Goal: Task Accomplishment & Management: Manage account settings

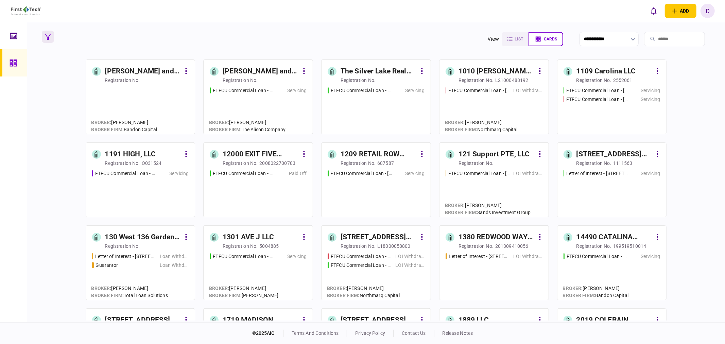
click at [48, 36] on icon "button" at bounding box center [48, 37] width 6 height 6
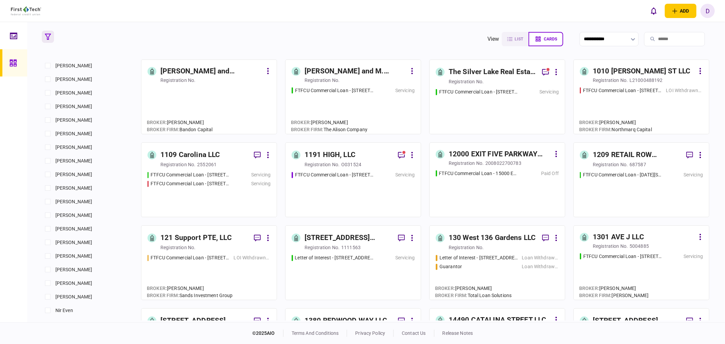
scroll to position [416, 0]
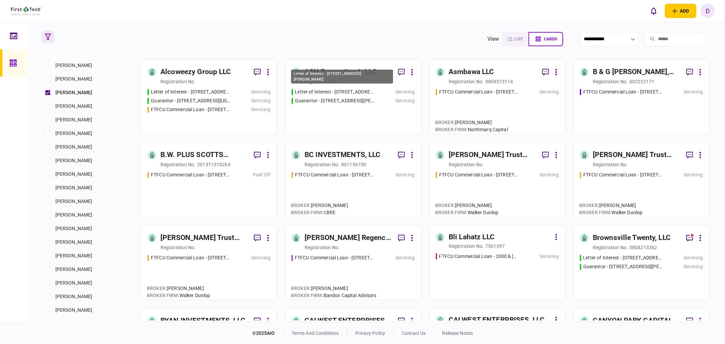
click at [343, 91] on div "Letter of Interest - [STREET_ADDRESS][PERSON_NAME]" at bounding box center [335, 91] width 80 height 7
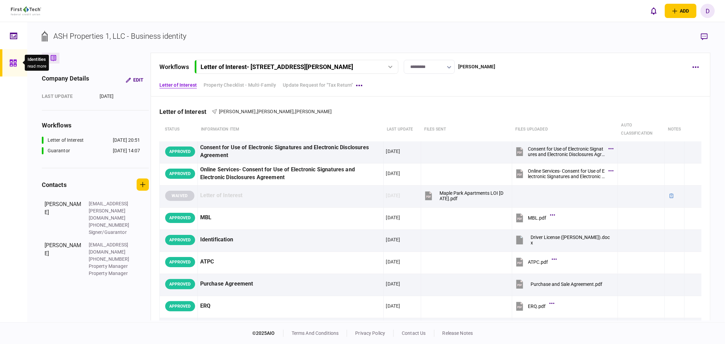
click at [13, 62] on icon at bounding box center [13, 63] width 7 height 8
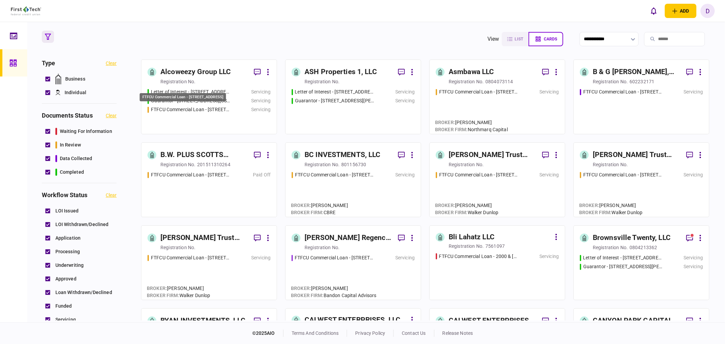
click at [219, 97] on div "FTFCU Commercial Loan - [STREET_ADDRESS]" at bounding box center [183, 97] width 86 height 9
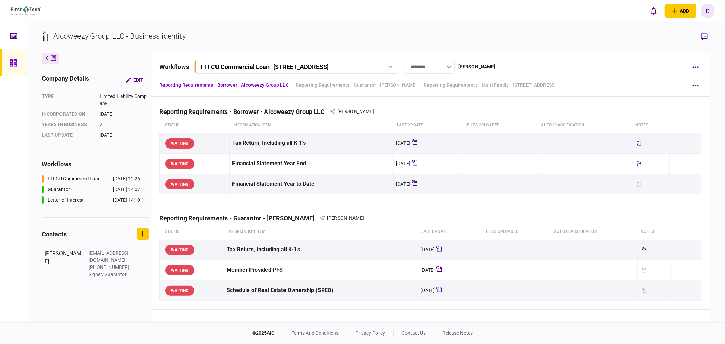
click at [451, 68] on icon "button" at bounding box center [449, 67] width 4 height 3
click at [451, 68] on div at bounding box center [362, 172] width 725 height 344
click at [452, 65] on button "button" at bounding box center [449, 66] width 4 height 5
click at [581, 55] on div at bounding box center [362, 172] width 725 height 344
click at [695, 64] on button "button" at bounding box center [696, 67] width 12 height 12
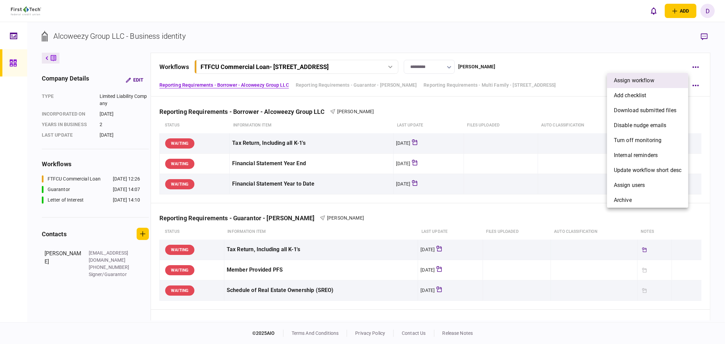
click at [633, 80] on span "assign workflow" at bounding box center [634, 81] width 40 height 8
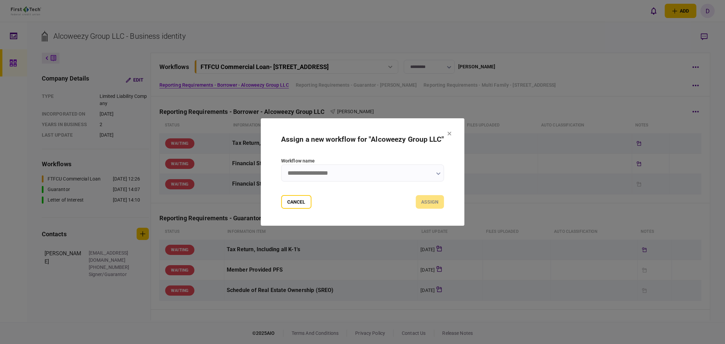
click at [304, 200] on button "Cancel" at bounding box center [296, 202] width 30 height 14
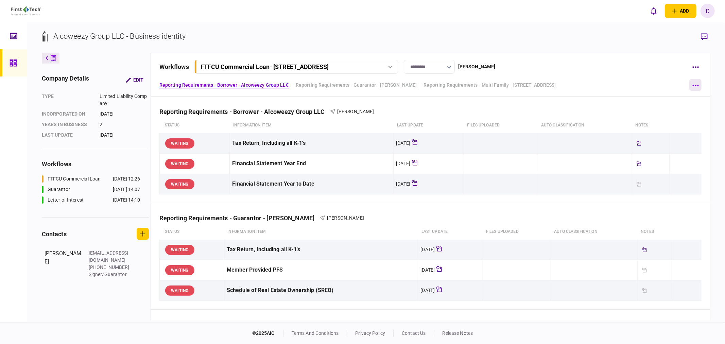
click at [691, 85] on button "button" at bounding box center [696, 85] width 12 height 12
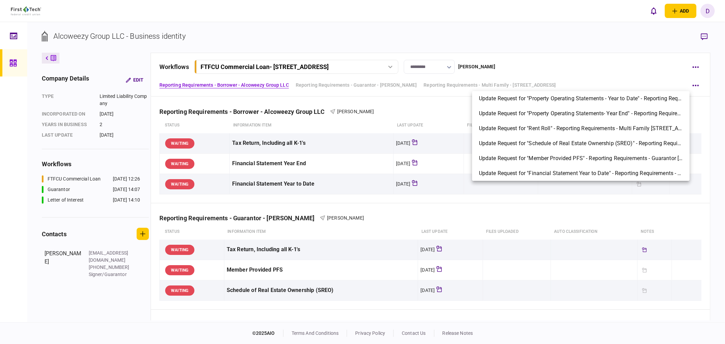
click at [577, 63] on div at bounding box center [362, 172] width 725 height 344
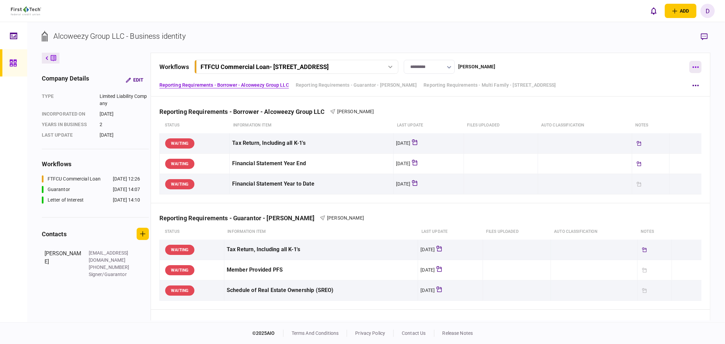
click at [691, 68] on button "button" at bounding box center [696, 67] width 12 height 12
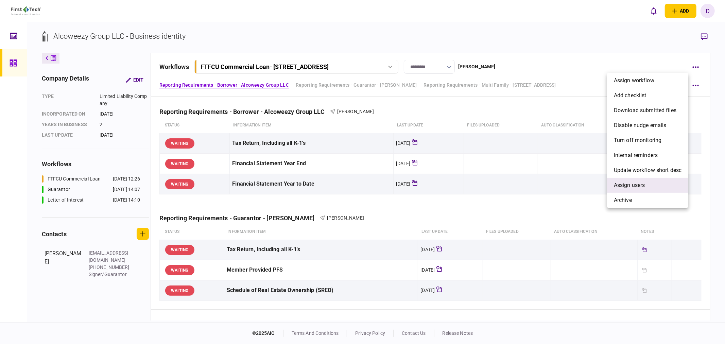
click at [640, 184] on span "Assign users" at bounding box center [629, 185] width 31 height 8
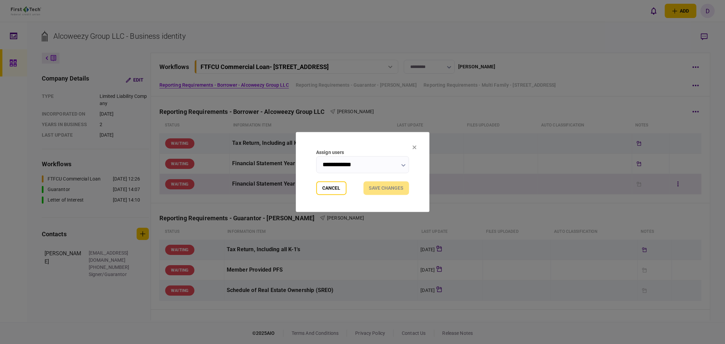
click at [322, 186] on button "Cancel" at bounding box center [331, 189] width 30 height 14
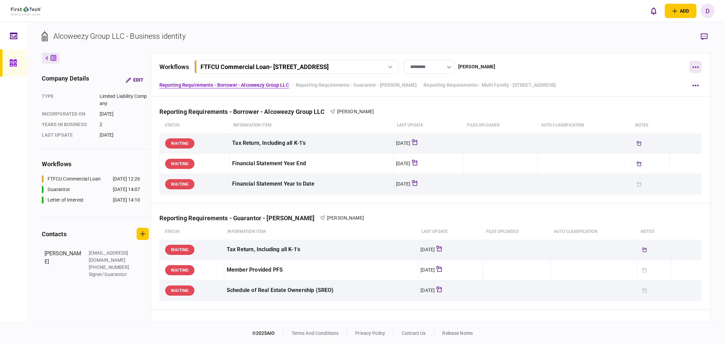
click at [700, 68] on button "button" at bounding box center [696, 67] width 12 height 12
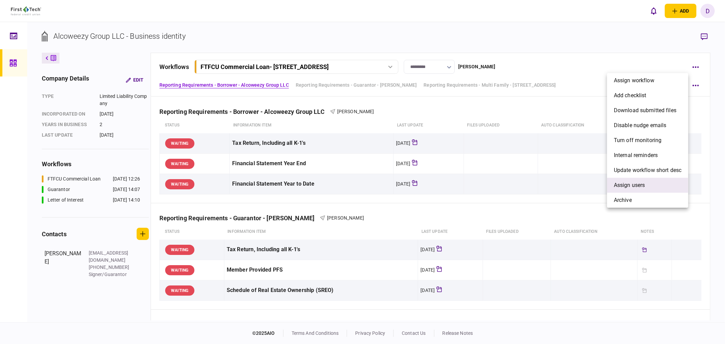
click at [621, 187] on span "Assign users" at bounding box center [629, 185] width 31 height 8
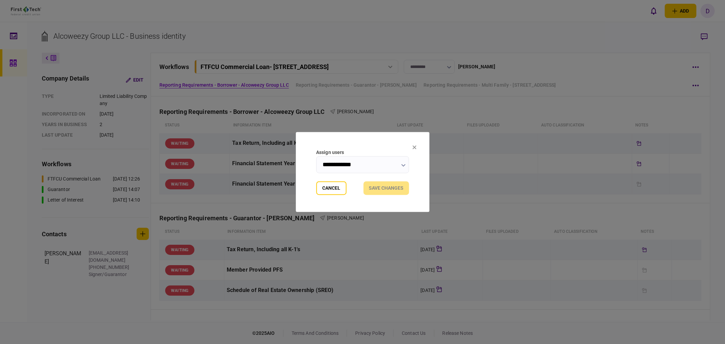
click at [400, 165] on input "**********" at bounding box center [362, 164] width 93 height 17
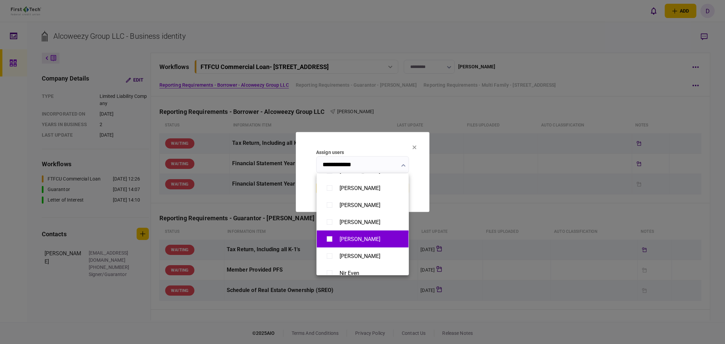
scroll to position [75, 0]
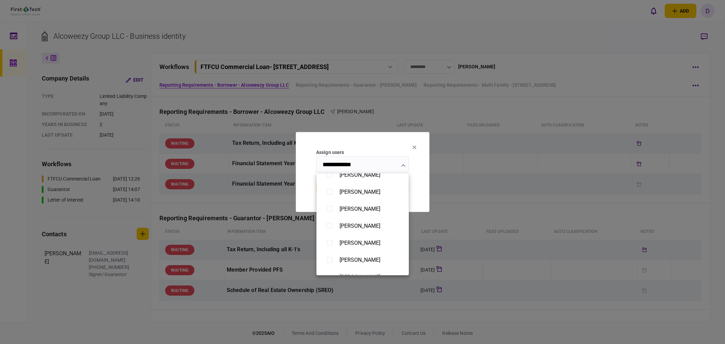
click at [417, 169] on div at bounding box center [362, 172] width 725 height 344
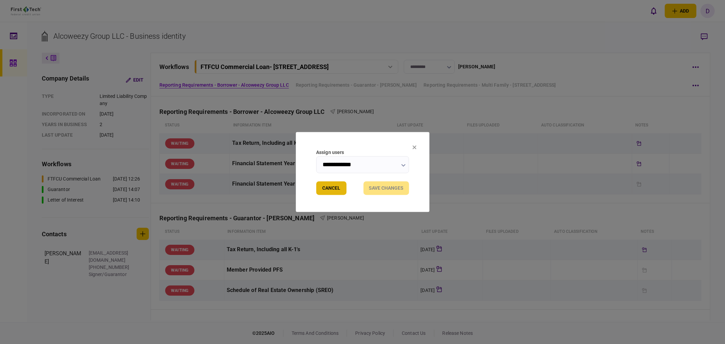
click at [328, 191] on button "Cancel" at bounding box center [331, 189] width 30 height 14
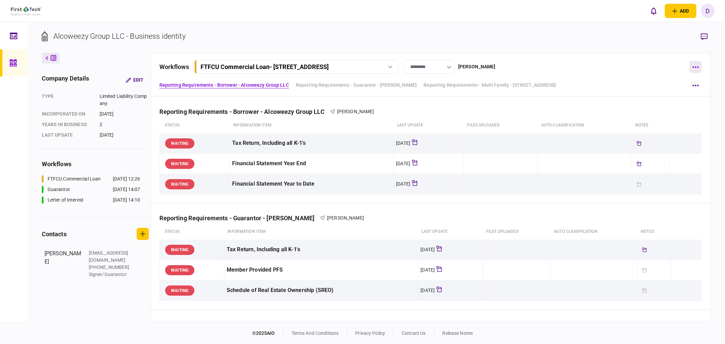
click at [701, 65] on button "button" at bounding box center [696, 67] width 12 height 12
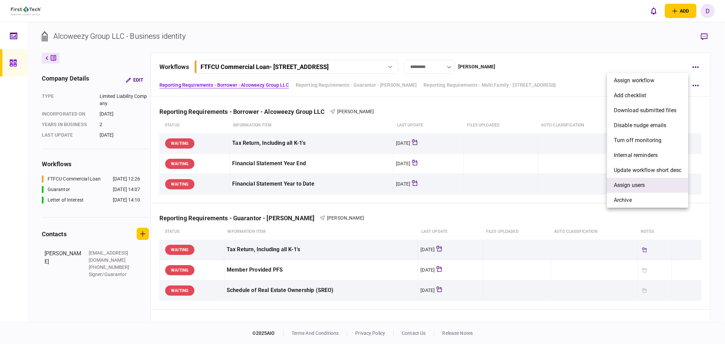
click at [639, 184] on span "Assign users" at bounding box center [629, 185] width 31 height 8
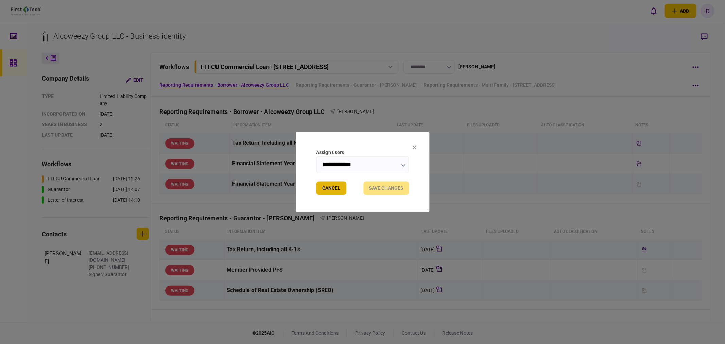
click at [328, 192] on button "Cancel" at bounding box center [331, 189] width 30 height 14
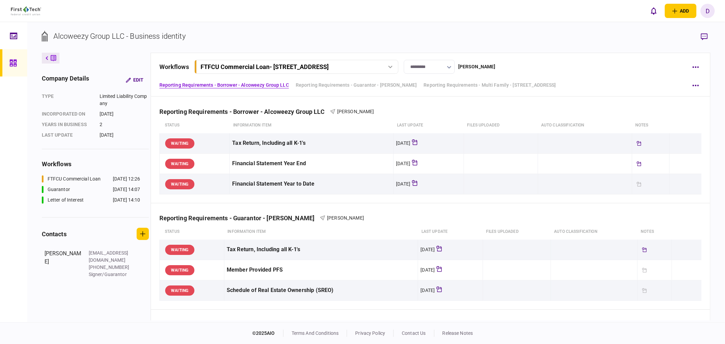
click at [57, 57] on button at bounding box center [51, 58] width 18 height 11
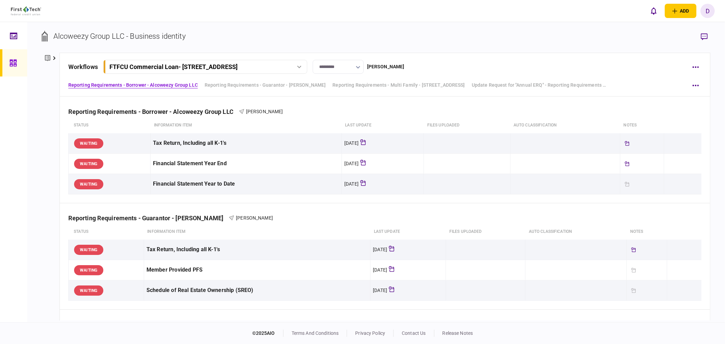
click at [48, 57] on icon at bounding box center [47, 58] width 5 height 7
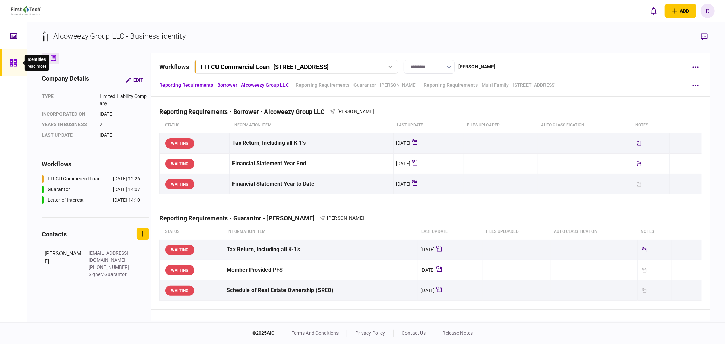
click at [18, 60] on div at bounding box center [15, 62] width 11 height 27
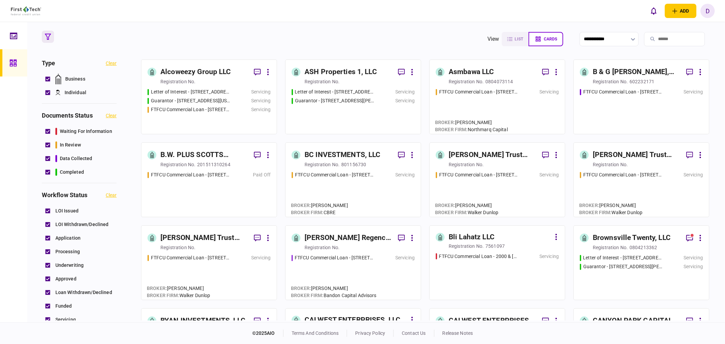
click at [473, 71] on div "Asmbawa LLC" at bounding box center [471, 72] width 45 height 11
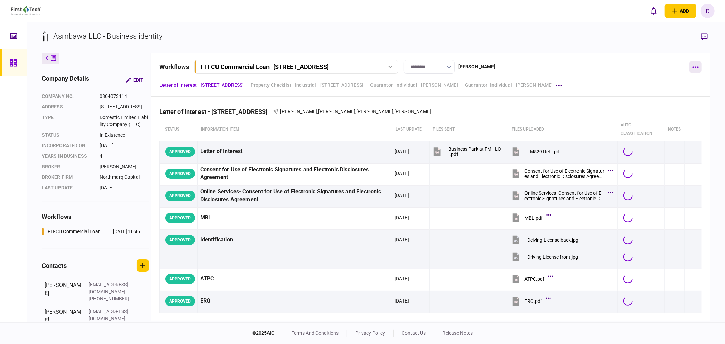
click at [698, 68] on button "button" at bounding box center [696, 67] width 12 height 12
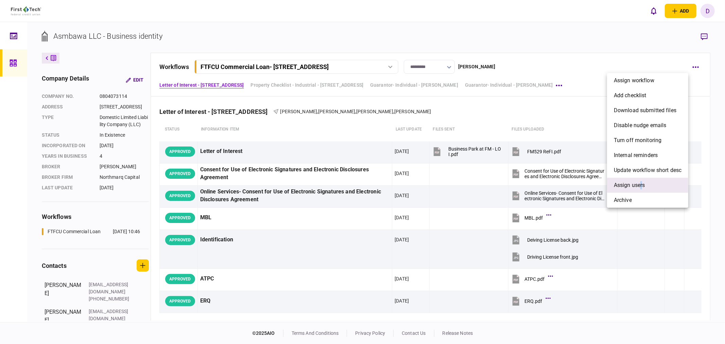
click at [643, 181] on span "Assign users" at bounding box center [629, 185] width 31 height 8
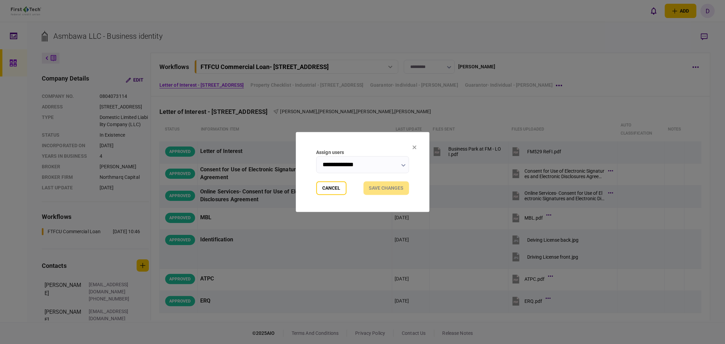
click at [399, 165] on input "**********" at bounding box center [362, 164] width 93 height 17
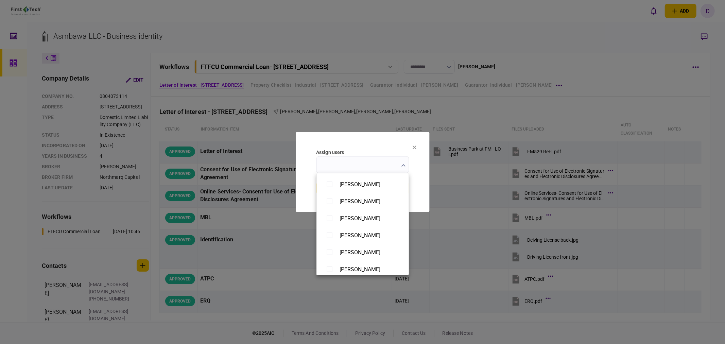
scroll to position [491, 0]
type input "**********"
click at [422, 190] on div at bounding box center [362, 172] width 725 height 344
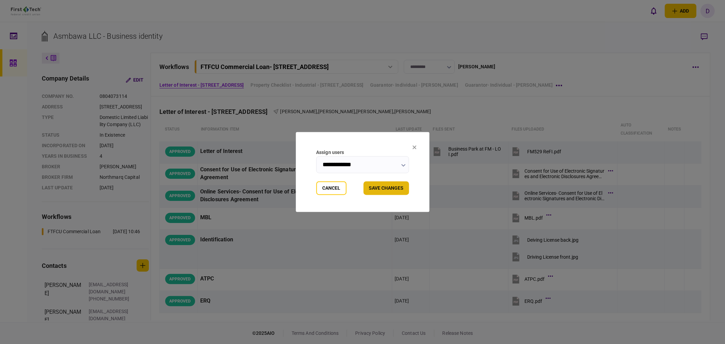
click at [392, 190] on button "Save changes" at bounding box center [387, 189] width 46 height 14
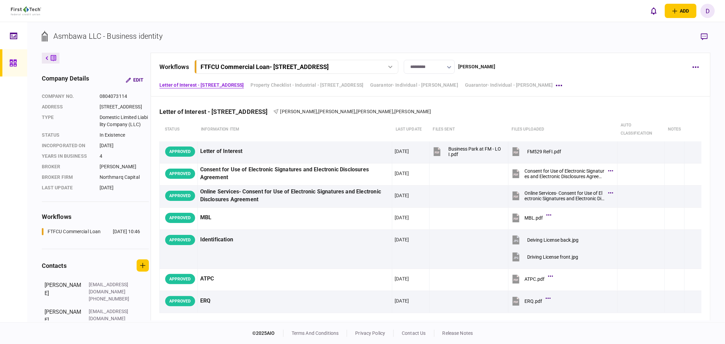
click at [394, 64] on div "FTFCU Commercial Loan - [STREET_ADDRESS]" at bounding box center [296, 66] width 199 height 7
click at [457, 43] on section "Asmbawa LLC - Business identity" at bounding box center [376, 42] width 669 height 22
click at [17, 60] on div at bounding box center [15, 62] width 11 height 27
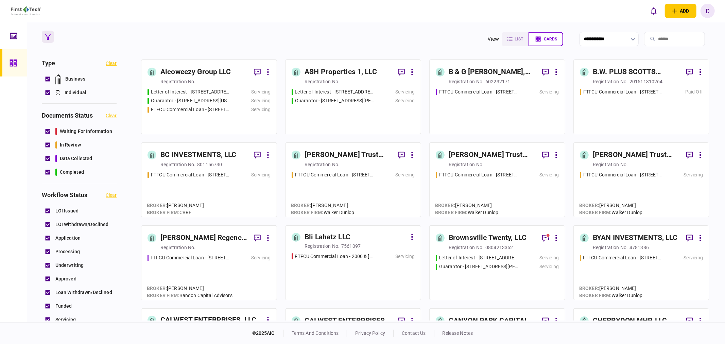
click at [202, 69] on div "Alcoweezy Group LLC" at bounding box center [195, 72] width 71 height 11
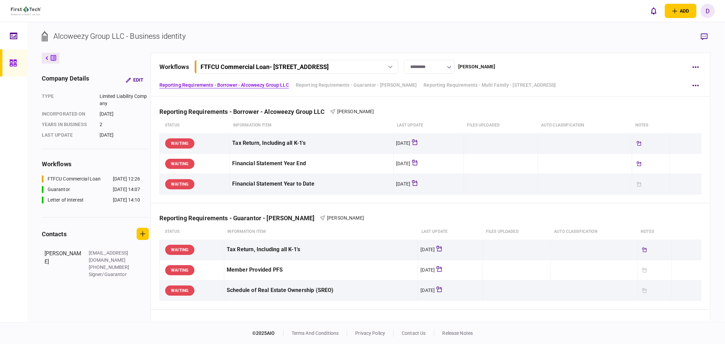
click at [390, 66] on icon at bounding box center [390, 67] width 4 height 3
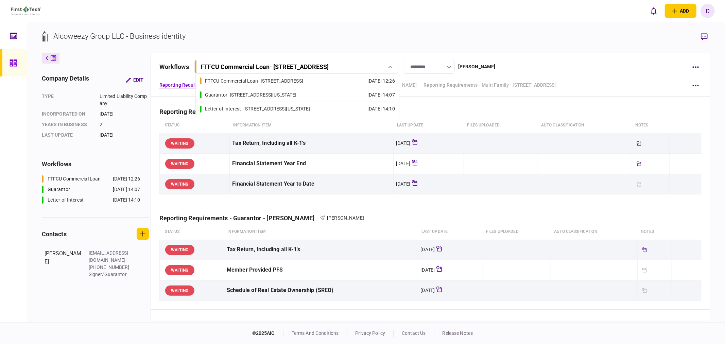
click at [279, 94] on div "Guarantor - [STREET_ADDRESS][US_STATE]" at bounding box center [251, 94] width 92 height 7
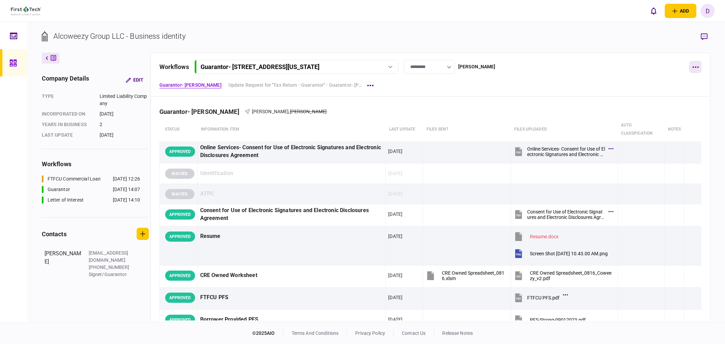
click at [698, 67] on icon "button" at bounding box center [696, 67] width 6 height 1
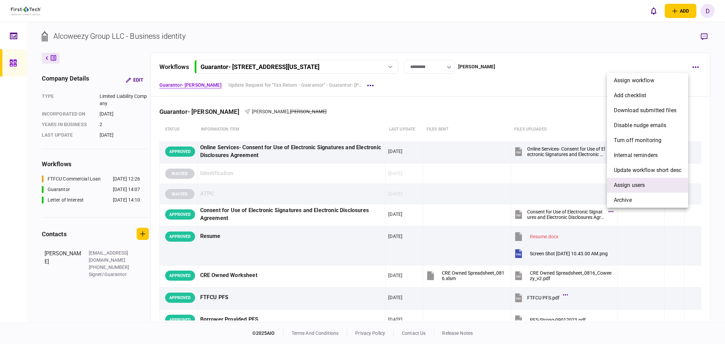
click at [628, 184] on span "Assign users" at bounding box center [629, 185] width 31 height 8
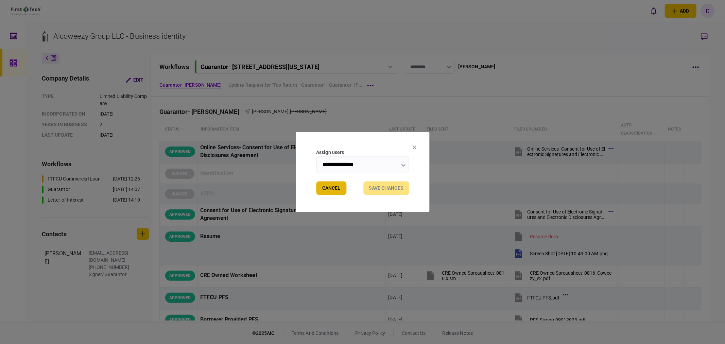
click at [332, 187] on button "Cancel" at bounding box center [331, 189] width 30 height 14
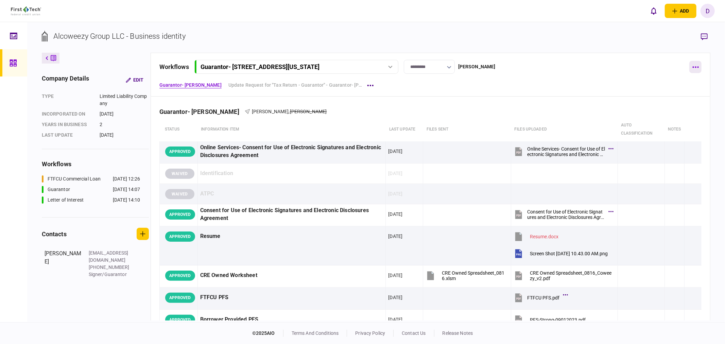
click at [695, 66] on icon "button" at bounding box center [696, 67] width 6 height 2
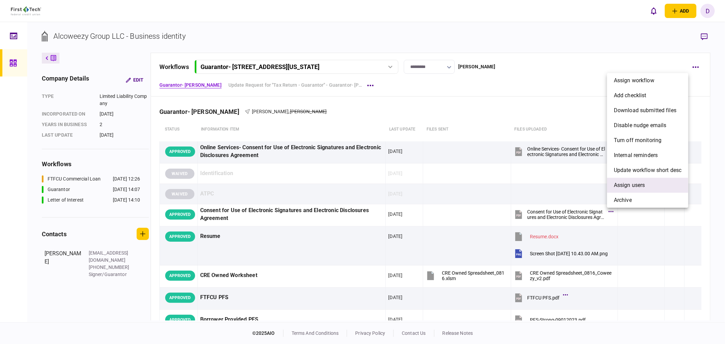
click at [640, 186] on span "Assign users" at bounding box center [629, 185] width 31 height 8
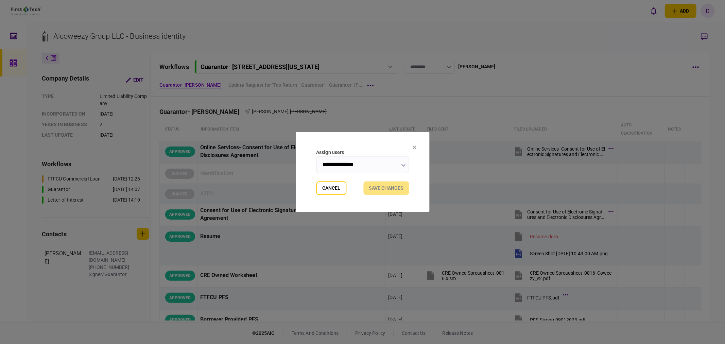
click at [368, 165] on input "**********" at bounding box center [362, 164] width 93 height 17
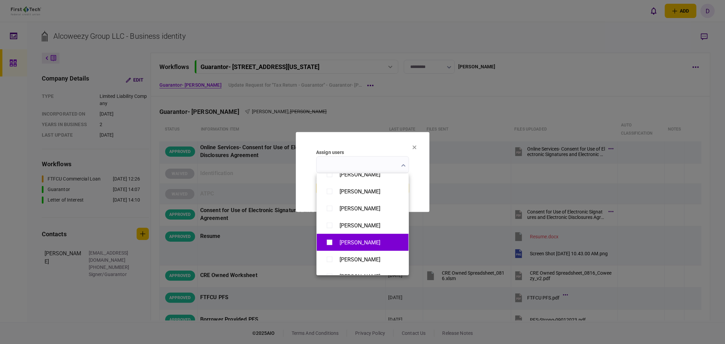
scroll to position [491, 0]
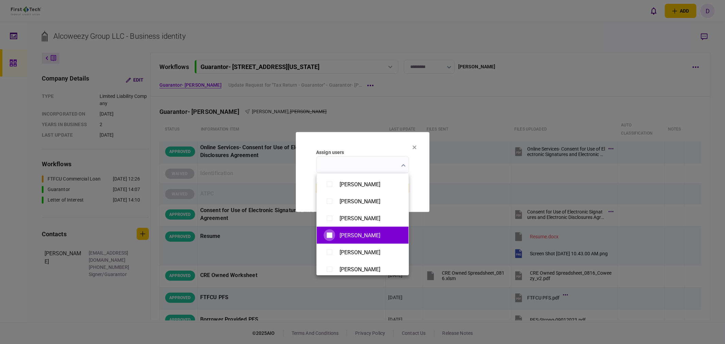
type input "**********"
click at [424, 188] on div at bounding box center [362, 172] width 725 height 344
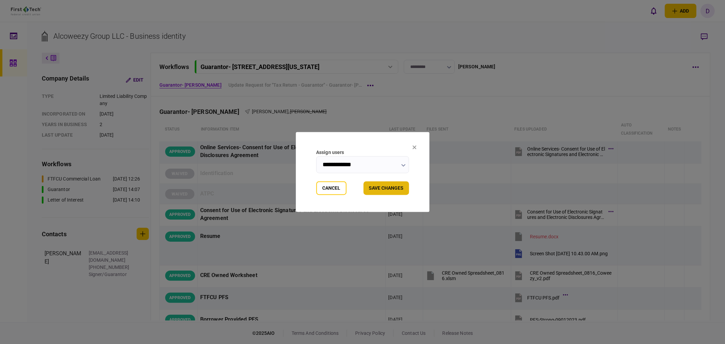
click at [392, 185] on button "Save changes" at bounding box center [387, 189] width 46 height 14
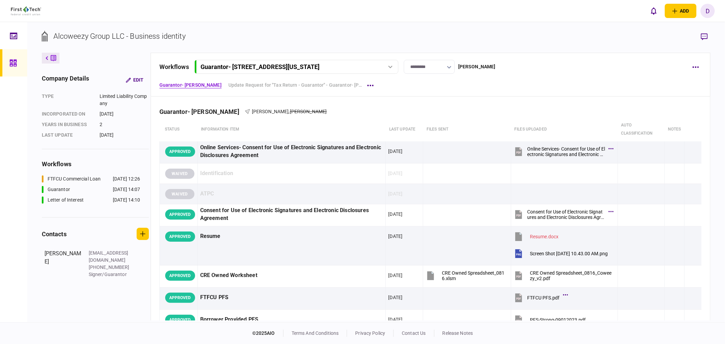
click at [388, 67] on div at bounding box center [391, 67] width 10 height 3
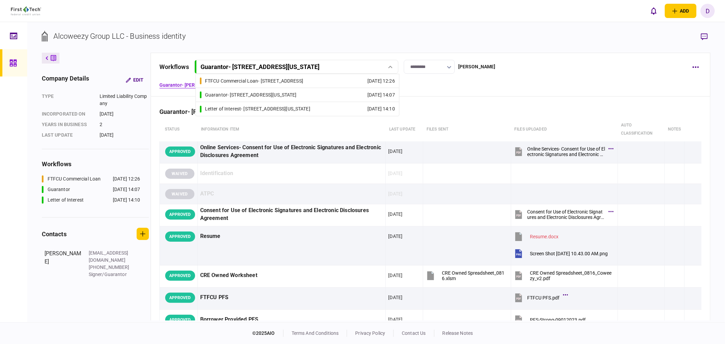
click at [291, 111] on div "Letter of Interest - [STREET_ADDRESS][US_STATE]" at bounding box center [257, 108] width 105 height 7
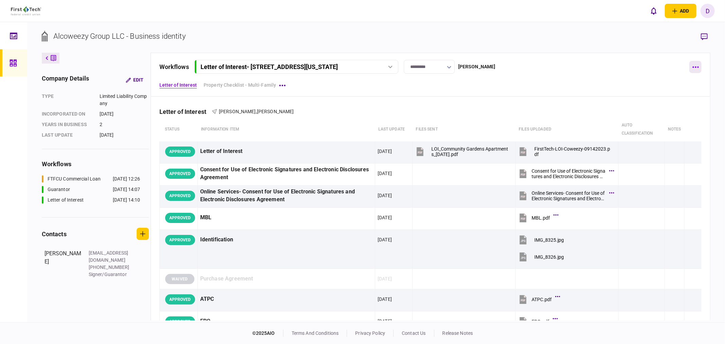
click at [697, 67] on icon "button" at bounding box center [696, 67] width 6 height 2
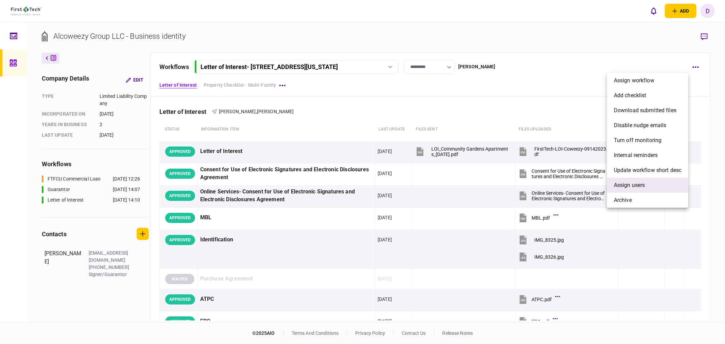
click at [632, 184] on span "Assign users" at bounding box center [629, 185] width 31 height 8
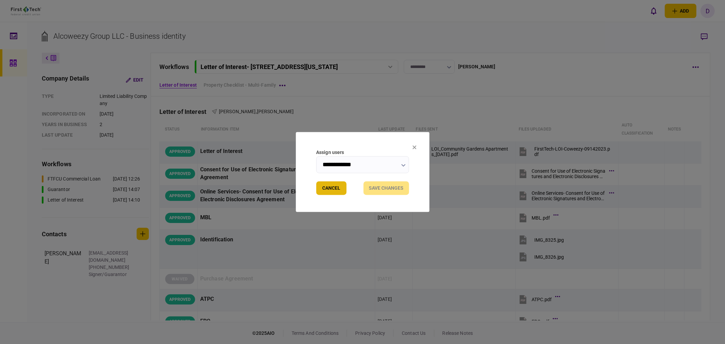
click at [338, 188] on button "Cancel" at bounding box center [331, 189] width 30 height 14
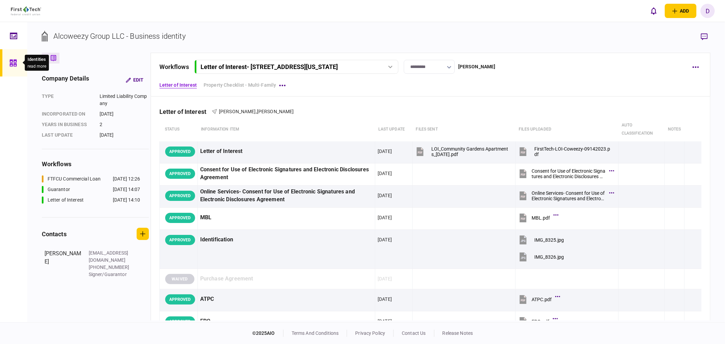
click at [10, 63] on icon at bounding box center [13, 63] width 7 height 7
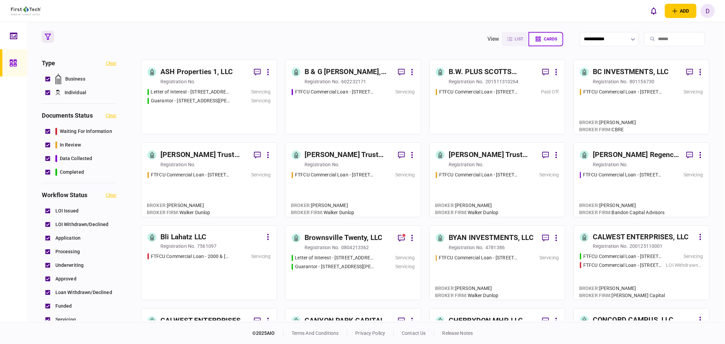
click at [206, 73] on div "ASH Properties 1, LLC" at bounding box center [196, 72] width 72 height 11
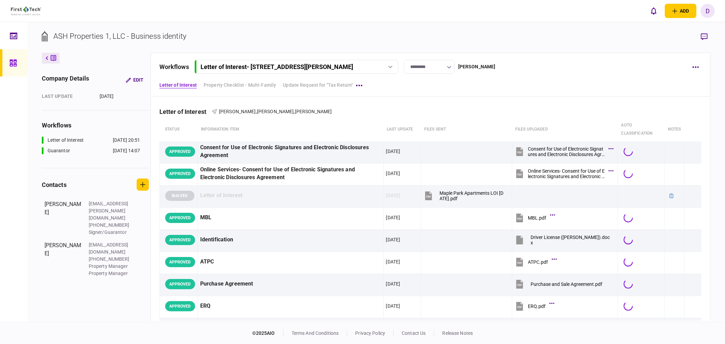
click at [344, 69] on div "Letter of Interest - [STREET_ADDRESS][PERSON_NAME]" at bounding box center [289, 66] width 176 height 7
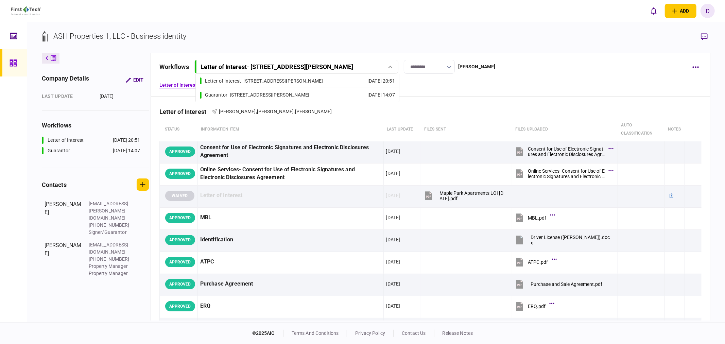
click at [324, 83] on link "Letter of Interest - [STREET_ADDRESS][PERSON_NAME] [DATE] 20:51" at bounding box center [297, 81] width 195 height 14
click at [691, 66] on button "button" at bounding box center [696, 67] width 12 height 12
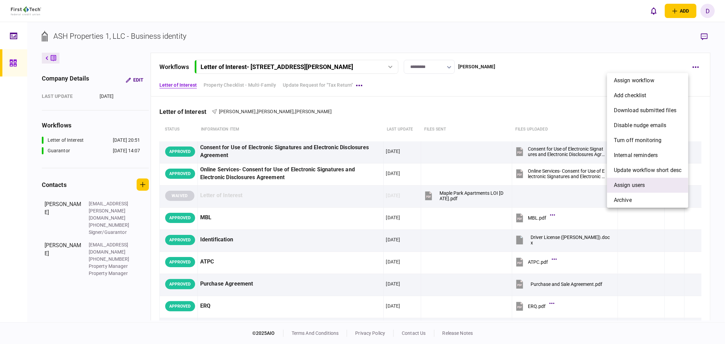
click at [621, 188] on span "Assign users" at bounding box center [629, 185] width 31 height 8
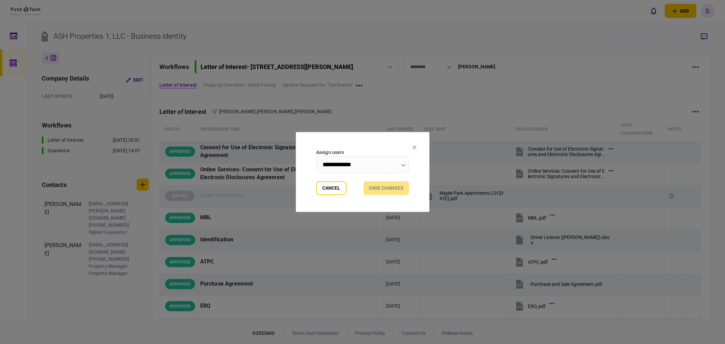
drag, startPoint x: 330, startPoint y: 189, endPoint x: 278, endPoint y: 126, distance: 81.3
click at [330, 188] on button "Cancel" at bounding box center [331, 189] width 30 height 14
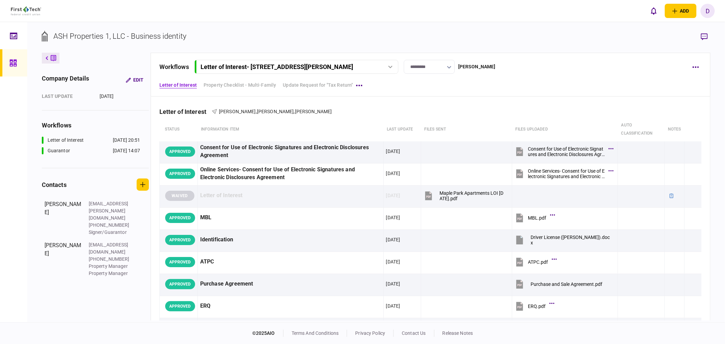
drag, startPoint x: 259, startPoint y: 65, endPoint x: 256, endPoint y: 69, distance: 4.2
click at [259, 65] on div "Letter of Interest - [STREET_ADDRESS][PERSON_NAME]" at bounding box center [277, 66] width 153 height 7
click at [248, 95] on div "Guarantor - [STREET_ADDRESS][PERSON_NAME]" at bounding box center [257, 94] width 104 height 7
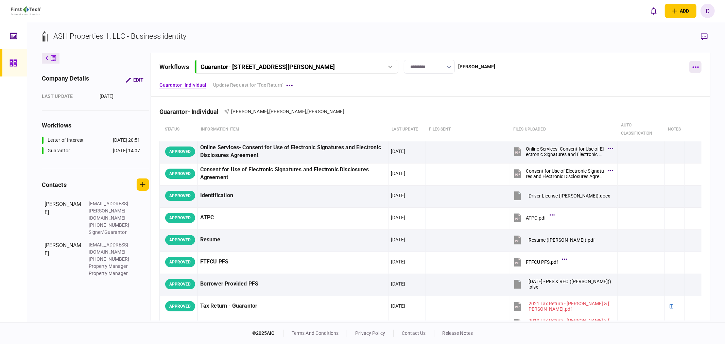
click at [700, 69] on button "button" at bounding box center [696, 67] width 12 height 12
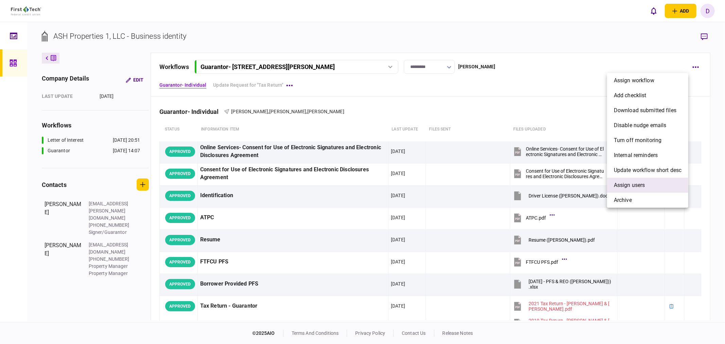
click at [636, 184] on span "Assign users" at bounding box center [629, 185] width 31 height 8
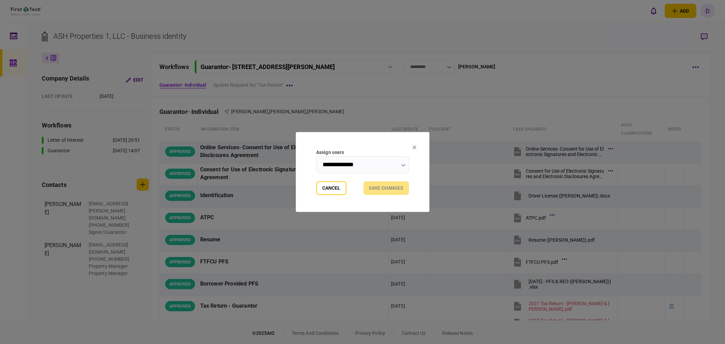
click at [373, 167] on input "**********" at bounding box center [362, 164] width 93 height 17
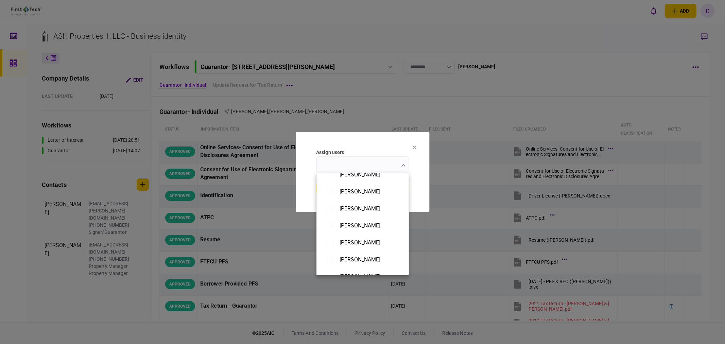
scroll to position [491, 0]
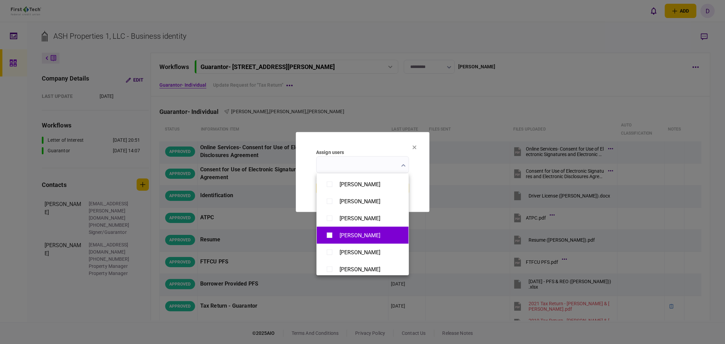
type input "**********"
click at [417, 181] on div at bounding box center [362, 172] width 725 height 344
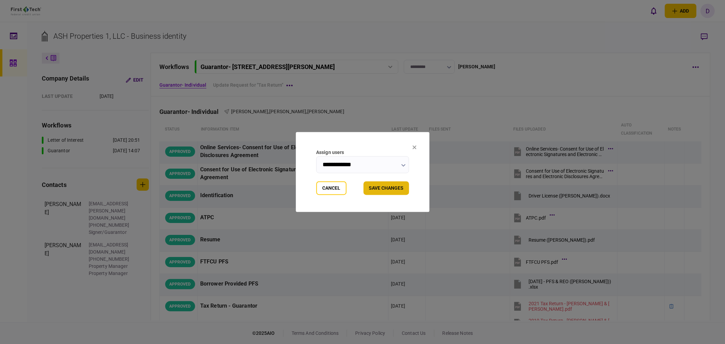
click at [388, 186] on button "Save changes" at bounding box center [387, 189] width 46 height 14
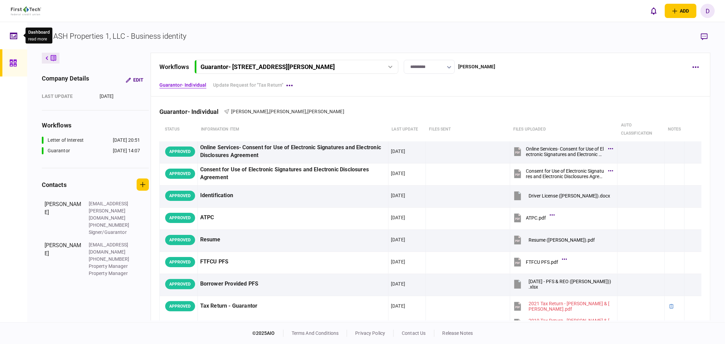
click at [13, 33] on icon at bounding box center [13, 35] width 7 height 6
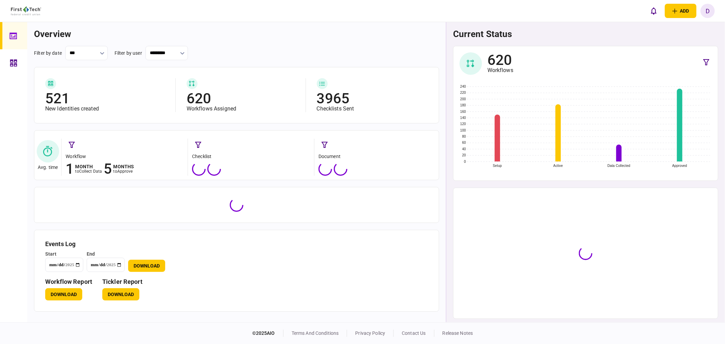
click at [10, 58] on link at bounding box center [13, 62] width 27 height 27
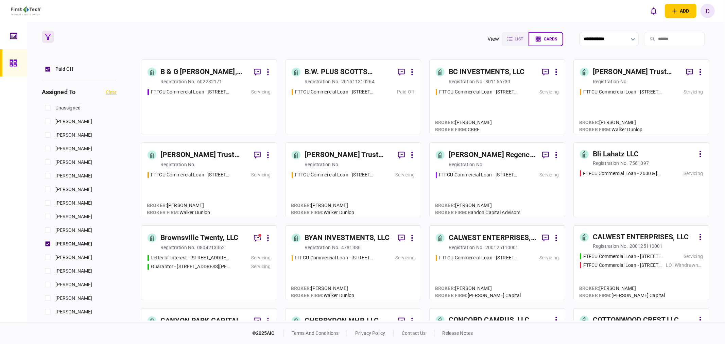
click at [212, 72] on div "B & G [PERSON_NAME], INC." at bounding box center [204, 72] width 88 height 11
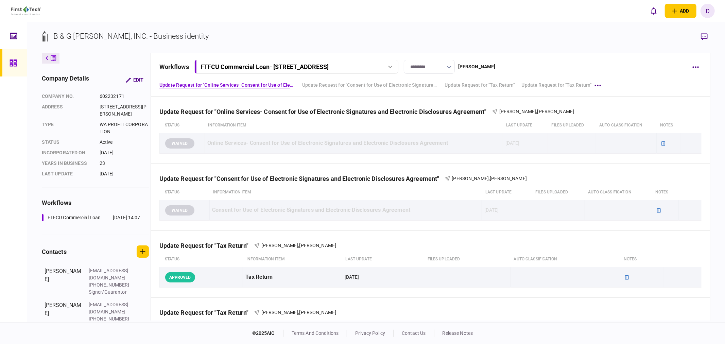
click at [352, 65] on div "FTFCU Commercial Loan - [STREET_ADDRESS]" at bounding box center [289, 66] width 176 height 7
click at [699, 67] on button "button" at bounding box center [696, 67] width 12 height 12
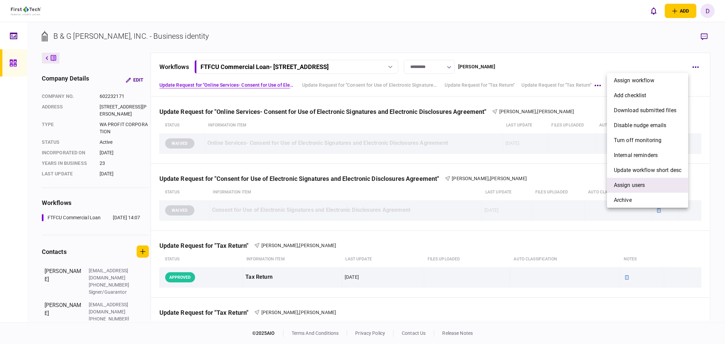
click at [641, 185] on span "Assign users" at bounding box center [629, 185] width 31 height 8
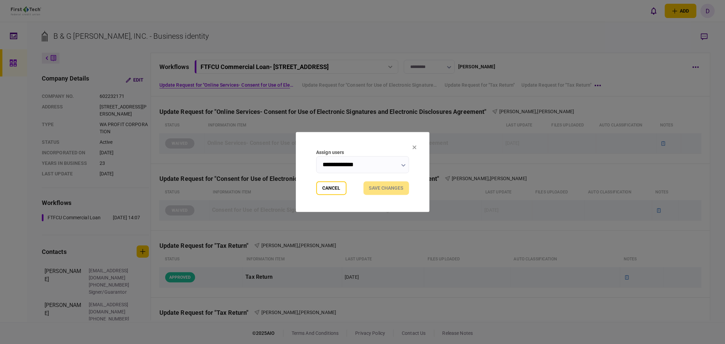
click at [392, 166] on input "**********" at bounding box center [362, 164] width 93 height 17
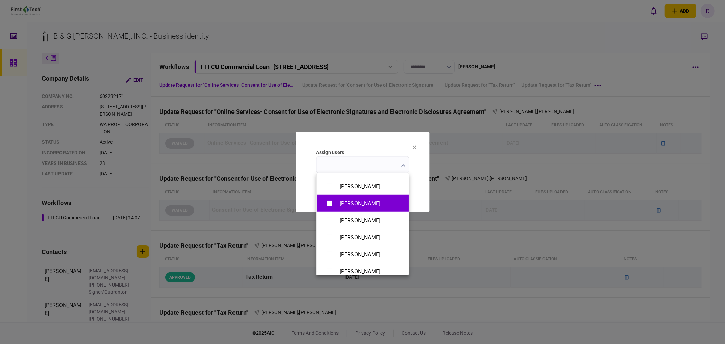
scroll to position [528, 0]
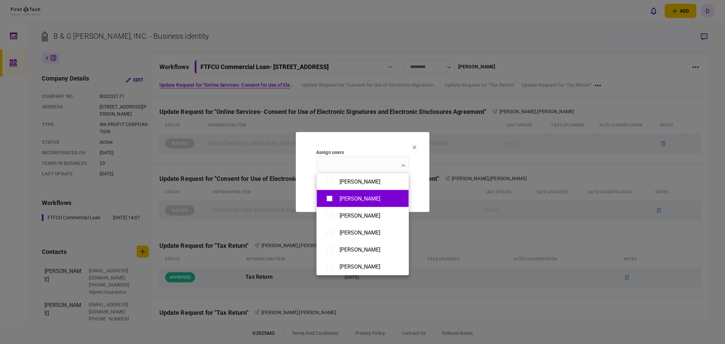
type input "**********"
click at [428, 173] on div at bounding box center [362, 172] width 725 height 344
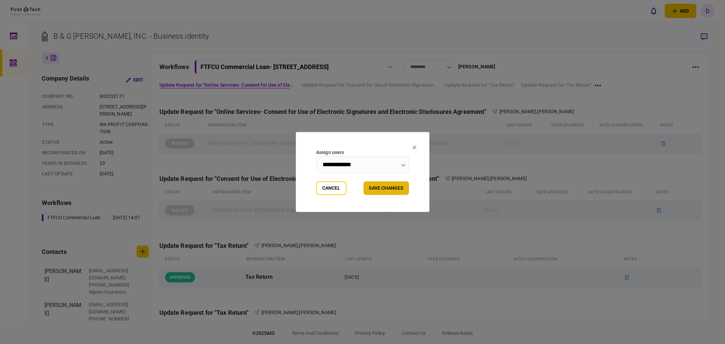
click at [395, 188] on button "Save changes" at bounding box center [387, 189] width 46 height 14
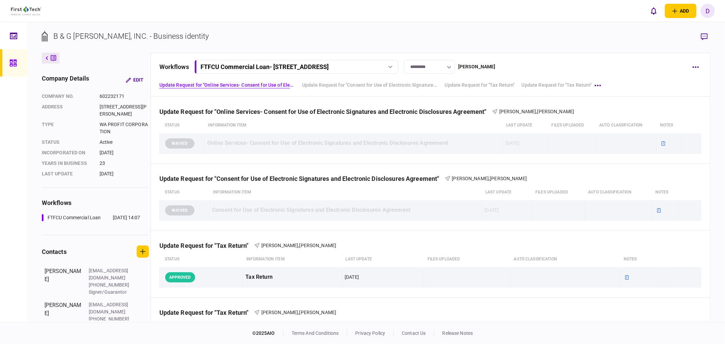
click at [8, 61] on link at bounding box center [13, 62] width 27 height 27
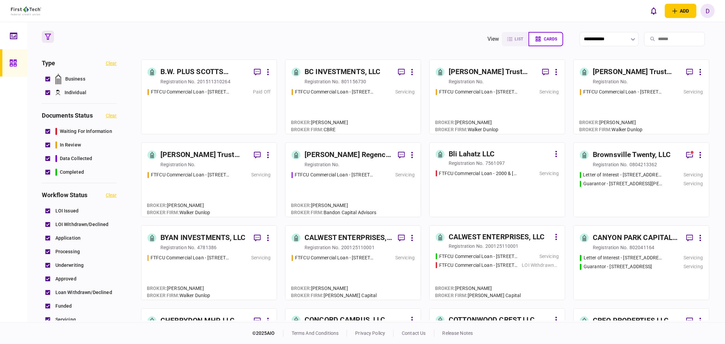
click at [206, 69] on div "B.W. PLUS SCOTTS VALLEY INN LLC" at bounding box center [204, 72] width 88 height 11
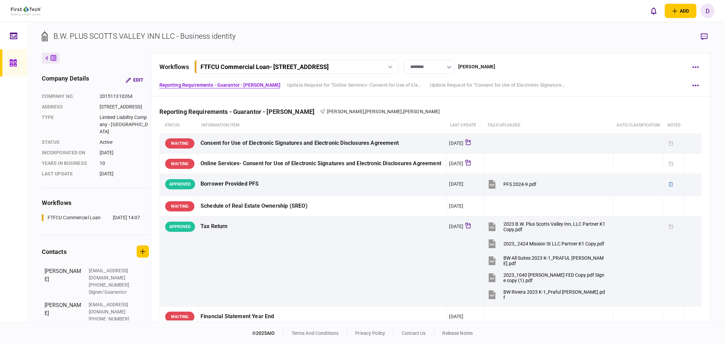
drag, startPoint x: 563, startPoint y: 59, endPoint x: 550, endPoint y: 62, distance: 13.9
click at [563, 58] on div "workflows FTFCU Commercial Loan - [STREET_ADDRESS] FTFCU Commercial Loan - [GEO…" at bounding box center [431, 75] width 560 height 44
click at [11, 59] on icon at bounding box center [13, 63] width 7 height 8
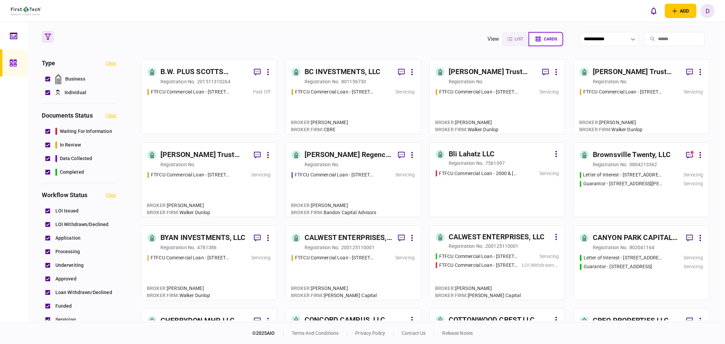
click at [344, 73] on div "BC INVESTMENTS, LLC" at bounding box center [343, 72] width 76 height 11
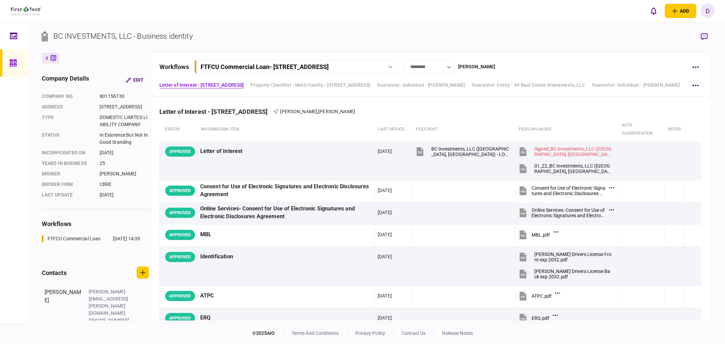
click at [395, 66] on div at bounding box center [391, 67] width 10 height 3
drag, startPoint x: 394, startPoint y: 66, endPoint x: 434, endPoint y: 66, distance: 40.1
click at [394, 66] on div at bounding box center [391, 67] width 10 height 3
click at [697, 67] on icon "button" at bounding box center [696, 67] width 6 height 2
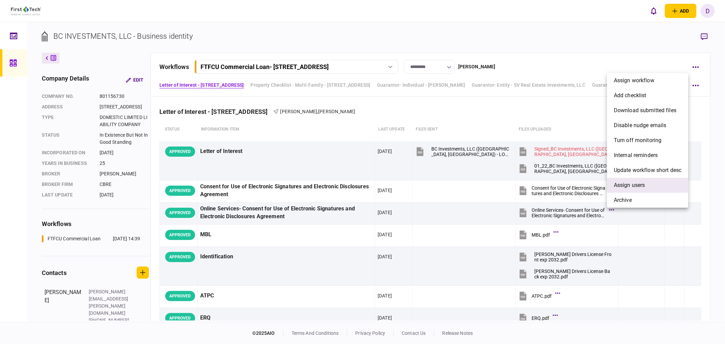
click at [637, 186] on span "Assign users" at bounding box center [629, 185] width 31 height 8
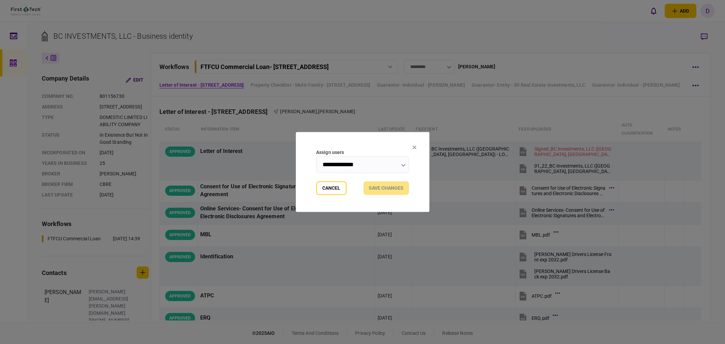
click at [388, 163] on input "**********" at bounding box center [362, 164] width 93 height 17
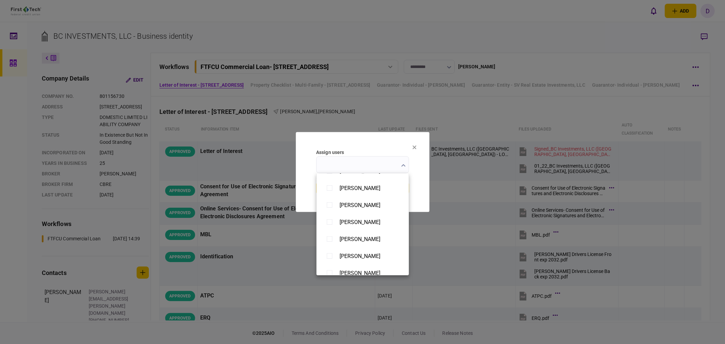
scroll to position [491, 0]
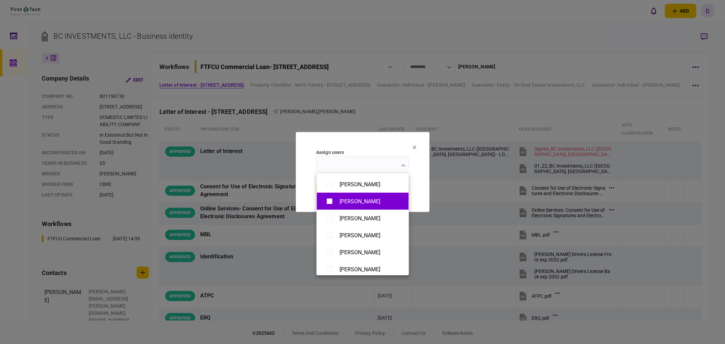
type input "**********"
drag, startPoint x: 460, startPoint y: 123, endPoint x: 441, endPoint y: 155, distance: 36.9
click at [460, 123] on div at bounding box center [362, 172] width 725 height 344
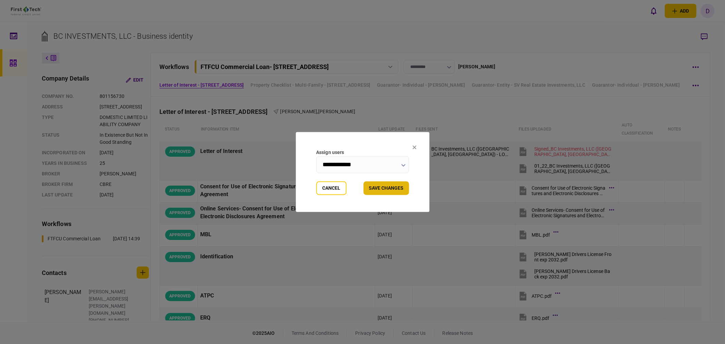
click at [398, 188] on button "Save changes" at bounding box center [387, 189] width 46 height 14
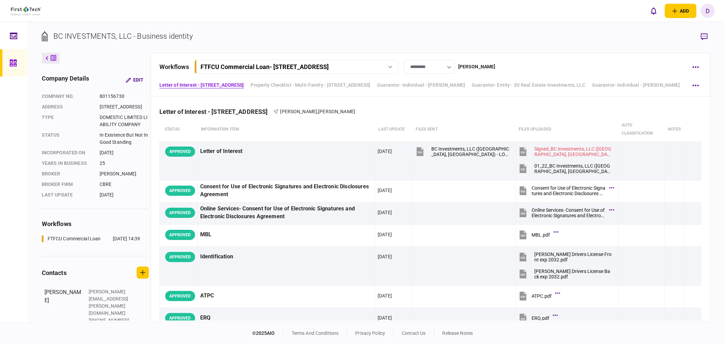
click at [15, 59] on icon at bounding box center [13, 63] width 7 height 8
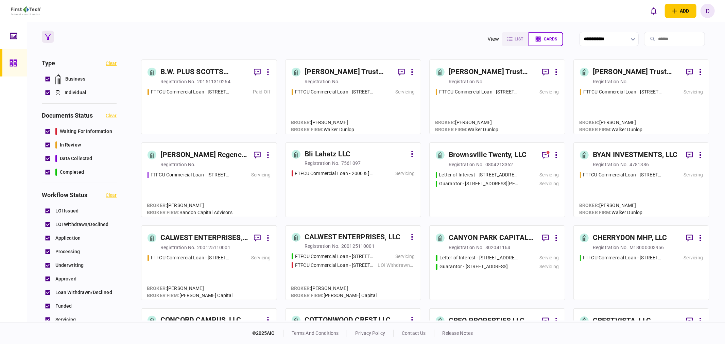
click at [345, 75] on div "[PERSON_NAME] Trust ([STREET_ADDRESS])" at bounding box center [349, 72] width 88 height 11
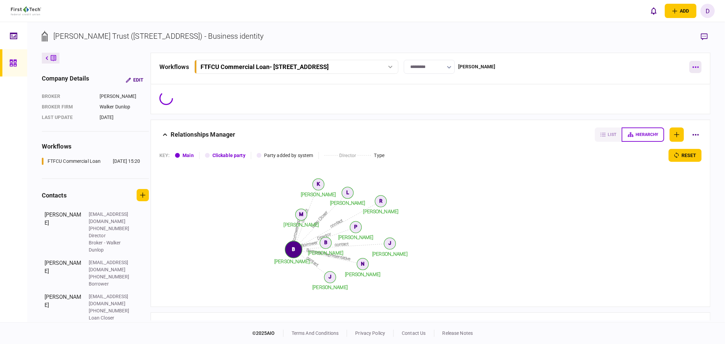
click at [698, 67] on icon "button" at bounding box center [696, 67] width 6 height 1
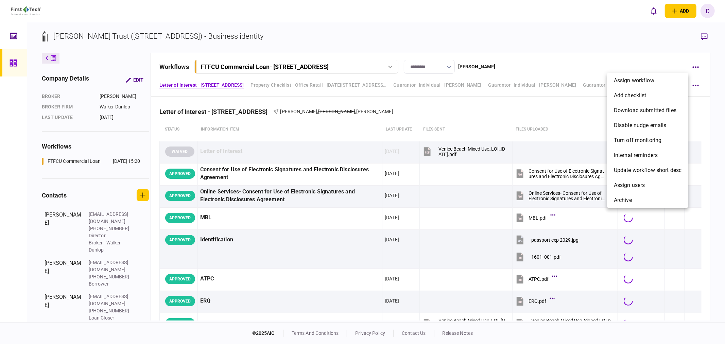
click at [390, 66] on div at bounding box center [362, 172] width 725 height 344
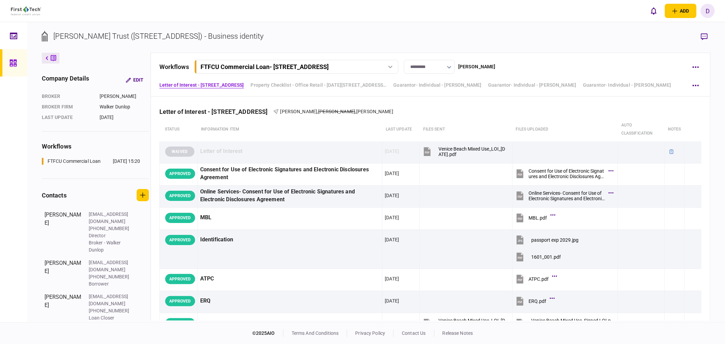
click at [390, 66] on icon at bounding box center [390, 67] width 4 height 3
click at [698, 66] on icon "button" at bounding box center [696, 67] width 6 height 2
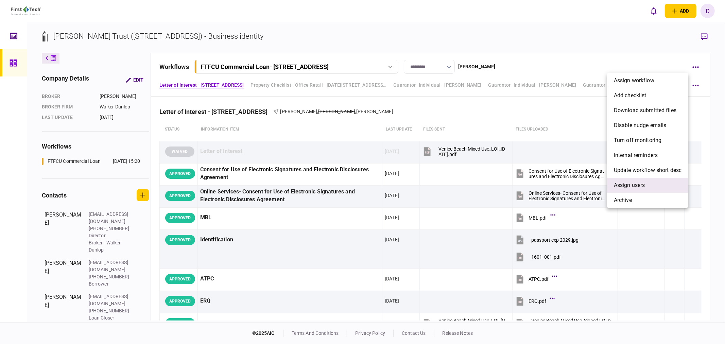
click at [626, 186] on span "Assign users" at bounding box center [629, 185] width 31 height 8
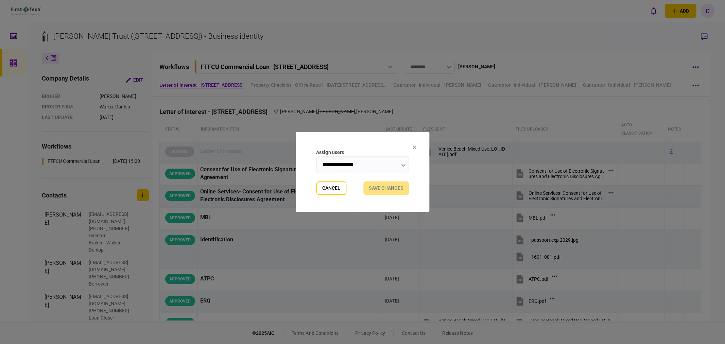
click at [355, 168] on input "**********" at bounding box center [362, 164] width 93 height 17
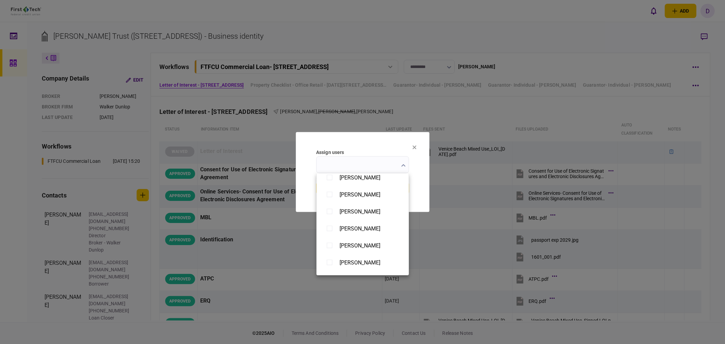
scroll to position [453, 0]
type input "**********"
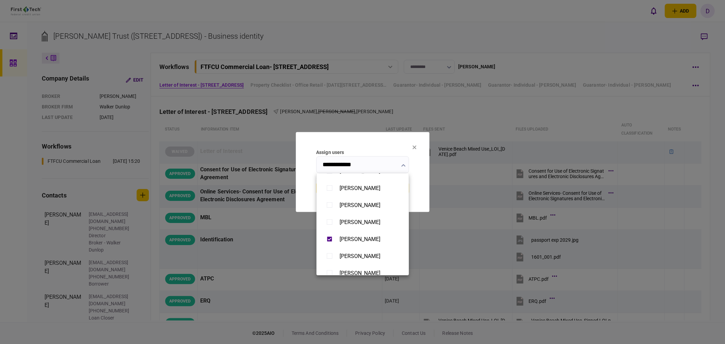
click at [470, 160] on div at bounding box center [362, 172] width 725 height 344
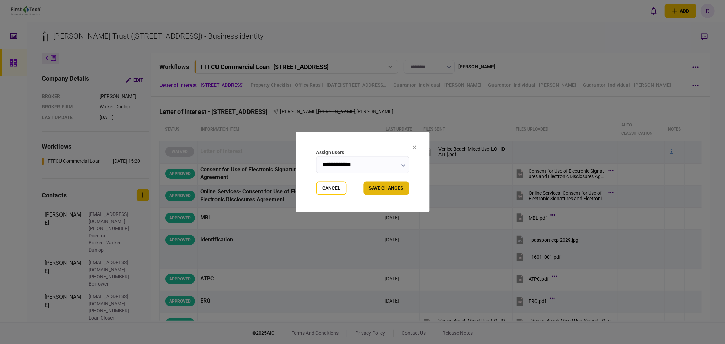
click at [396, 186] on button "Save changes" at bounding box center [387, 189] width 46 height 14
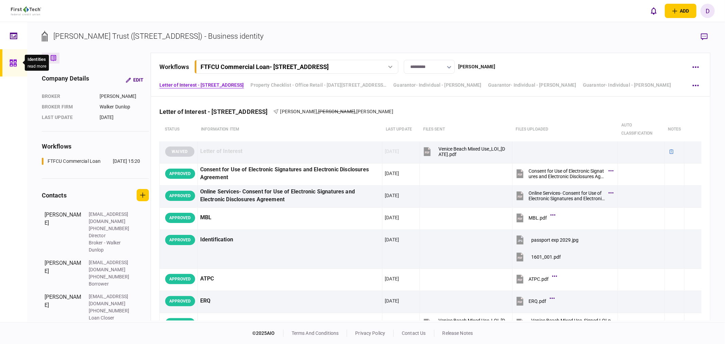
click at [14, 60] on icon at bounding box center [13, 63] width 7 height 7
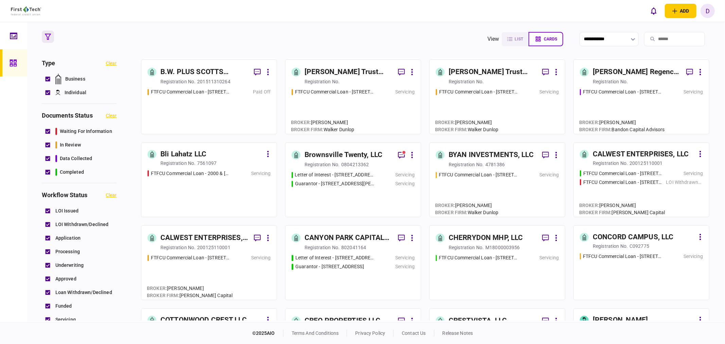
click at [346, 73] on div "[PERSON_NAME] Trust ([STREET_ADDRESS])" at bounding box center [349, 72] width 88 height 11
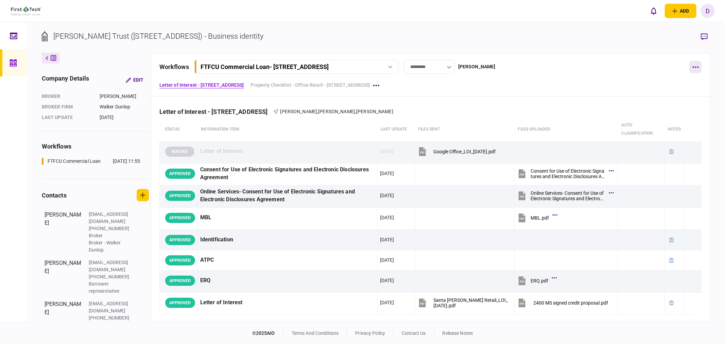
click at [695, 66] on icon "button" at bounding box center [696, 67] width 6 height 2
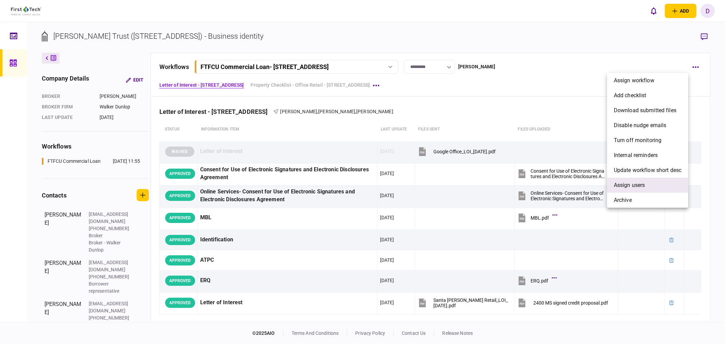
click at [624, 184] on span "Assign users" at bounding box center [629, 185] width 31 height 8
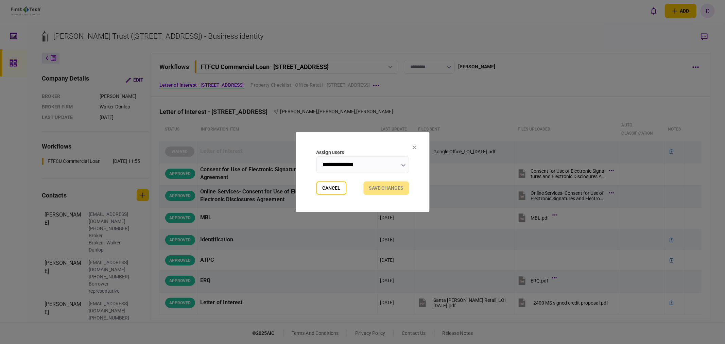
click at [393, 168] on input "**********" at bounding box center [362, 164] width 93 height 17
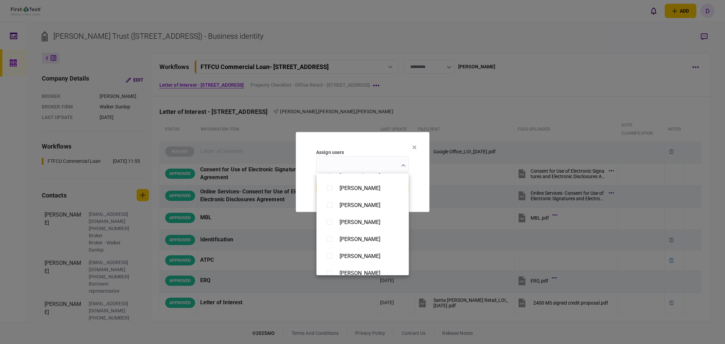
scroll to position [491, 0]
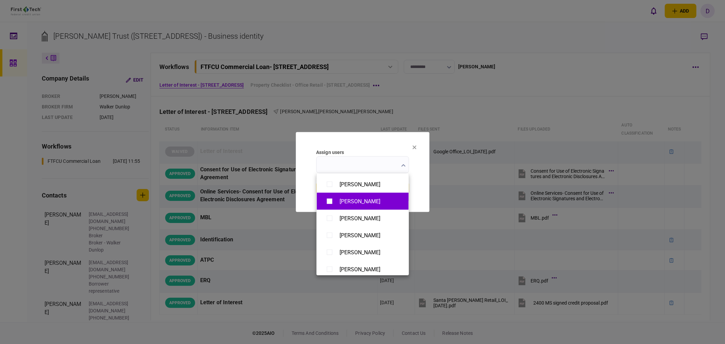
click at [337, 202] on div "[PERSON_NAME]" at bounding box center [363, 202] width 78 height 12
type input "**********"
click at [426, 165] on div at bounding box center [362, 172] width 725 height 344
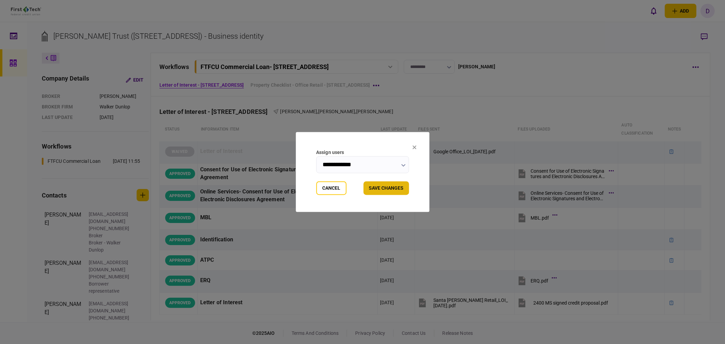
click at [393, 189] on button "Save changes" at bounding box center [387, 189] width 46 height 14
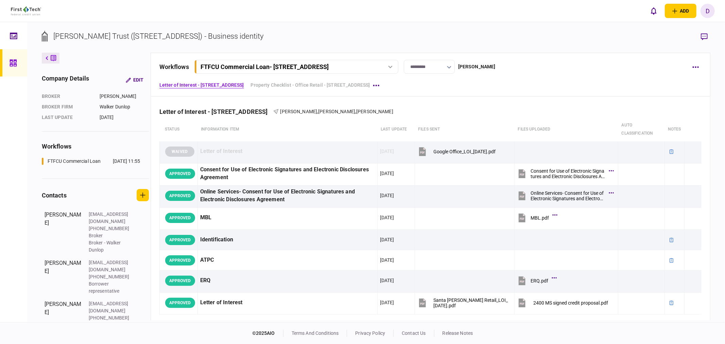
click at [16, 61] on icon at bounding box center [13, 63] width 7 height 7
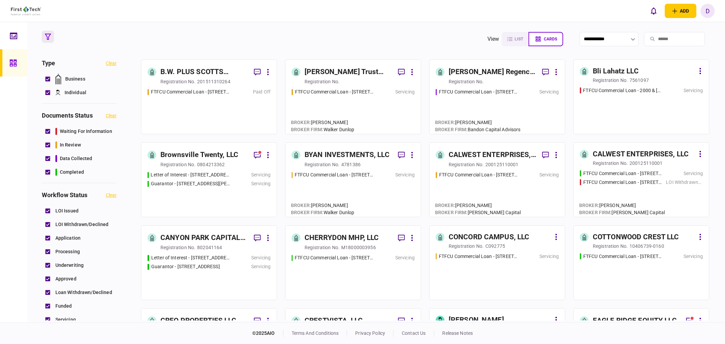
click at [371, 82] on div "registration no." at bounding box center [360, 81] width 110 height 7
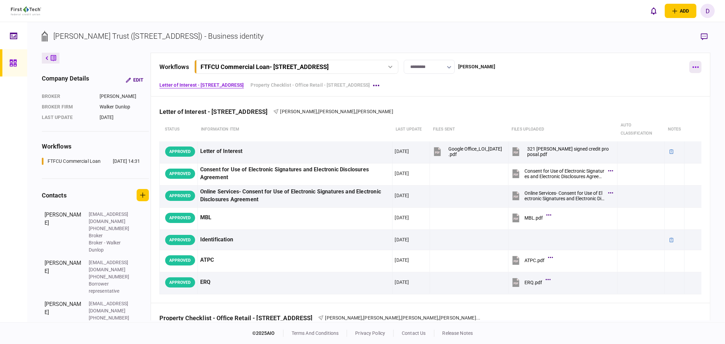
click at [693, 67] on icon "button" at bounding box center [696, 67] width 6 height 1
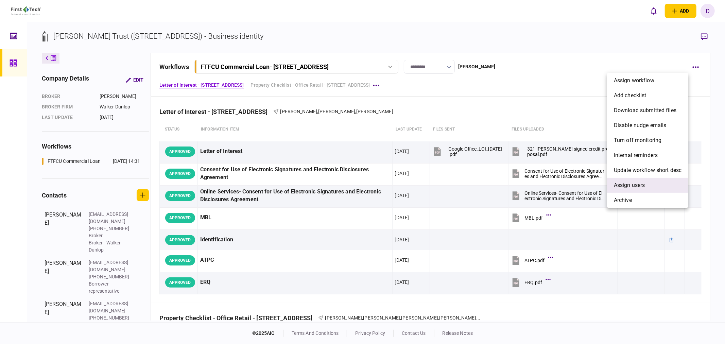
click at [637, 182] on span "Assign users" at bounding box center [629, 185] width 31 height 8
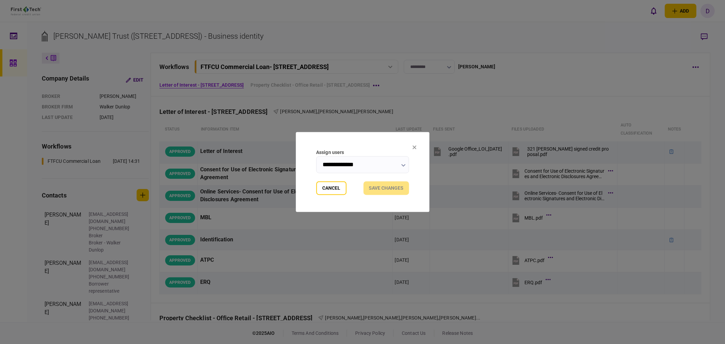
click at [364, 168] on input "**********" at bounding box center [362, 164] width 93 height 17
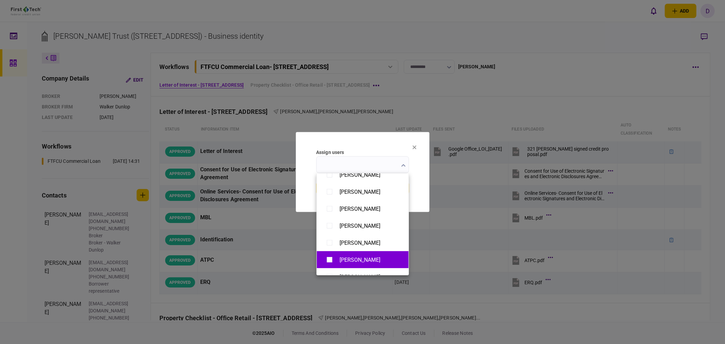
scroll to position [491, 0]
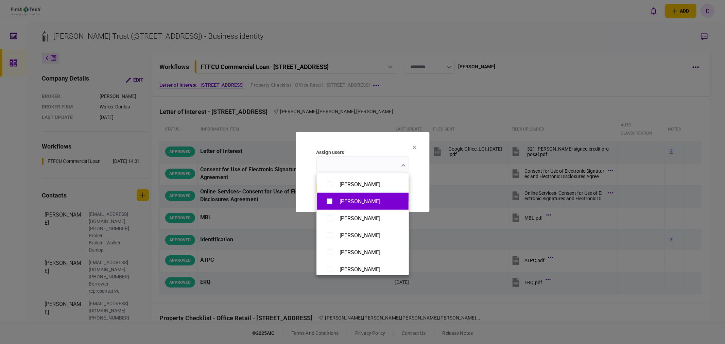
type input "**********"
click at [423, 176] on div at bounding box center [362, 172] width 725 height 344
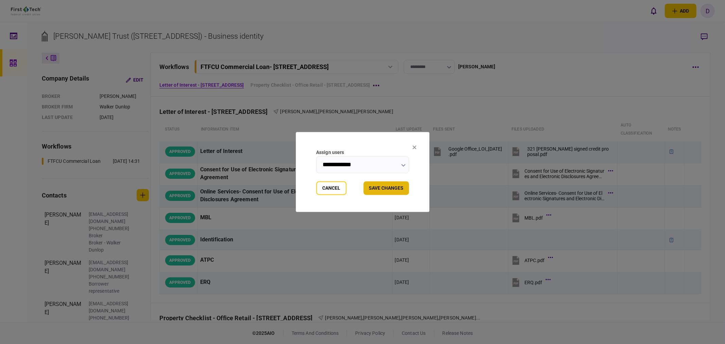
click at [394, 186] on button "Save changes" at bounding box center [387, 189] width 46 height 14
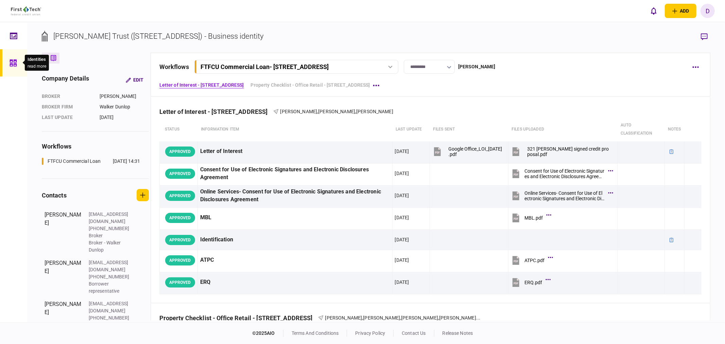
drag, startPoint x: 9, startPoint y: 60, endPoint x: 46, endPoint y: 60, distance: 36.4
click at [10, 59] on icon at bounding box center [13, 63] width 7 height 8
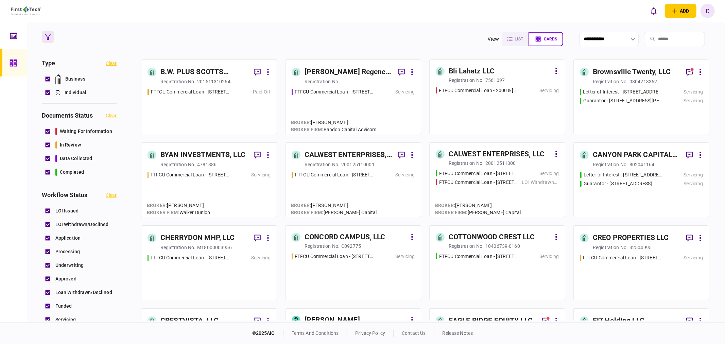
click at [357, 73] on div "[PERSON_NAME] Regency LLC" at bounding box center [349, 72] width 88 height 11
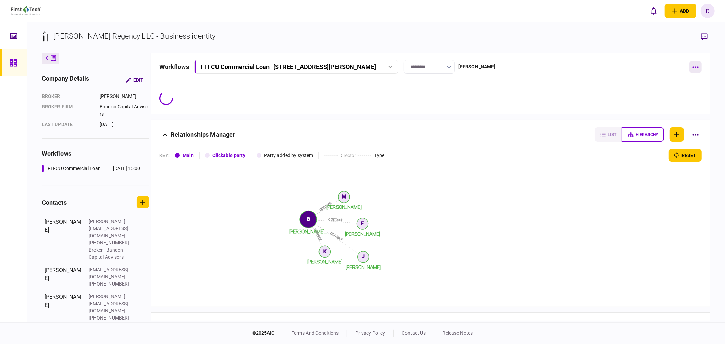
click at [698, 69] on button "button" at bounding box center [696, 67] width 12 height 12
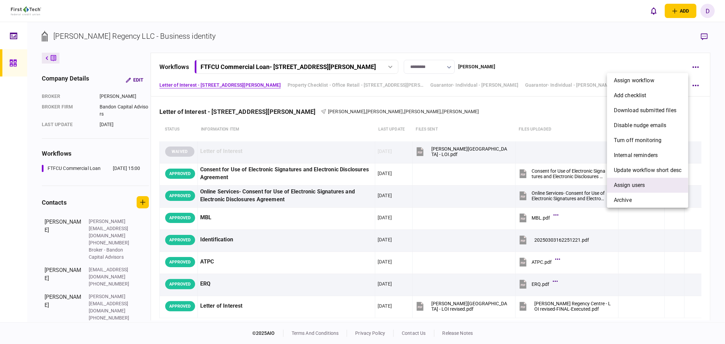
click at [632, 185] on span "Assign users" at bounding box center [629, 185] width 31 height 8
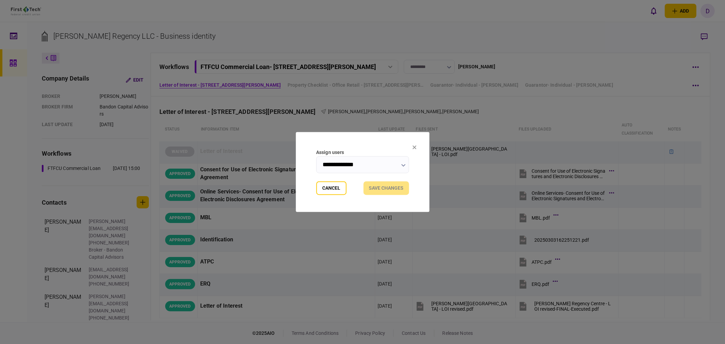
click at [356, 166] on input "**********" at bounding box center [362, 164] width 93 height 17
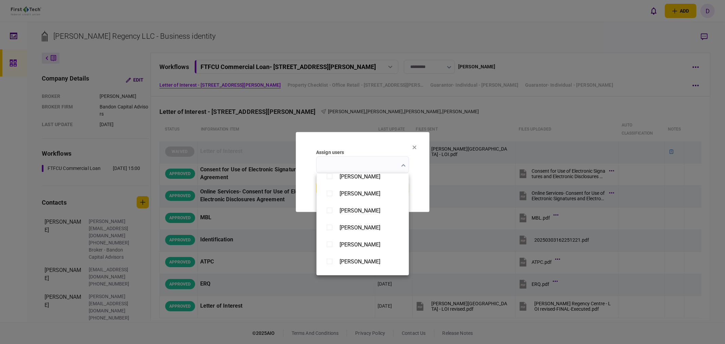
scroll to position [452, 0]
type input "**********"
click at [495, 115] on div at bounding box center [362, 172] width 725 height 344
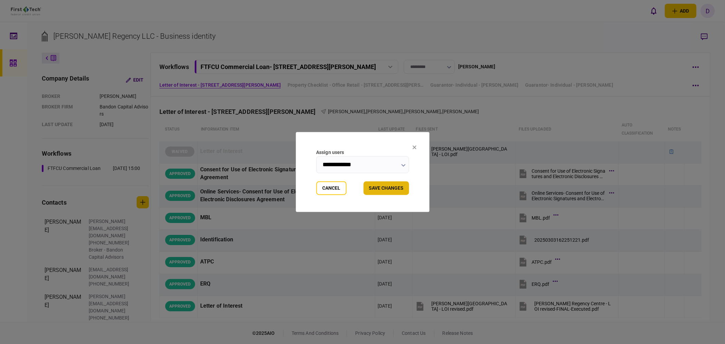
click at [385, 188] on button "Save changes" at bounding box center [387, 189] width 46 height 14
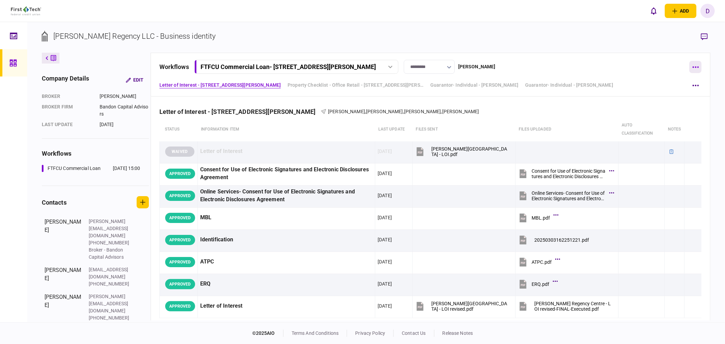
click at [700, 67] on button "button" at bounding box center [696, 67] width 12 height 12
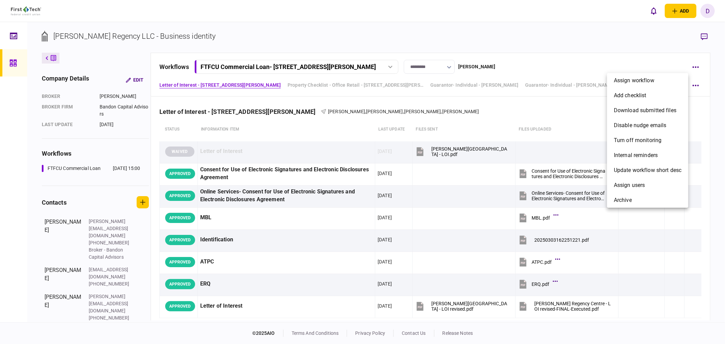
click at [544, 66] on div at bounding box center [362, 172] width 725 height 344
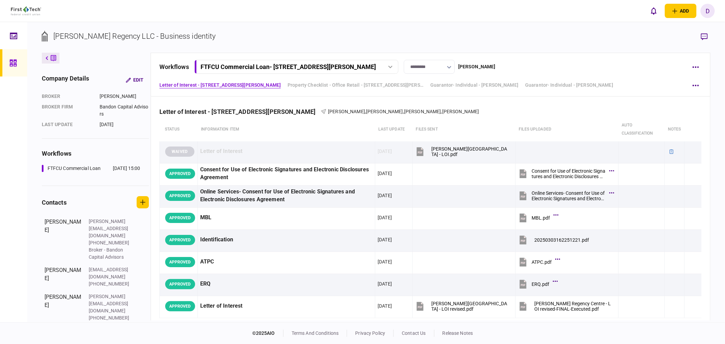
click at [16, 60] on div at bounding box center [15, 62] width 11 height 27
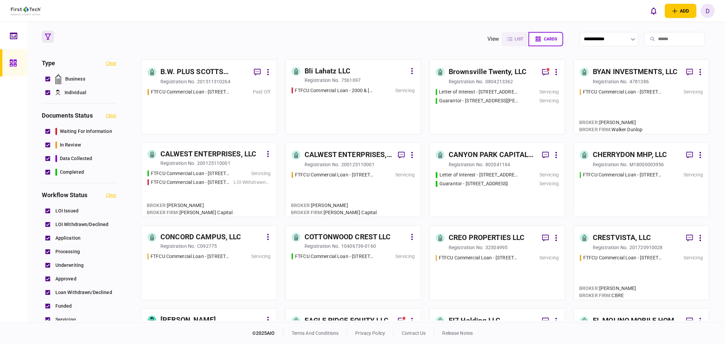
click at [341, 74] on div "Bli Lahatz LLC" at bounding box center [328, 71] width 46 height 11
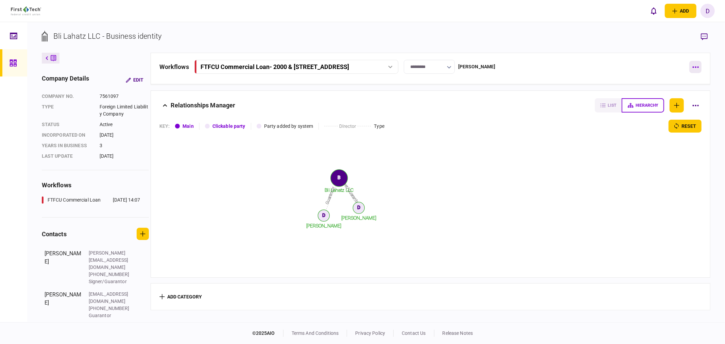
click at [698, 67] on button "button" at bounding box center [696, 67] width 12 height 12
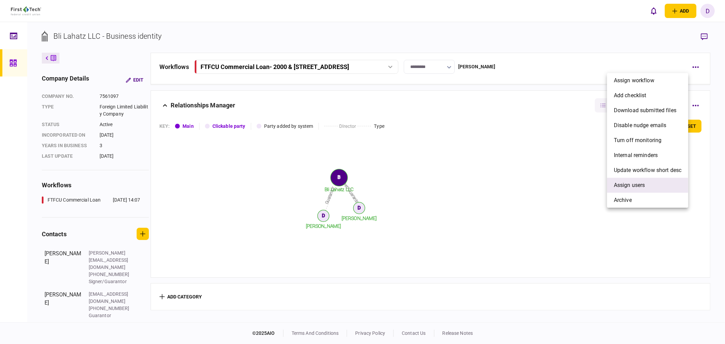
click at [633, 182] on span "Assign users" at bounding box center [629, 185] width 31 height 8
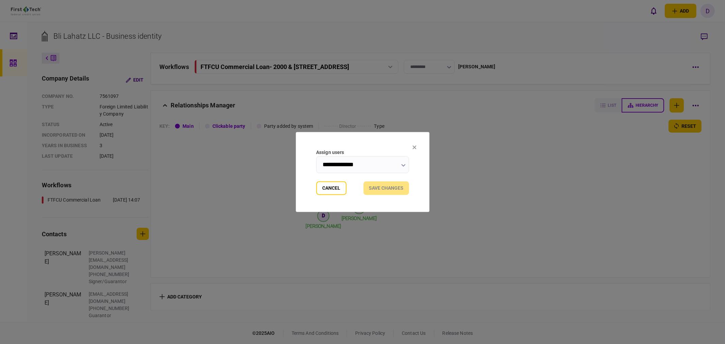
click at [366, 167] on input "**********" at bounding box center [362, 164] width 93 height 17
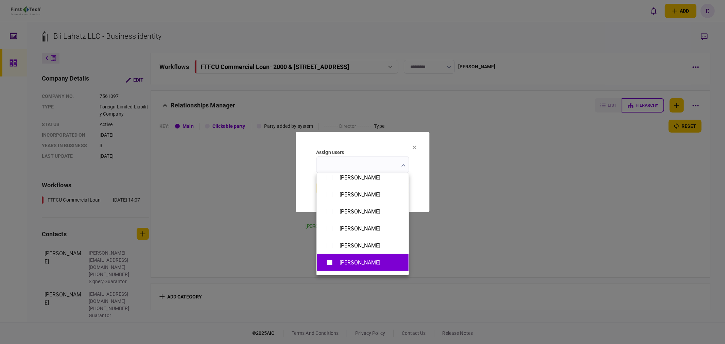
scroll to position [263, 0]
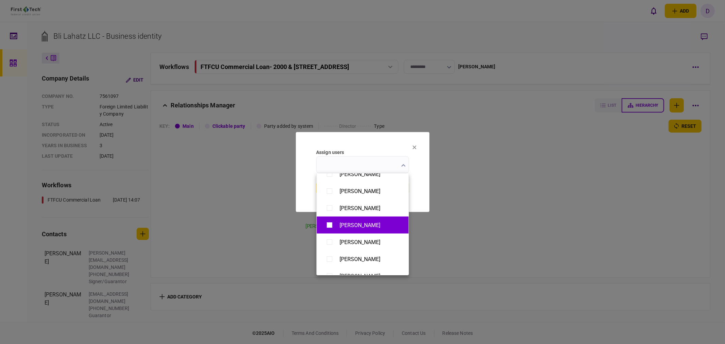
click at [346, 229] on div "[PERSON_NAME]" at bounding box center [363, 225] width 78 height 12
type input "**********"
click at [423, 165] on div at bounding box center [362, 172] width 725 height 344
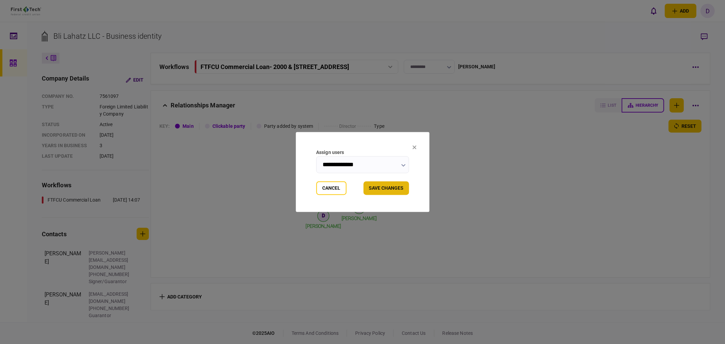
click at [394, 188] on button "Save changes" at bounding box center [387, 189] width 46 height 14
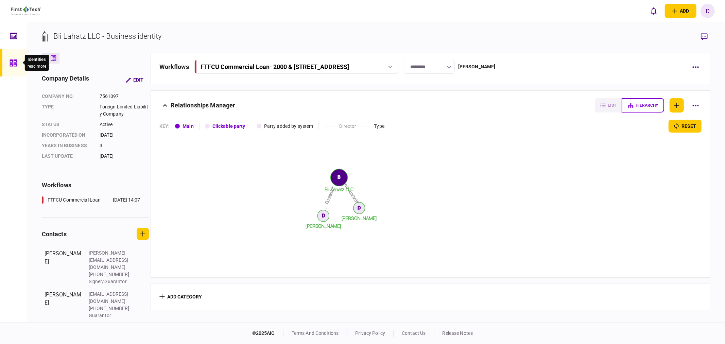
click at [12, 59] on icon at bounding box center [13, 63] width 7 height 8
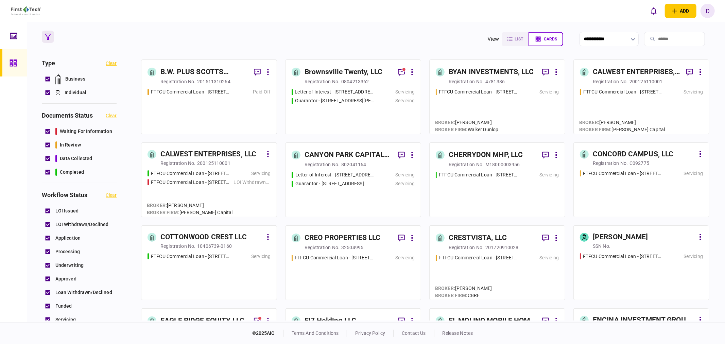
click at [354, 83] on div "0804213362" at bounding box center [355, 81] width 28 height 7
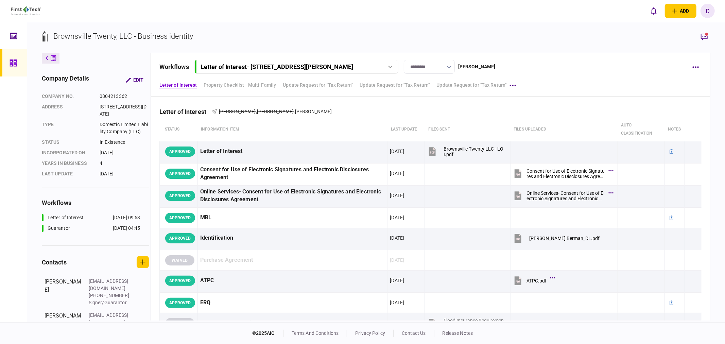
click at [15, 58] on div at bounding box center [15, 62] width 11 height 27
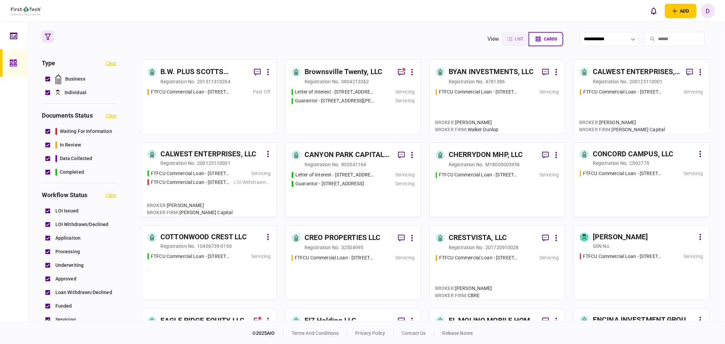
click at [476, 69] on div "BYAN INVESTMENTS, LLC" at bounding box center [491, 72] width 85 height 11
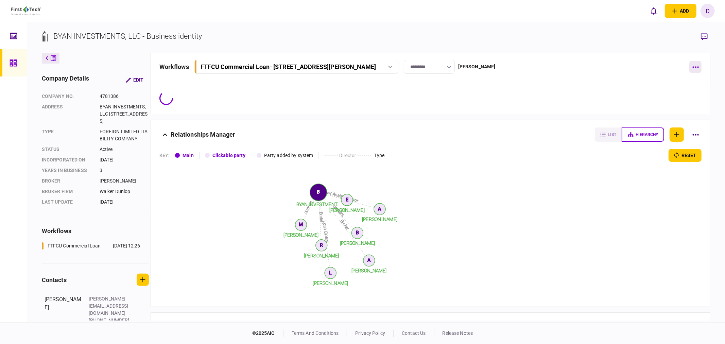
click at [694, 66] on icon "button" at bounding box center [696, 67] width 6 height 2
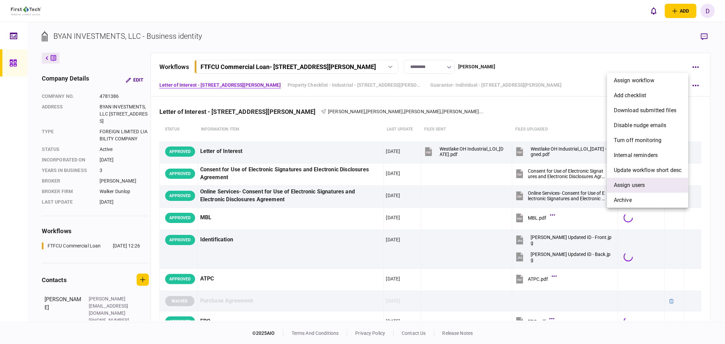
click at [620, 184] on span "Assign users" at bounding box center [629, 185] width 31 height 8
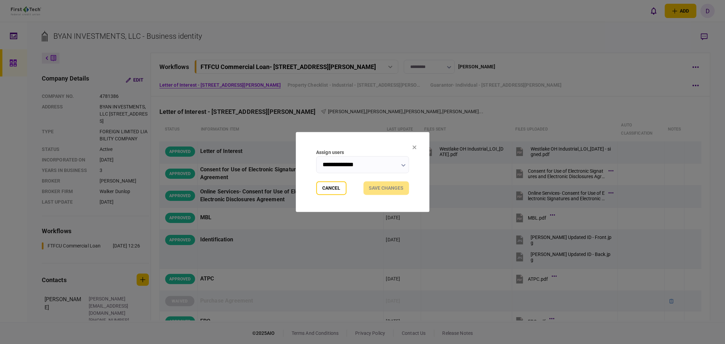
click at [352, 171] on input "**********" at bounding box center [362, 164] width 93 height 17
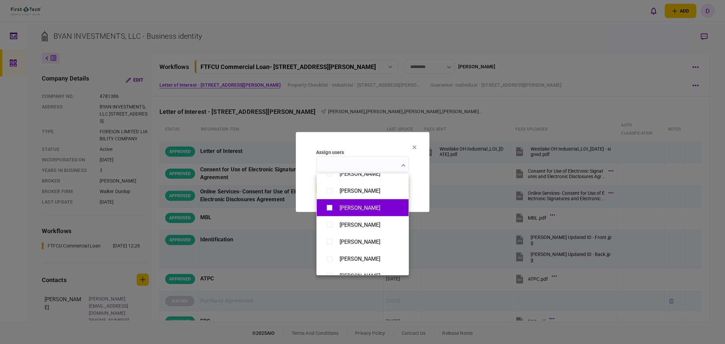
scroll to position [452, 0]
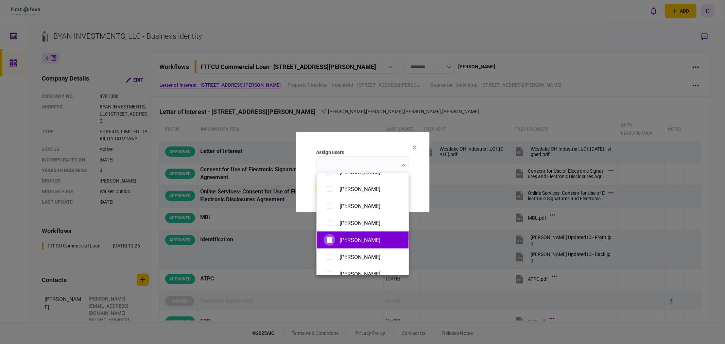
type input "**********"
click at [420, 172] on div at bounding box center [362, 172] width 725 height 344
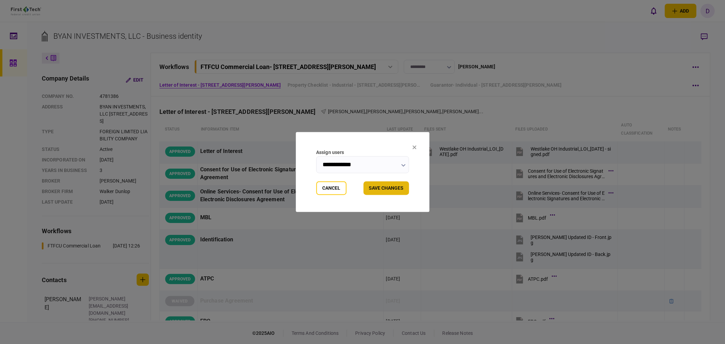
click at [397, 189] on button "Save changes" at bounding box center [387, 189] width 46 height 14
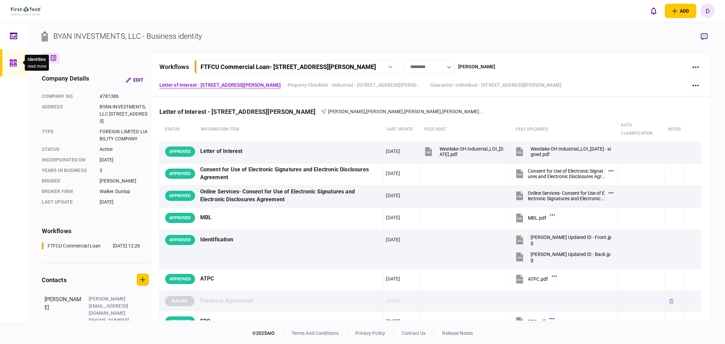
click at [14, 60] on icon at bounding box center [13, 63] width 7 height 7
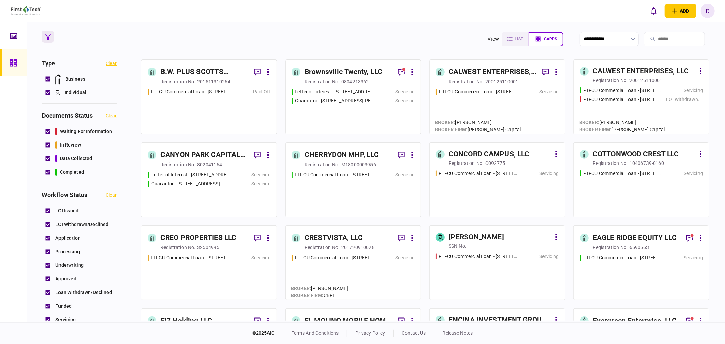
click at [499, 103] on div "FTFCU Commercial Loan - [STREET_ADDRESS] Servicing" at bounding box center [497, 107] width 123 height 39
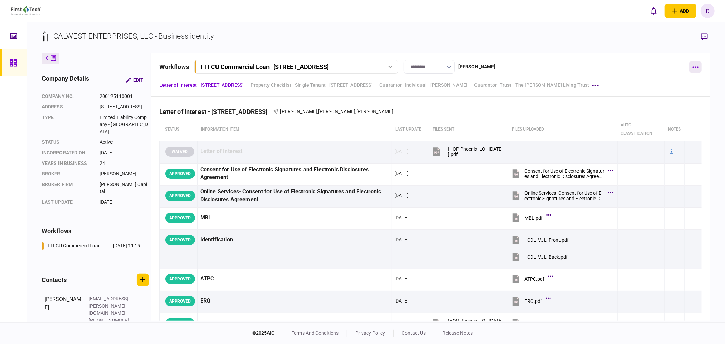
click at [691, 68] on button "button" at bounding box center [696, 67] width 12 height 12
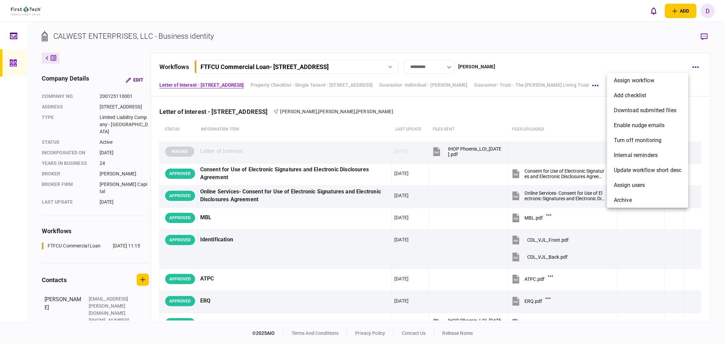
click at [392, 68] on div at bounding box center [362, 172] width 725 height 344
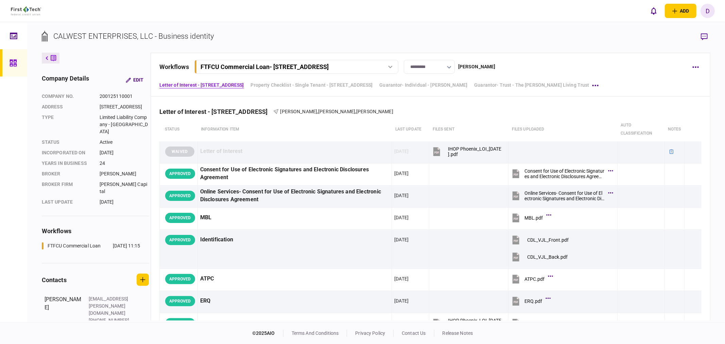
click at [392, 67] on icon at bounding box center [390, 67] width 4 height 3
click at [702, 65] on button "button" at bounding box center [696, 67] width 12 height 12
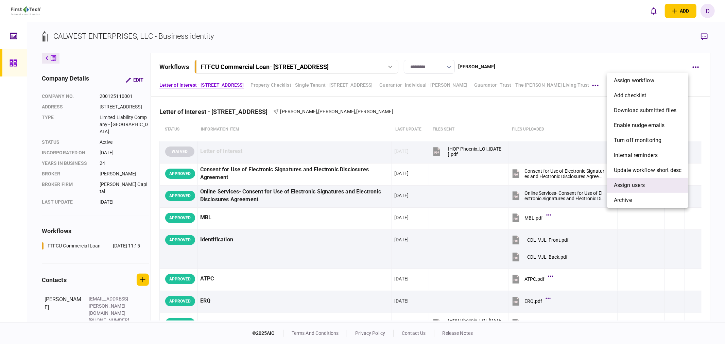
click at [640, 183] on span "Assign users" at bounding box center [629, 185] width 31 height 8
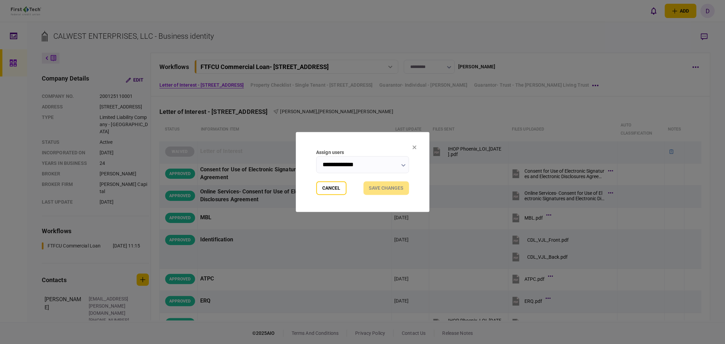
click at [390, 165] on input "**********" at bounding box center [362, 164] width 93 height 17
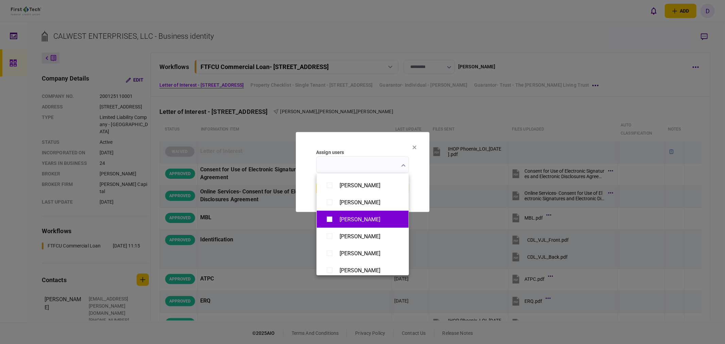
scroll to position [490, 0]
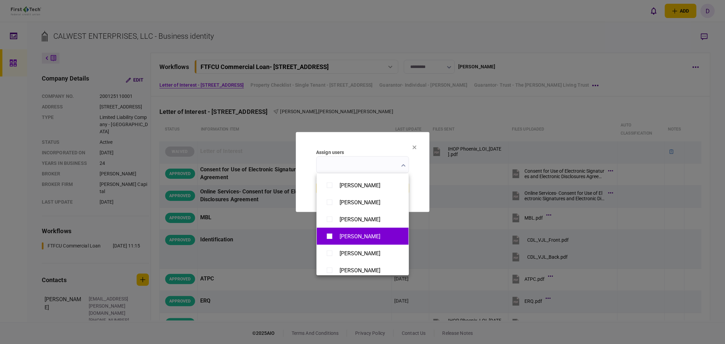
type input "**********"
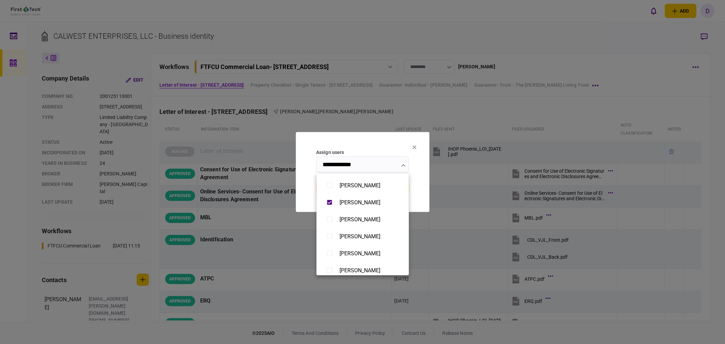
click at [429, 178] on div at bounding box center [362, 172] width 725 height 344
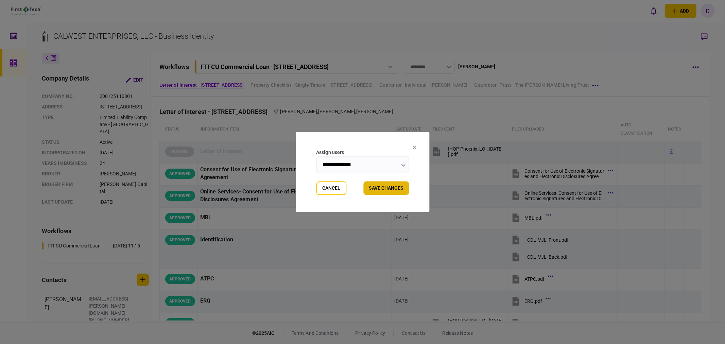
click at [393, 183] on button "Save changes" at bounding box center [387, 189] width 46 height 14
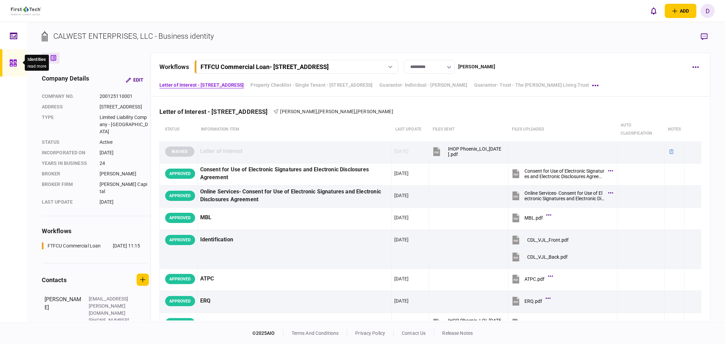
click at [17, 65] on div at bounding box center [15, 62] width 11 height 27
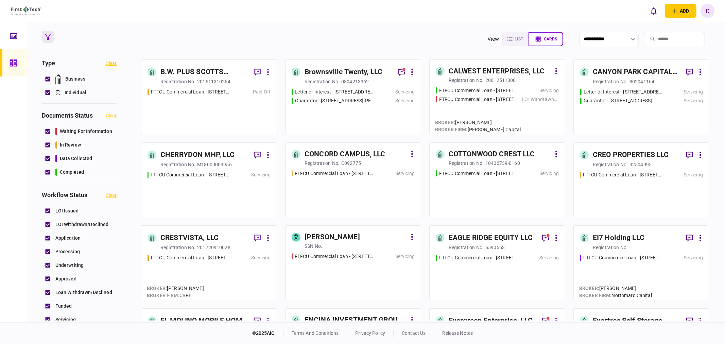
click at [513, 72] on div "CALWEST ENTERPRISES, LLC" at bounding box center [497, 71] width 96 height 11
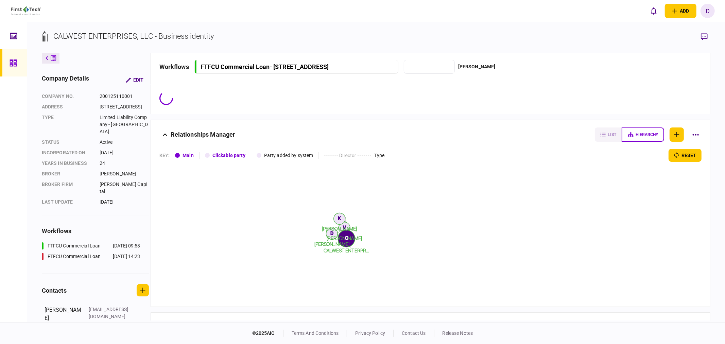
type input "*********"
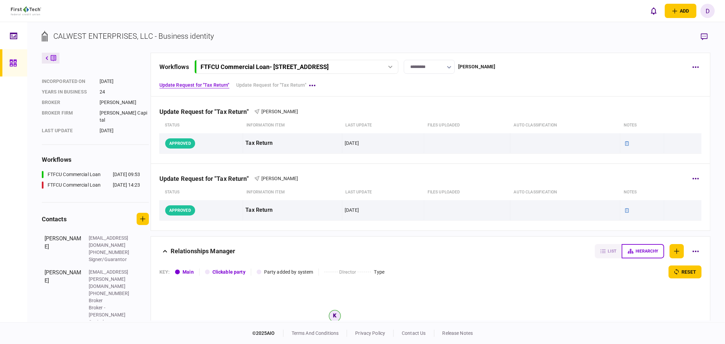
scroll to position [72, 0]
click at [14, 61] on icon at bounding box center [13, 63] width 7 height 7
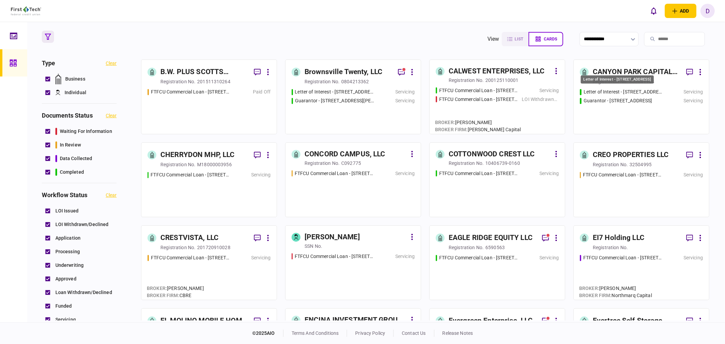
click at [643, 91] on div "Letter of Interest - [STREET_ADDRESS]" at bounding box center [623, 91] width 79 height 7
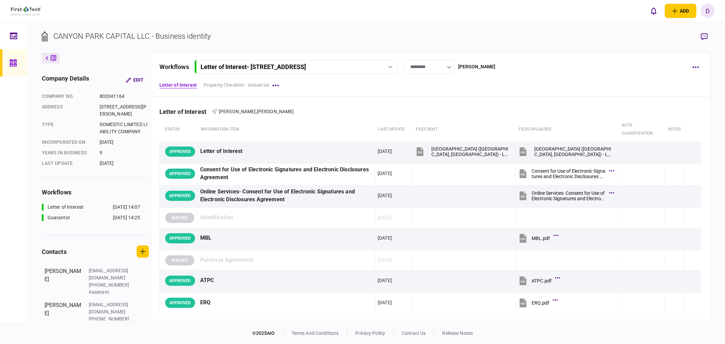
click at [352, 71] on button "Letter of Interest - [STREET_ADDRESS]" at bounding box center [297, 67] width 204 height 14
click at [351, 70] on button "Letter of Interest - [STREET_ADDRESS]" at bounding box center [297, 67] width 204 height 14
click at [696, 66] on icon "button" at bounding box center [696, 67] width 6 height 2
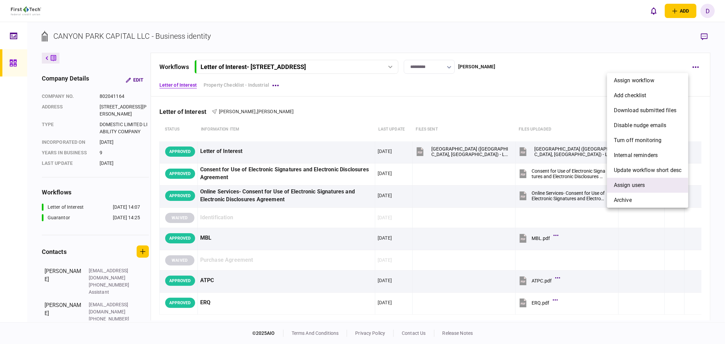
click at [615, 179] on li "Assign users" at bounding box center [647, 185] width 81 height 15
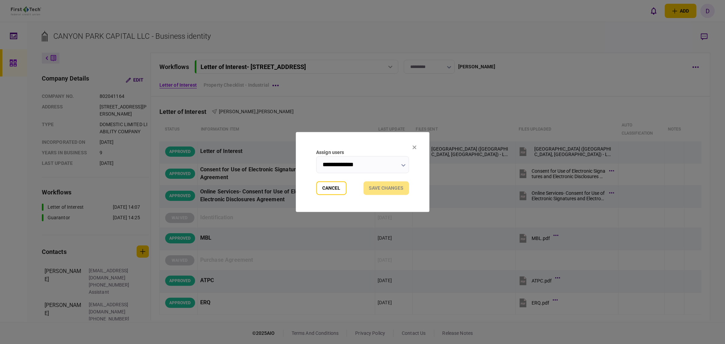
click at [355, 166] on input "**********" at bounding box center [362, 164] width 93 height 17
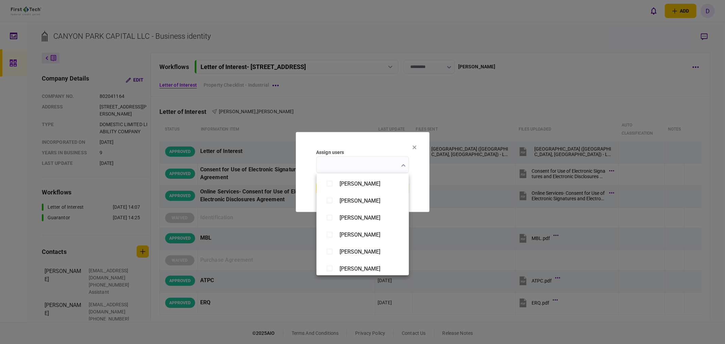
scroll to position [301, 0]
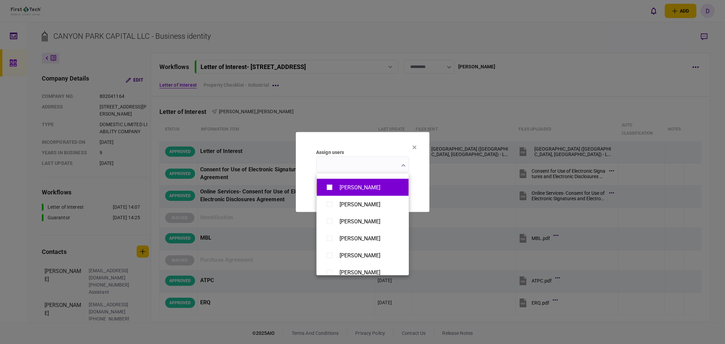
type input "**********"
drag, startPoint x: 422, startPoint y: 185, endPoint x: 418, endPoint y: 185, distance: 3.8
click at [422, 185] on div at bounding box center [362, 172] width 725 height 344
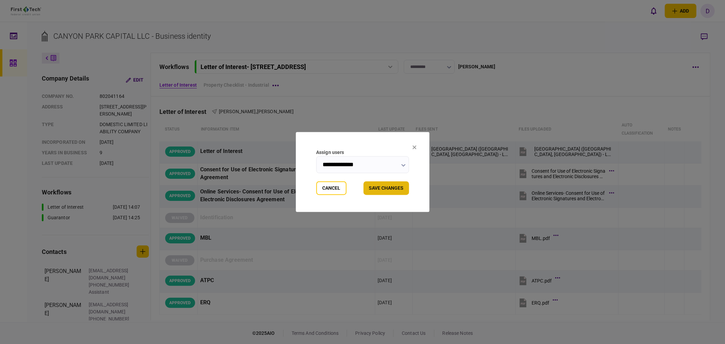
click at [389, 187] on button "Save changes" at bounding box center [387, 189] width 46 height 14
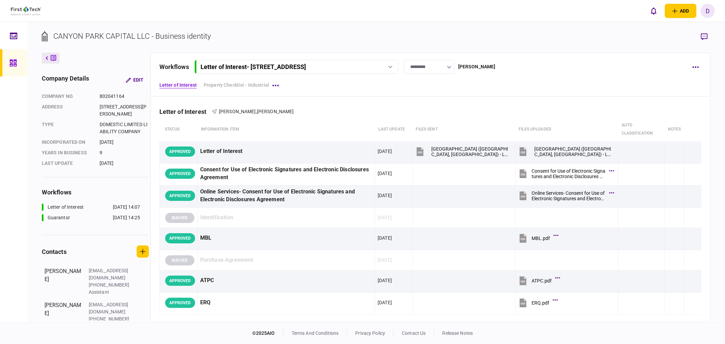
click at [391, 65] on div "Letter of Interest - [STREET_ADDRESS]" at bounding box center [296, 66] width 199 height 7
click at [319, 92] on link "Guarantor - [STREET_ADDRESS] [DATE] 14:25" at bounding box center [297, 95] width 195 height 14
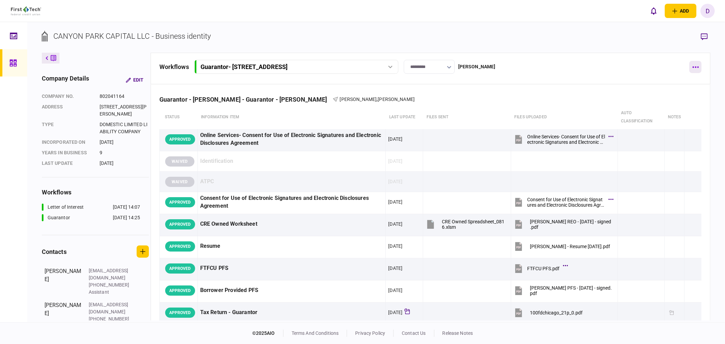
click at [694, 64] on button "button" at bounding box center [696, 67] width 12 height 12
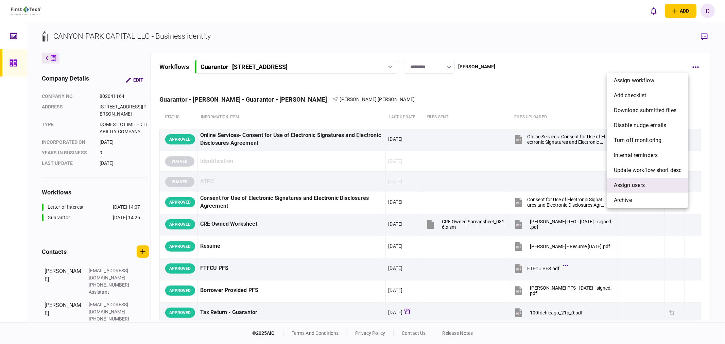
click at [622, 185] on span "Assign users" at bounding box center [629, 185] width 31 height 8
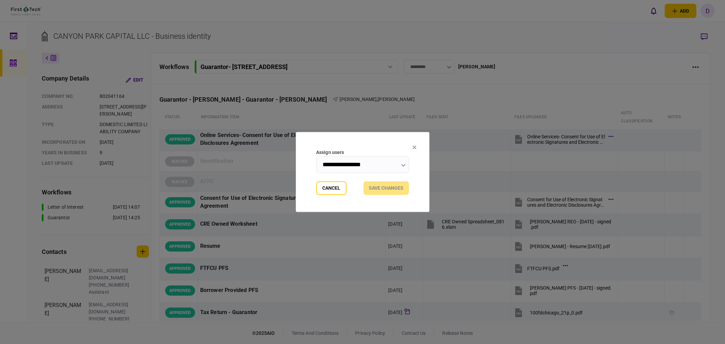
click at [367, 166] on input "**********" at bounding box center [362, 164] width 93 height 17
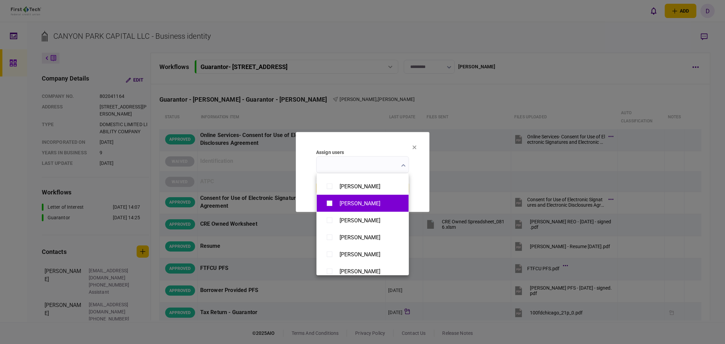
scroll to position [264, 0]
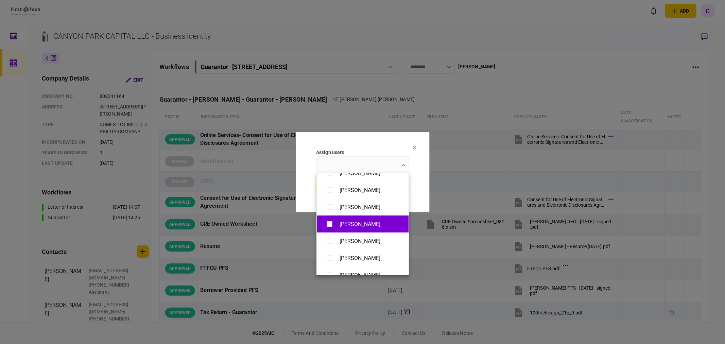
type input "**********"
click at [423, 172] on div at bounding box center [362, 172] width 725 height 344
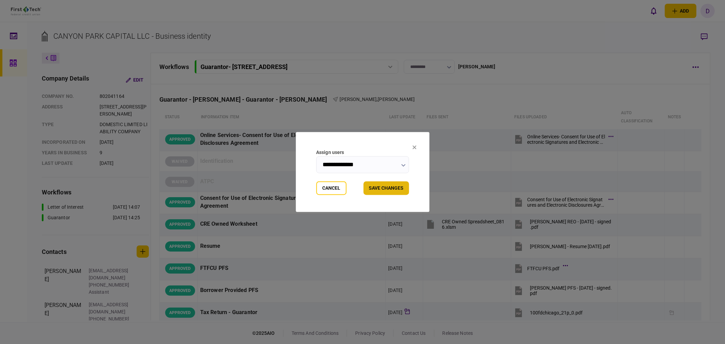
click at [393, 189] on button "Save changes" at bounding box center [387, 189] width 46 height 14
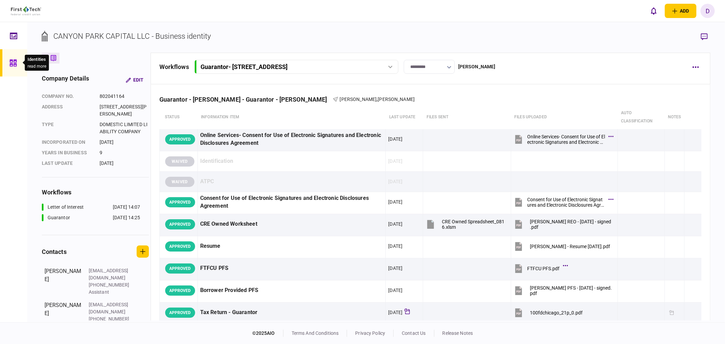
click at [12, 59] on icon at bounding box center [13, 63] width 7 height 8
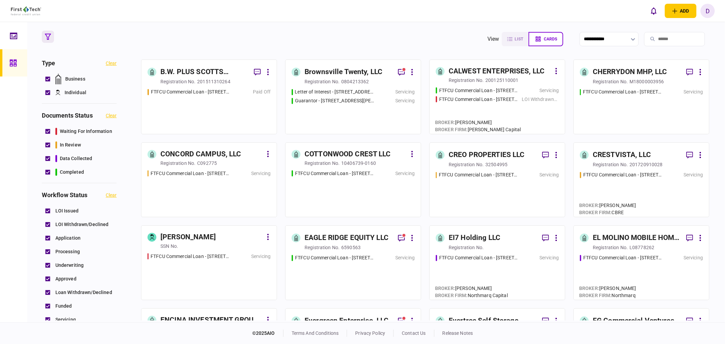
click at [634, 72] on div "CHERRYDON MHP, LLC" at bounding box center [630, 72] width 74 height 11
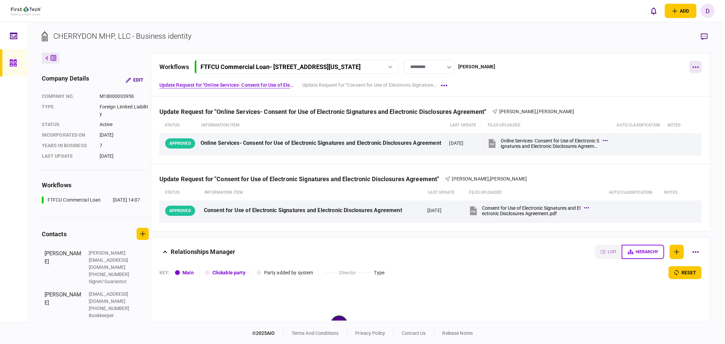
click at [697, 67] on icon "button" at bounding box center [696, 67] width 6 height 2
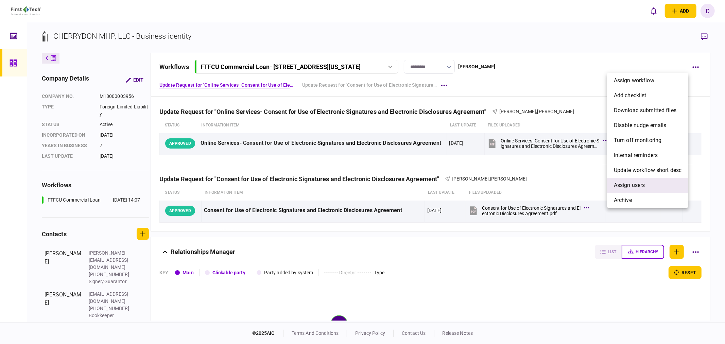
click at [633, 184] on span "Assign users" at bounding box center [629, 185] width 31 height 8
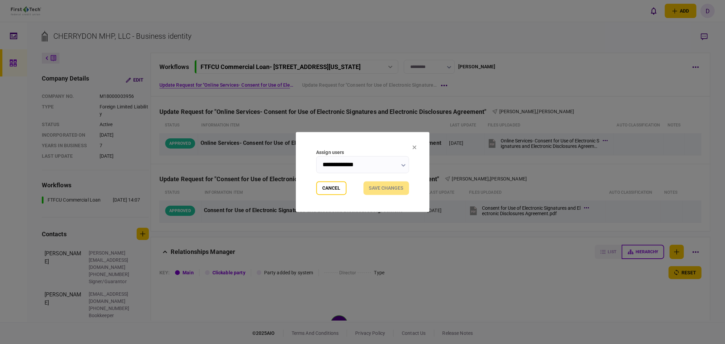
click at [349, 171] on input "**********" at bounding box center [362, 164] width 93 height 17
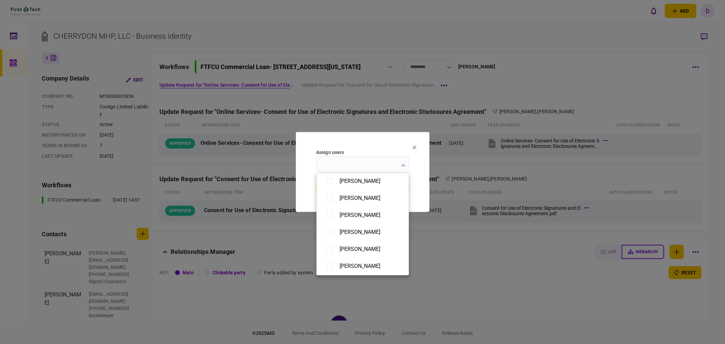
scroll to position [491, 0]
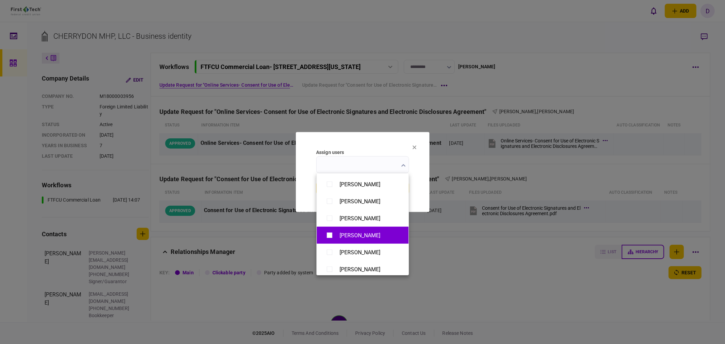
type input "**********"
click at [423, 189] on div at bounding box center [362, 172] width 725 height 344
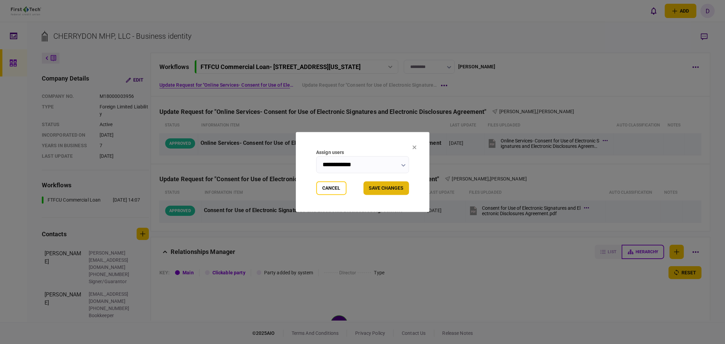
click at [395, 185] on button "Save changes" at bounding box center [387, 189] width 46 height 14
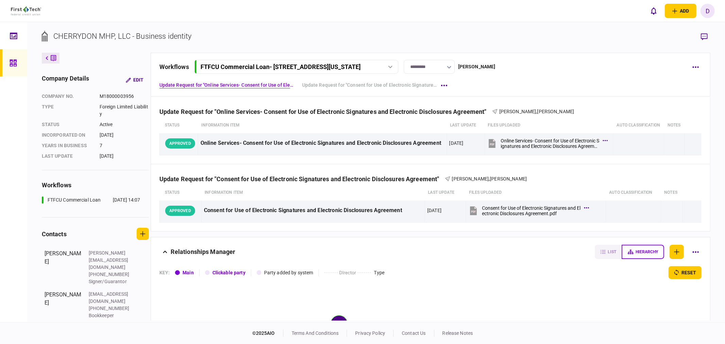
click at [390, 66] on div at bounding box center [391, 67] width 10 height 3
click at [11, 64] on icon at bounding box center [13, 63] width 7 height 7
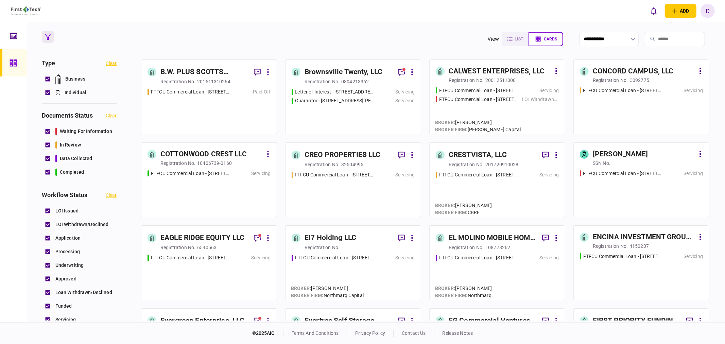
click at [627, 74] on div "CONCORD CAMPUS, LLC" at bounding box center [633, 71] width 81 height 11
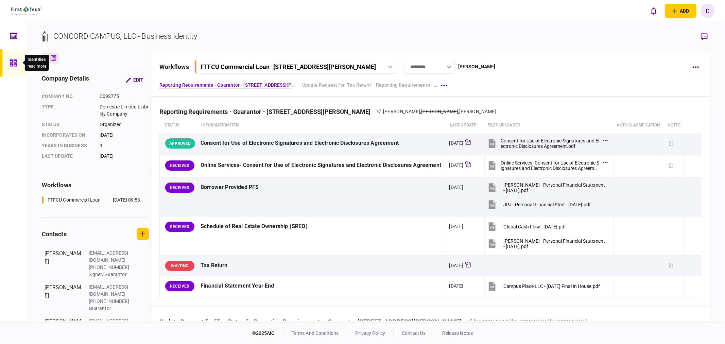
click at [10, 61] on icon at bounding box center [13, 63] width 7 height 8
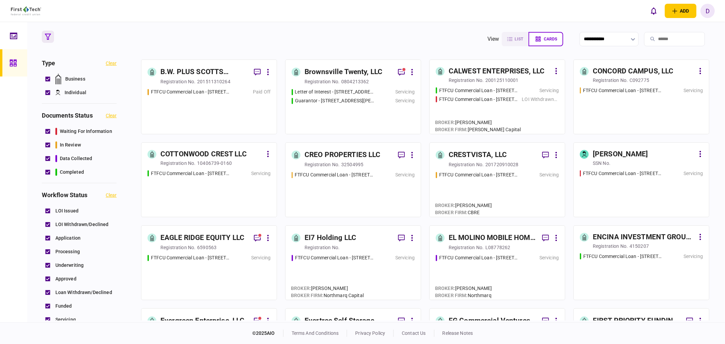
click at [239, 158] on div "COTTONWOOD CREST LLC" at bounding box center [203, 154] width 86 height 11
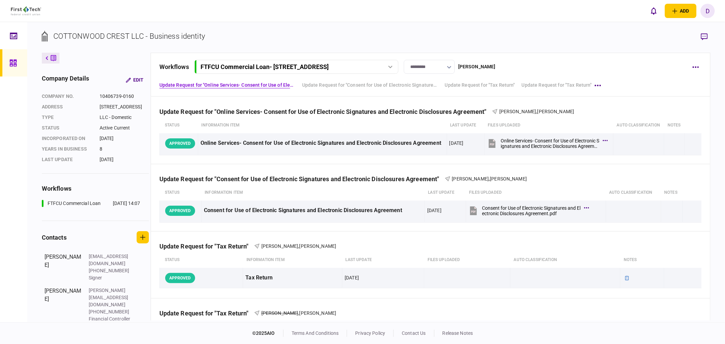
click at [396, 67] on div at bounding box center [391, 67] width 10 height 3
click at [700, 69] on button "button" at bounding box center [696, 67] width 12 height 12
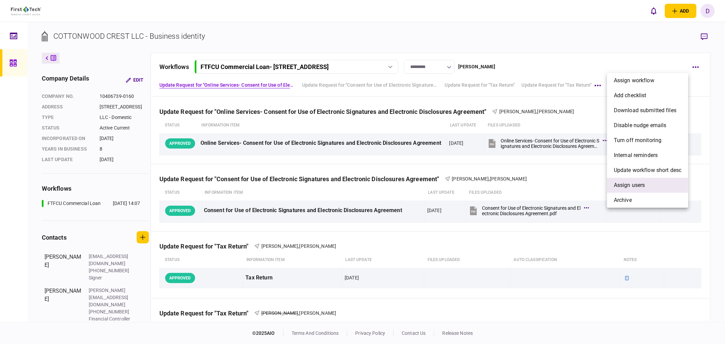
click at [635, 184] on span "Assign users" at bounding box center [629, 185] width 31 height 8
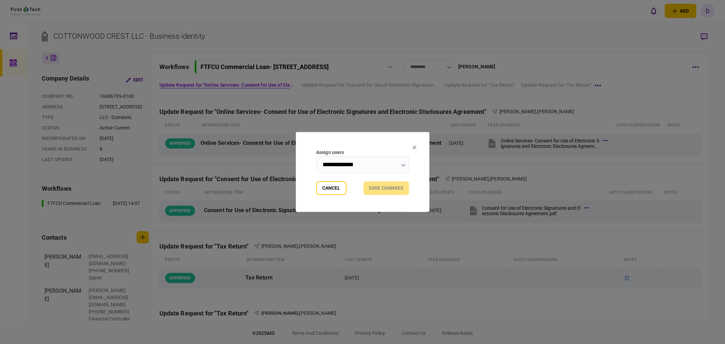
click at [377, 163] on input "**********" at bounding box center [362, 164] width 93 height 17
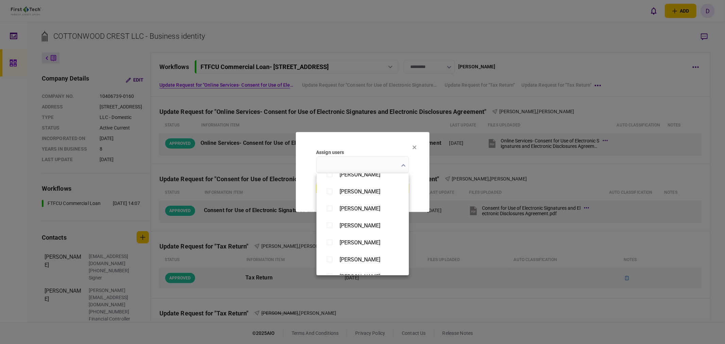
scroll to position [491, 0]
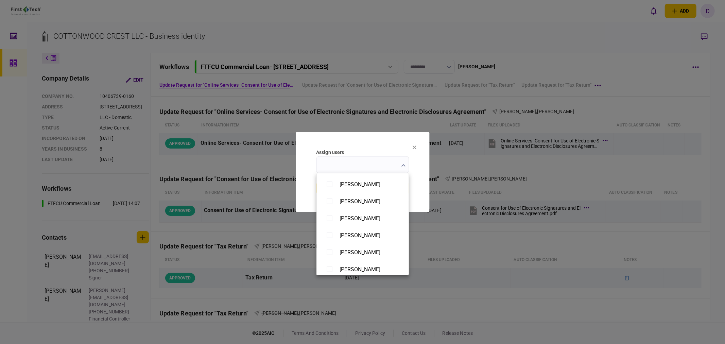
type input "**********"
drag, startPoint x: 425, startPoint y: 182, endPoint x: 419, endPoint y: 186, distance: 7.3
click at [425, 182] on div at bounding box center [362, 172] width 725 height 344
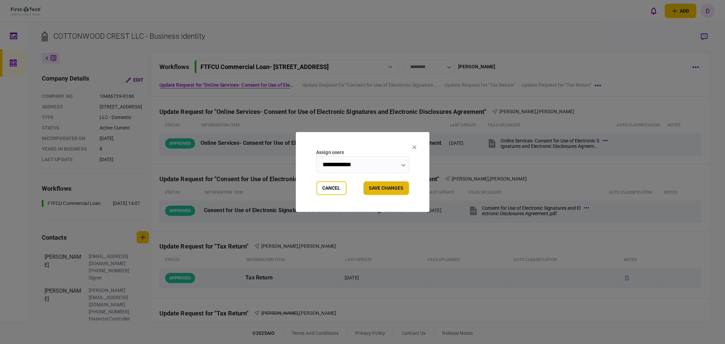
click at [389, 187] on button "Save changes" at bounding box center [387, 189] width 46 height 14
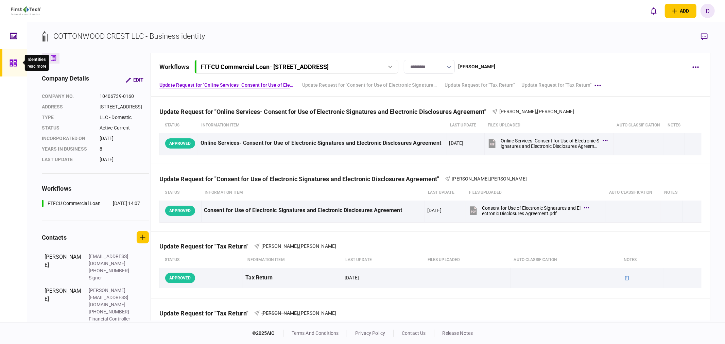
click at [15, 63] on icon at bounding box center [13, 63] width 7 height 8
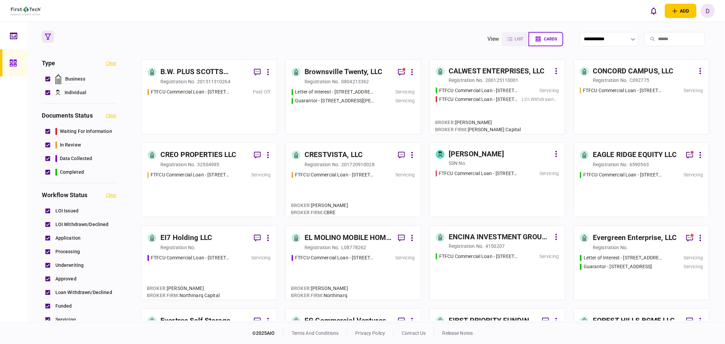
click at [205, 153] on div "CREO PROPERTIES LLC" at bounding box center [198, 155] width 76 height 11
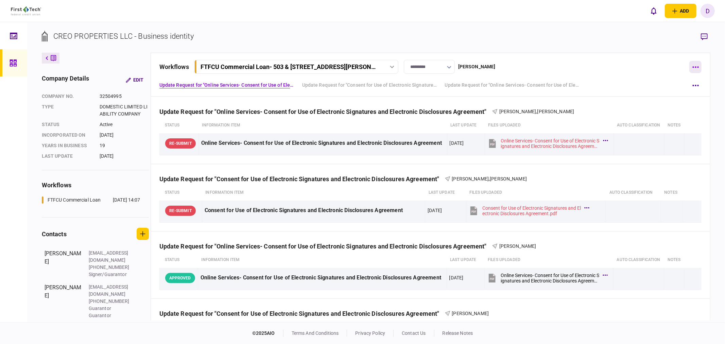
click at [699, 69] on button "button" at bounding box center [696, 67] width 12 height 12
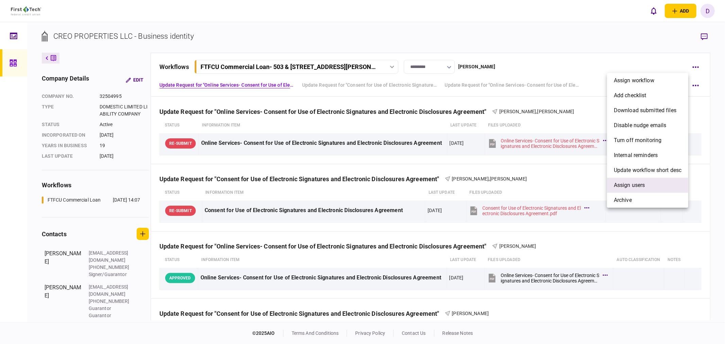
click at [636, 185] on span "Assign users" at bounding box center [629, 185] width 31 height 8
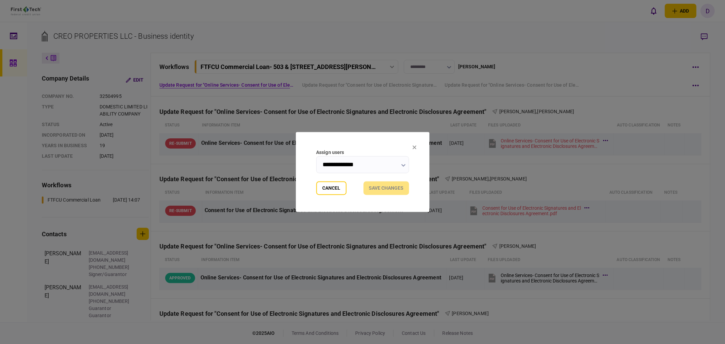
click at [362, 164] on input "**********" at bounding box center [362, 164] width 93 height 17
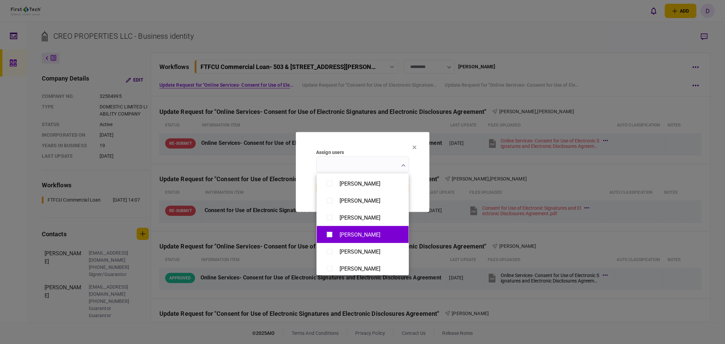
scroll to position [528, 0]
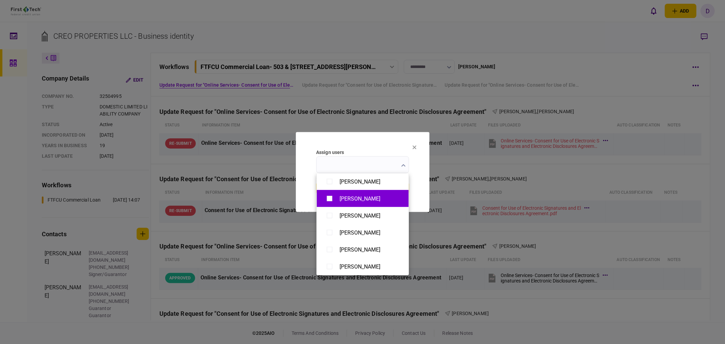
type input "**********"
click at [425, 182] on div at bounding box center [362, 172] width 725 height 344
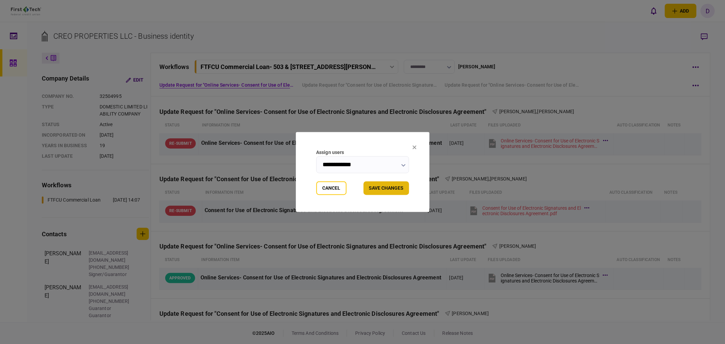
click at [391, 184] on button "Save changes" at bounding box center [387, 189] width 46 height 14
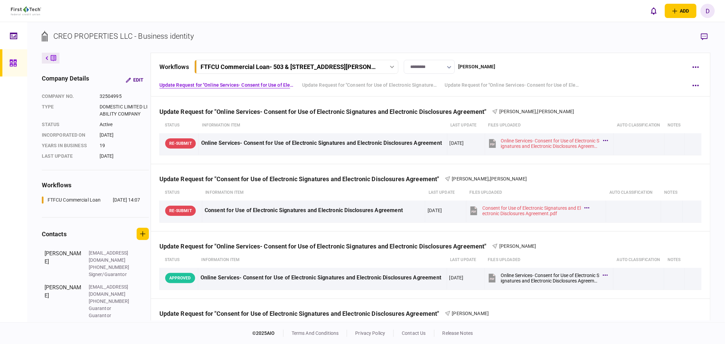
click at [385, 65] on div "FTFCU Commercial Loan - [STREET_ADDRESS][PERSON_NAME]" at bounding box center [297, 66] width 201 height 7
click at [384, 65] on div "FTFCU Commercial Loan - [STREET_ADDRESS][PERSON_NAME]" at bounding box center [297, 66] width 201 height 7
click at [9, 60] on link at bounding box center [13, 62] width 27 height 27
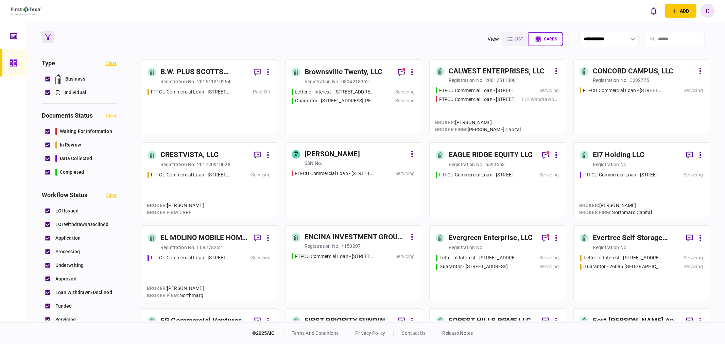
click at [229, 156] on div "CRESTVISTA, LLC" at bounding box center [204, 155] width 88 height 12
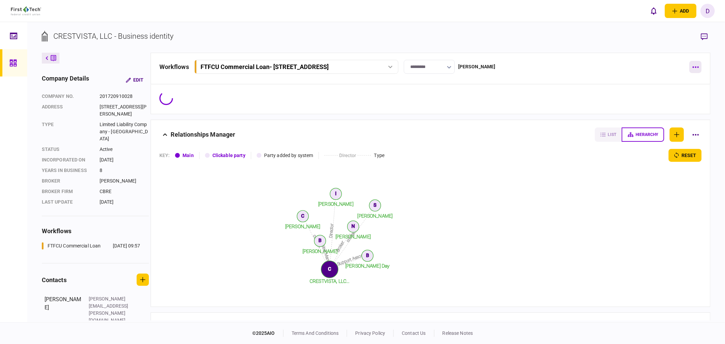
click at [690, 69] on button "button" at bounding box center [696, 67] width 12 height 12
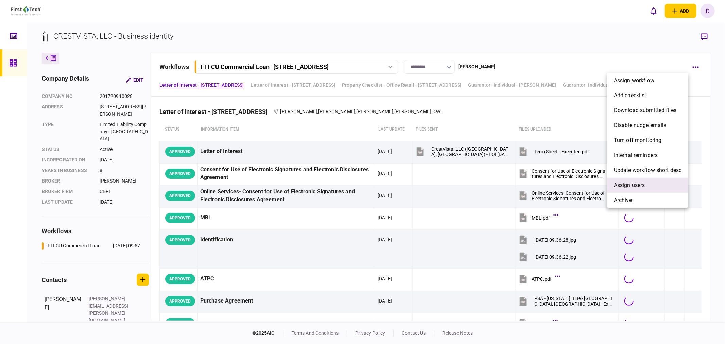
click at [624, 187] on span "Assign users" at bounding box center [629, 185] width 31 height 8
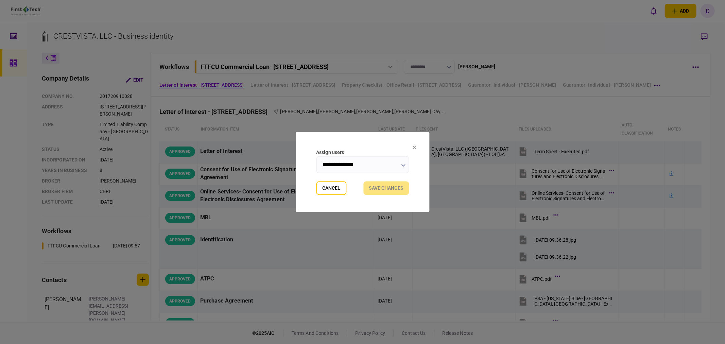
click at [369, 167] on input "**********" at bounding box center [362, 164] width 93 height 17
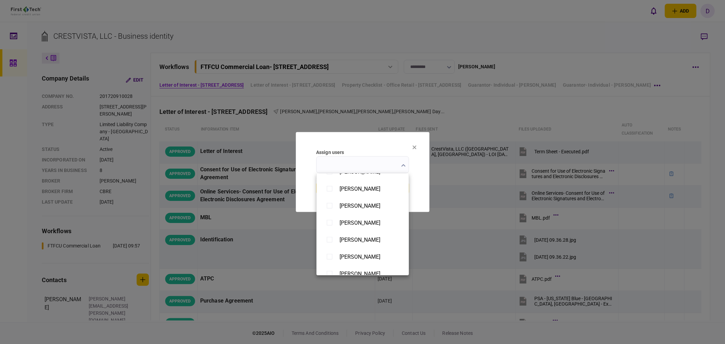
scroll to position [452, 0]
type input "**********"
click at [423, 189] on div at bounding box center [362, 172] width 725 height 344
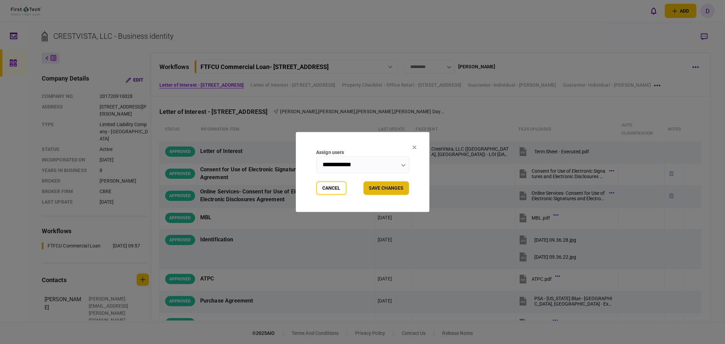
click at [393, 192] on button "Save changes" at bounding box center [387, 189] width 46 height 14
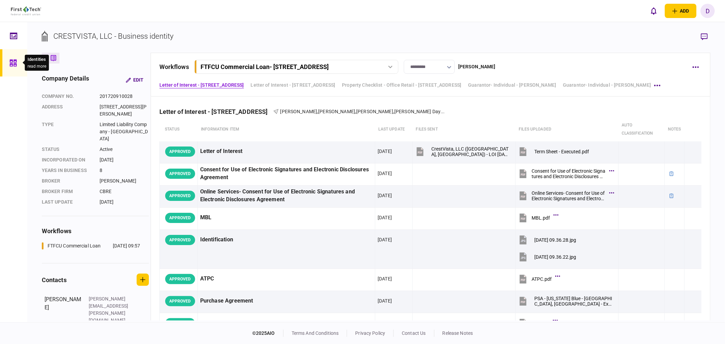
click at [13, 61] on icon at bounding box center [13, 63] width 7 height 8
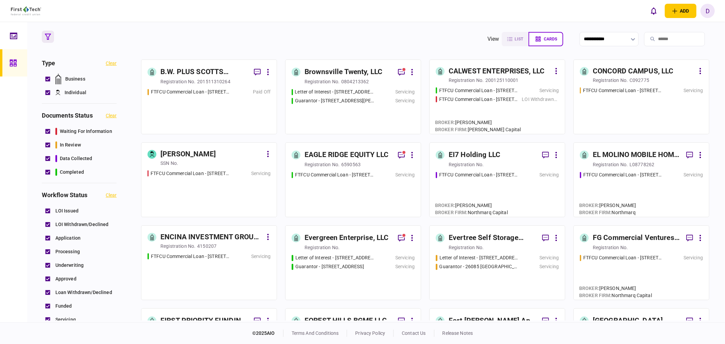
click at [216, 152] on div "[PERSON_NAME]" at bounding box center [211, 154] width 102 height 11
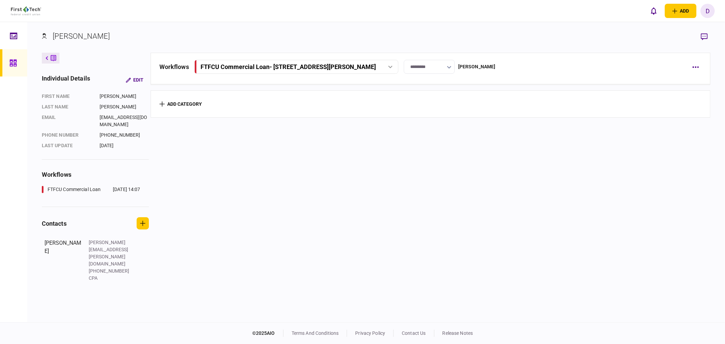
click at [376, 65] on div "FTFCU Commercial Loan - 2533 1st St, Cheney, WA" at bounding box center [289, 66] width 176 height 7
click at [321, 79] on link "FTFCU Commercial Loan - 2533 1st St, Cheney, WA 05 Aug 2025 14:07" at bounding box center [297, 81] width 195 height 14
click at [17, 35] on div at bounding box center [15, 35] width 11 height 27
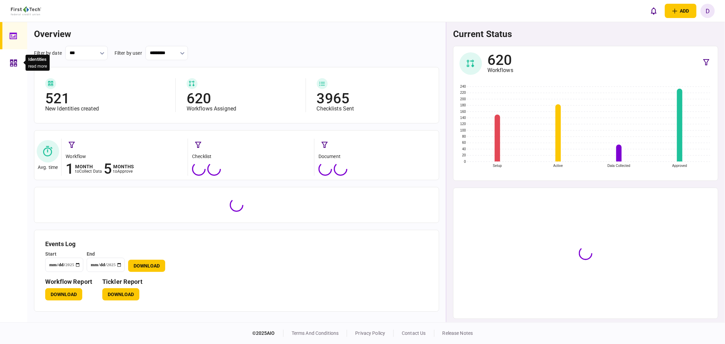
click at [11, 63] on icon at bounding box center [13, 63] width 7 height 8
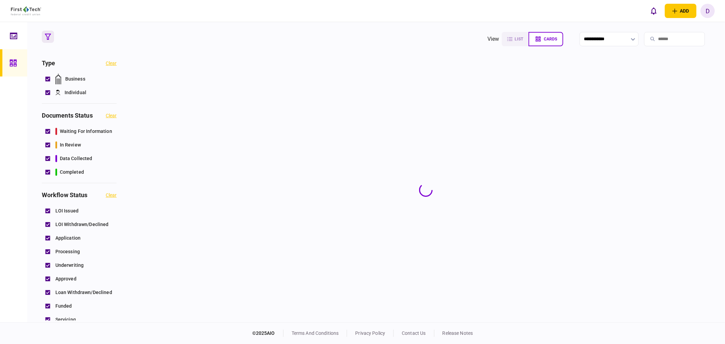
scroll to position [189, 0]
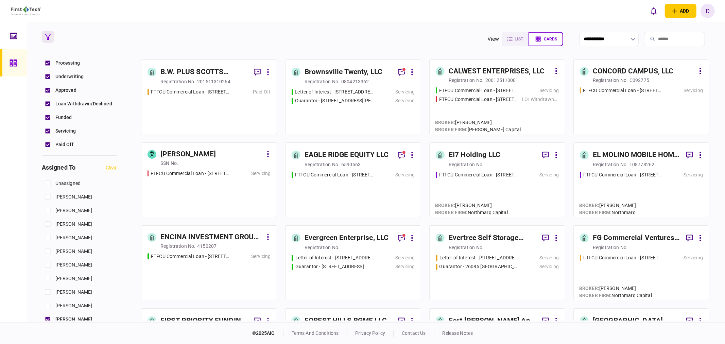
click at [351, 153] on div "EAGLE RIDGE EQUITY LLC" at bounding box center [347, 155] width 84 height 11
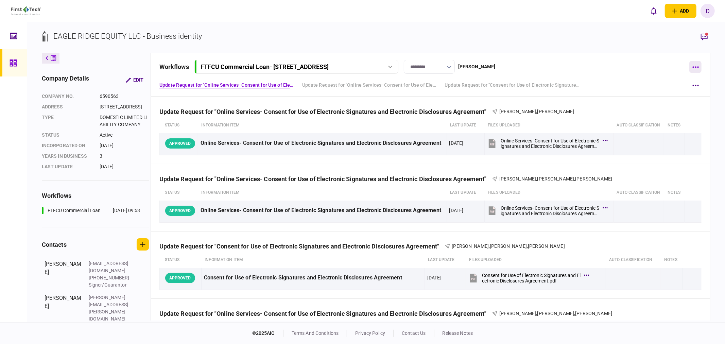
click at [692, 65] on button "button" at bounding box center [696, 67] width 12 height 12
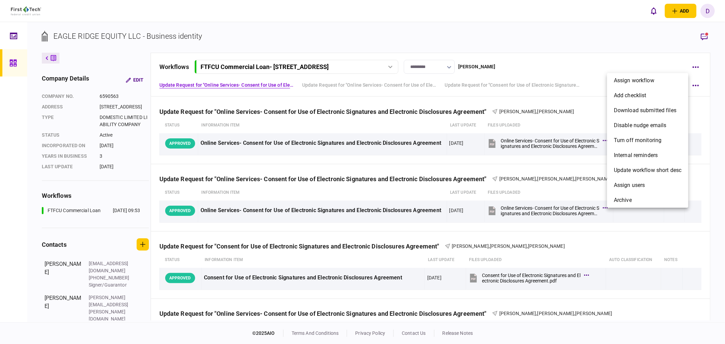
click at [559, 72] on div at bounding box center [362, 172] width 725 height 344
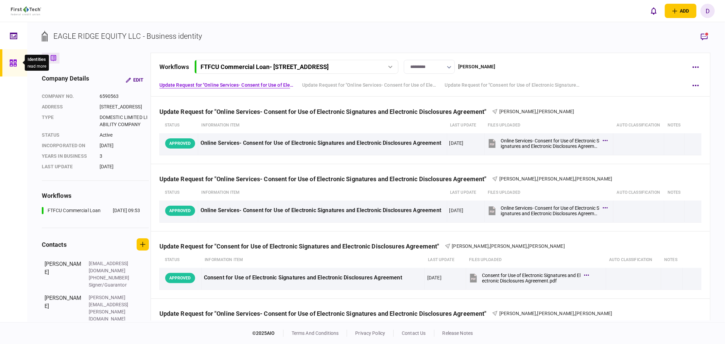
click at [12, 60] on icon at bounding box center [13, 63] width 7 height 7
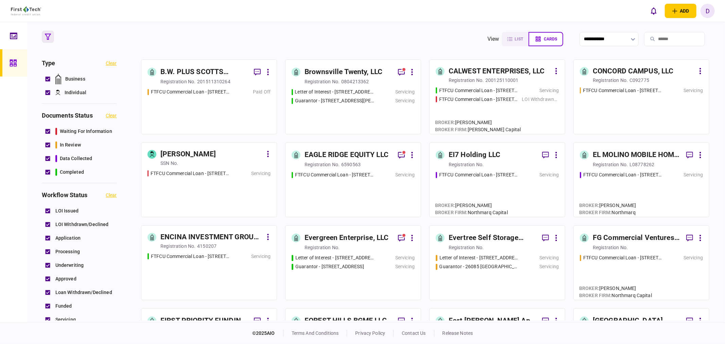
click at [495, 160] on div "EI7 Holding LLC" at bounding box center [475, 155] width 52 height 11
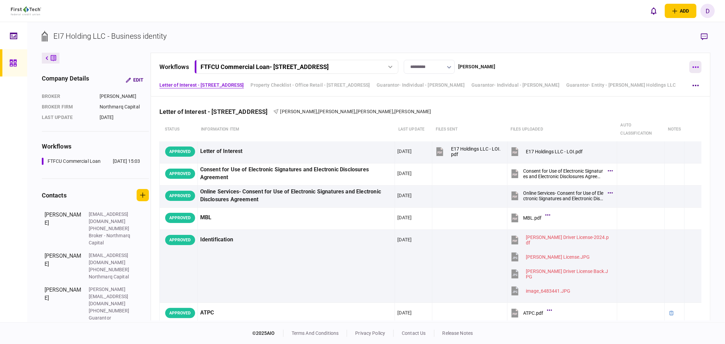
click at [696, 66] on icon "button" at bounding box center [696, 67] width 6 height 2
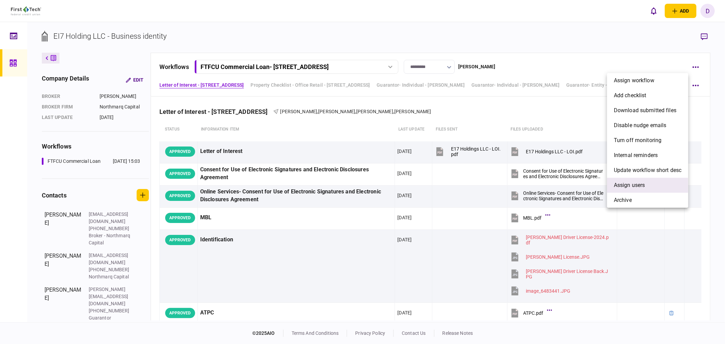
click at [626, 183] on span "Assign users" at bounding box center [629, 185] width 31 height 8
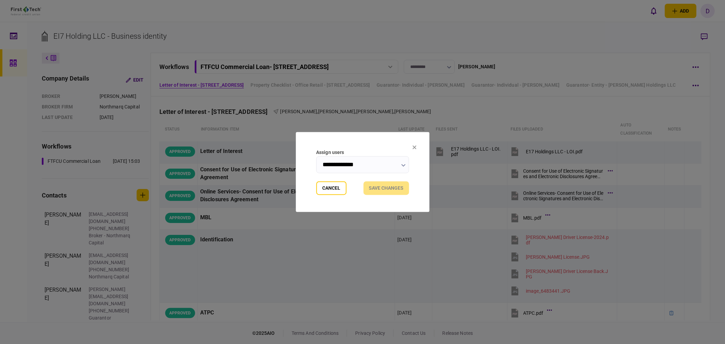
click at [335, 166] on input "**********" at bounding box center [362, 164] width 93 height 17
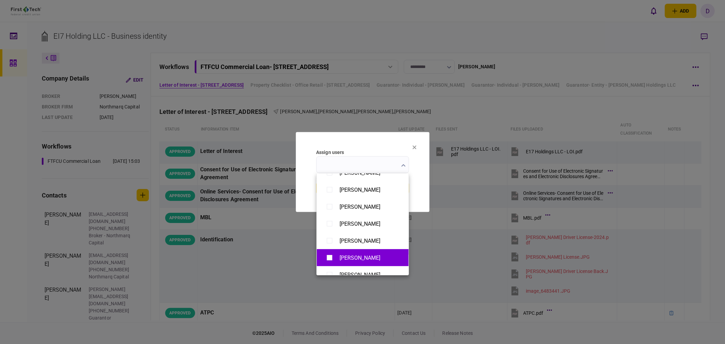
scroll to position [491, 0]
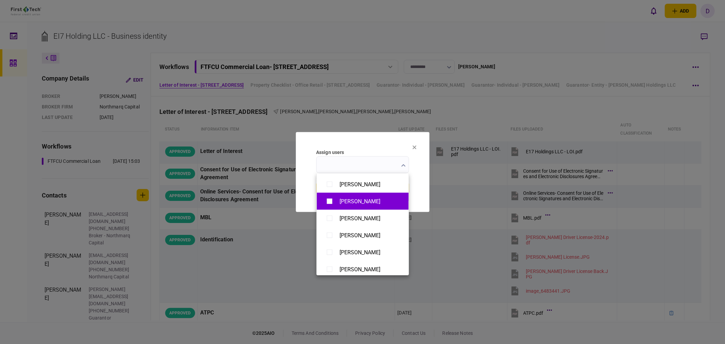
type input "**********"
drag, startPoint x: 420, startPoint y: 184, endPoint x: 417, endPoint y: 185, distance: 3.7
click at [420, 183] on div at bounding box center [362, 172] width 725 height 344
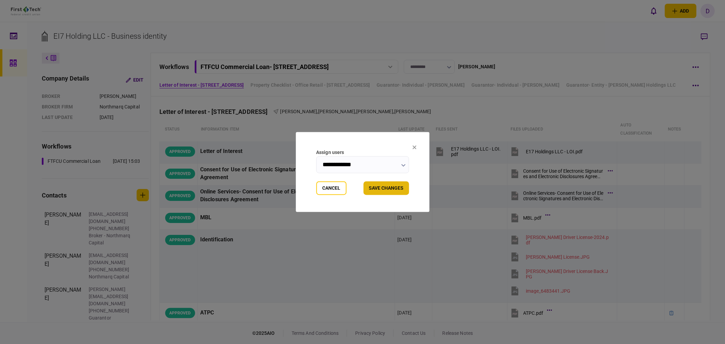
click at [386, 186] on button "Save changes" at bounding box center [387, 189] width 46 height 14
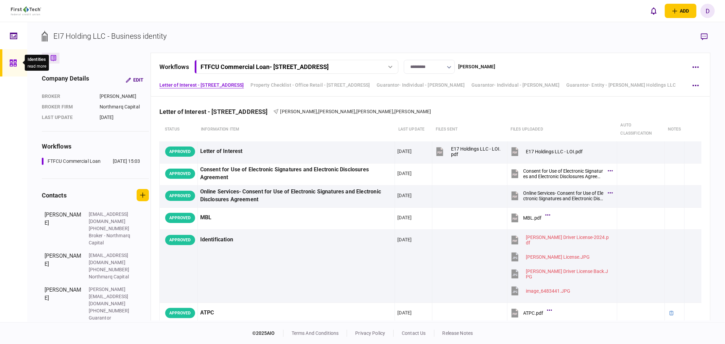
click at [18, 65] on div at bounding box center [15, 62] width 11 height 27
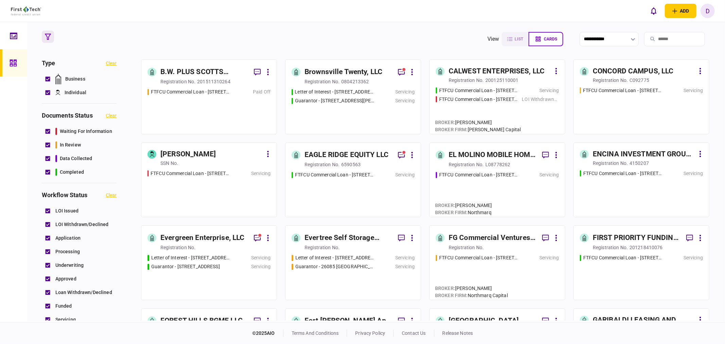
click at [497, 149] on div "EL MOLINO MOBILE HOME PARK, LLC" at bounding box center [493, 155] width 88 height 12
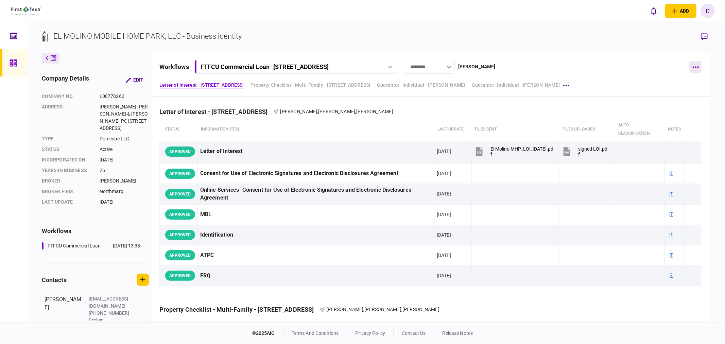
click at [691, 68] on button "button" at bounding box center [696, 67] width 12 height 12
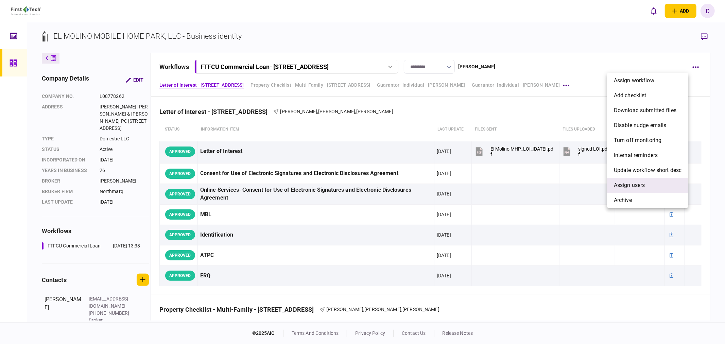
click at [621, 184] on span "Assign users" at bounding box center [629, 185] width 31 height 8
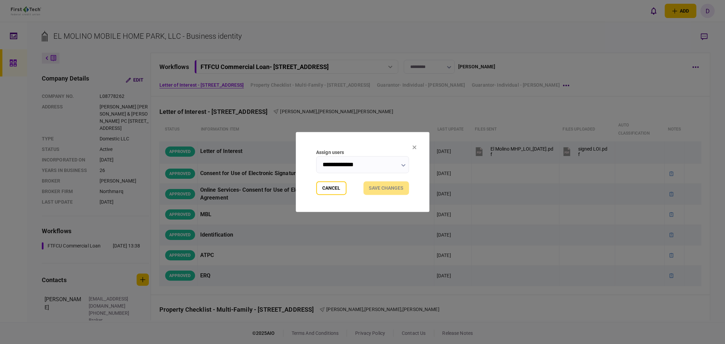
click at [385, 167] on input "**********" at bounding box center [362, 164] width 93 height 17
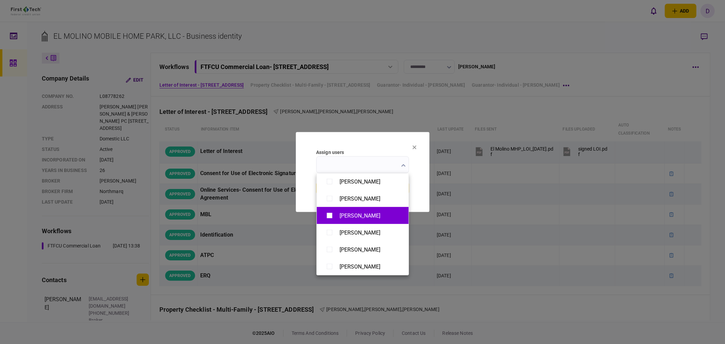
scroll to position [490, 0]
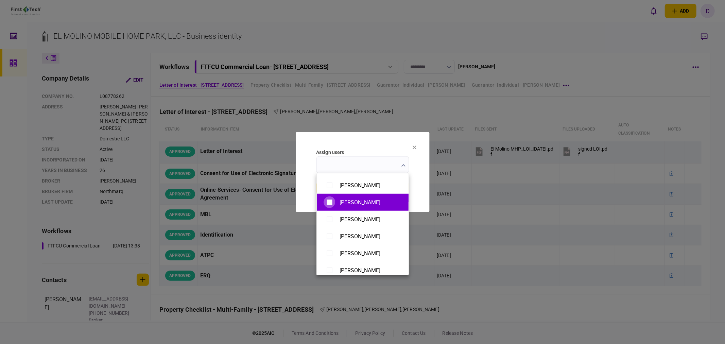
type input "**********"
click at [419, 192] on div at bounding box center [362, 172] width 725 height 344
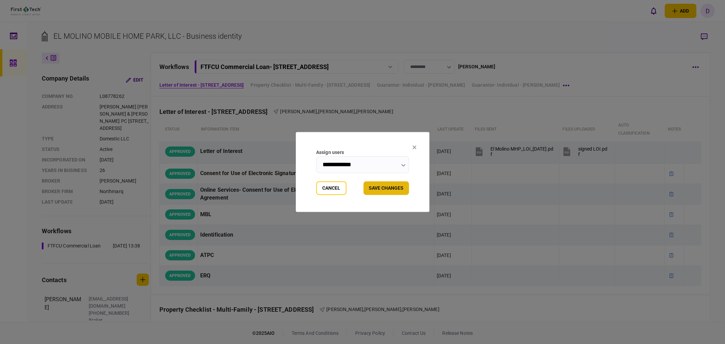
click at [388, 189] on button "Save changes" at bounding box center [387, 189] width 46 height 14
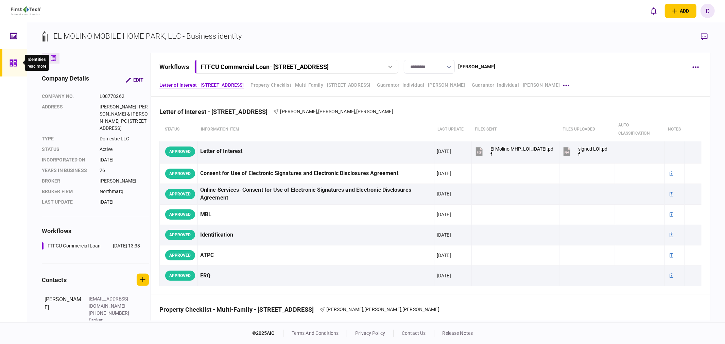
click at [18, 59] on div at bounding box center [15, 62] width 11 height 27
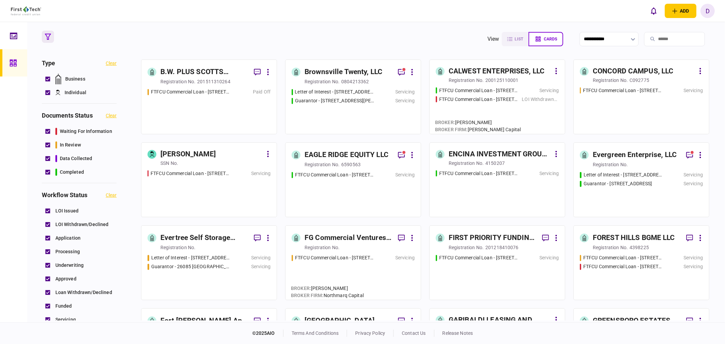
click at [477, 152] on div "ENCINA INVESTMENT GROUP - 1500 SW ARROWHEAD, LLC" at bounding box center [500, 154] width 102 height 11
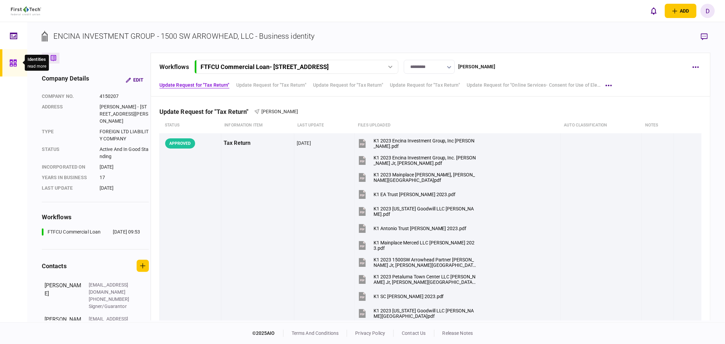
click at [12, 63] on icon at bounding box center [13, 63] width 7 height 8
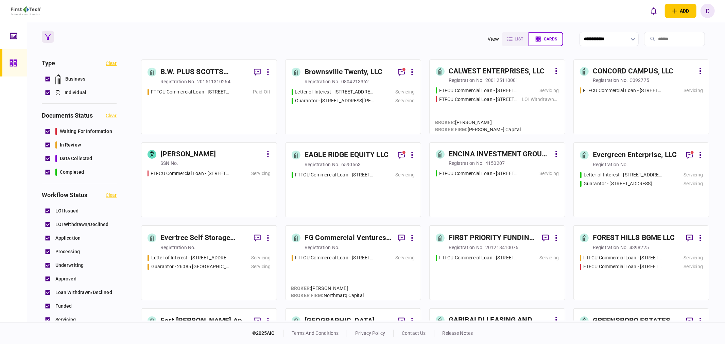
click at [624, 156] on div "Evergreen Enterprise, LLC" at bounding box center [635, 155] width 84 height 11
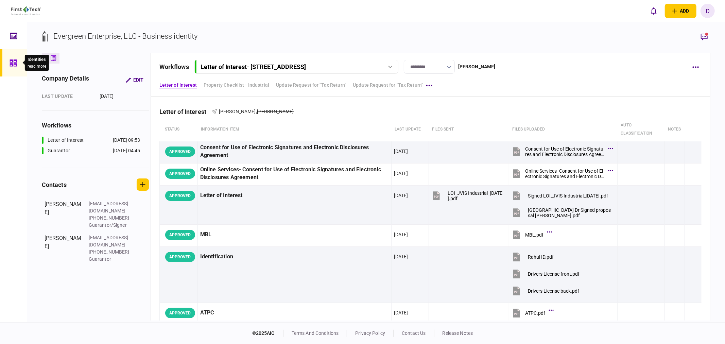
click at [15, 63] on icon at bounding box center [13, 63] width 7 height 7
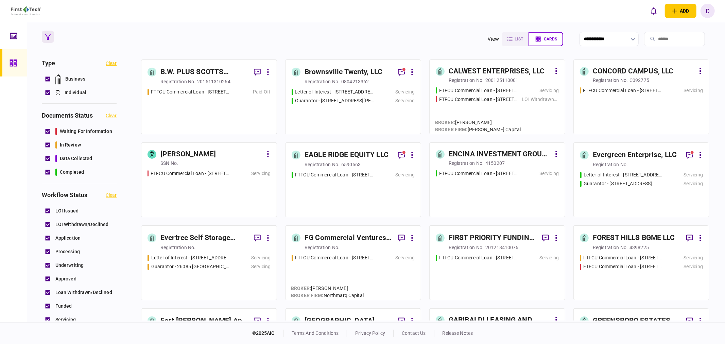
click at [205, 237] on div "Evertree Self Storage Watertown LLC" at bounding box center [204, 238] width 88 height 11
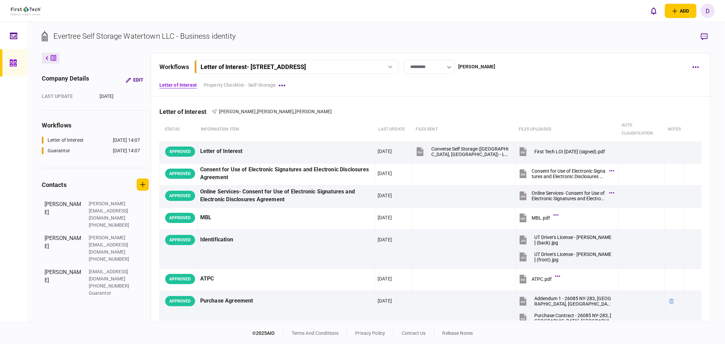
click at [527, 68] on div "workflows Letter of Interest - 24452 NY 283 Watertown NY Letter of Interest - 2…" at bounding box center [422, 67] width 527 height 14
click at [694, 67] on icon "button" at bounding box center [696, 67] width 6 height 2
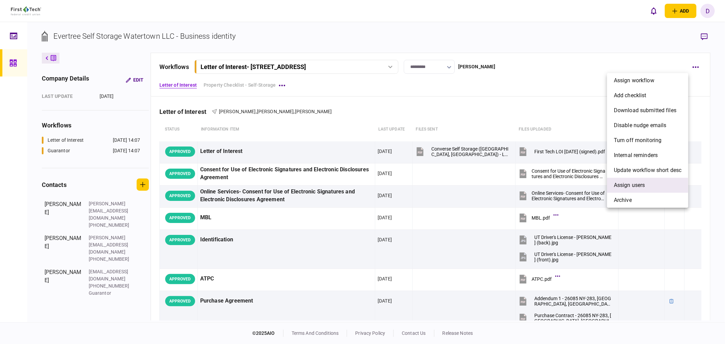
click at [620, 186] on span "Assign users" at bounding box center [629, 185] width 31 height 8
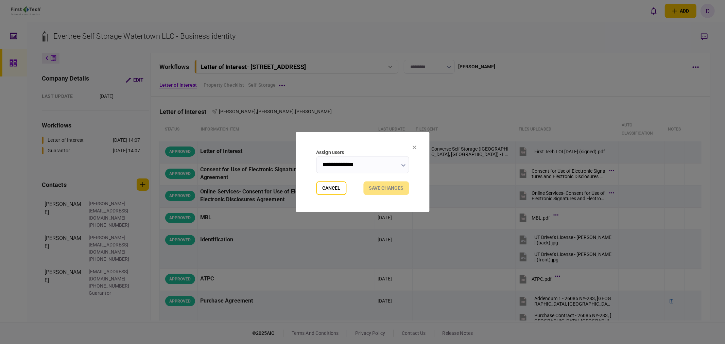
click at [395, 166] on input "**********" at bounding box center [362, 164] width 93 height 17
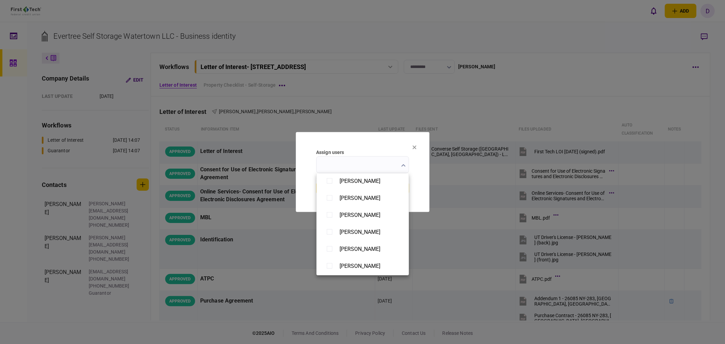
scroll to position [264, 0]
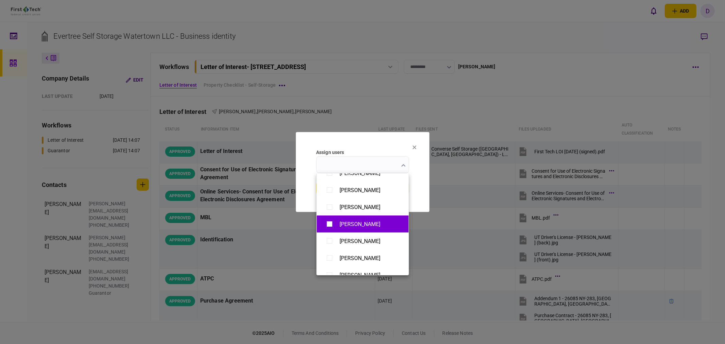
type input "**********"
click at [422, 191] on div at bounding box center [362, 172] width 725 height 344
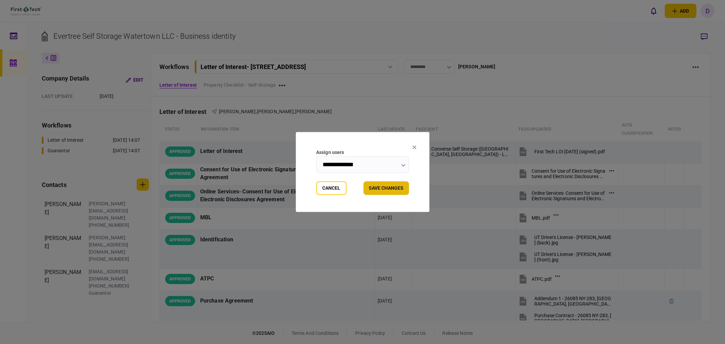
click at [385, 186] on button "Save changes" at bounding box center [387, 189] width 46 height 14
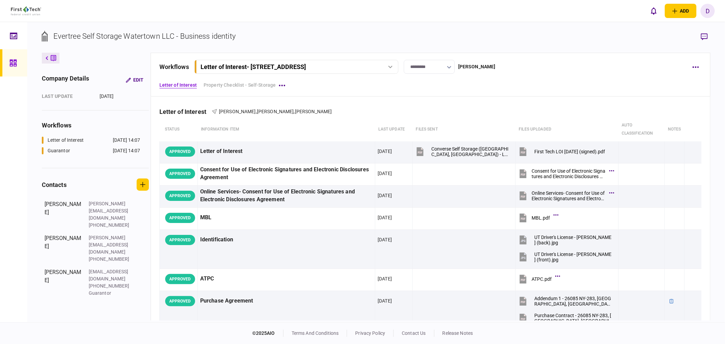
click at [17, 62] on div at bounding box center [15, 62] width 11 height 27
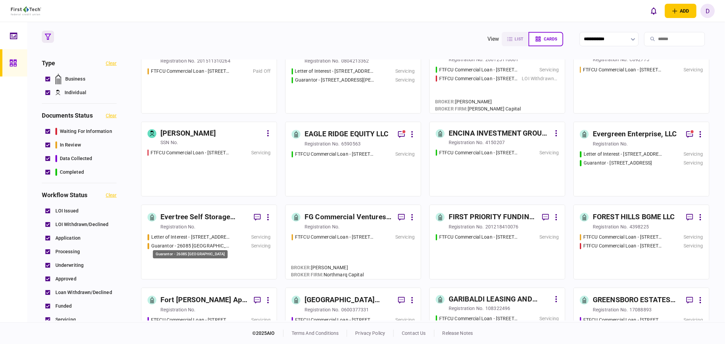
scroll to position [38, 0]
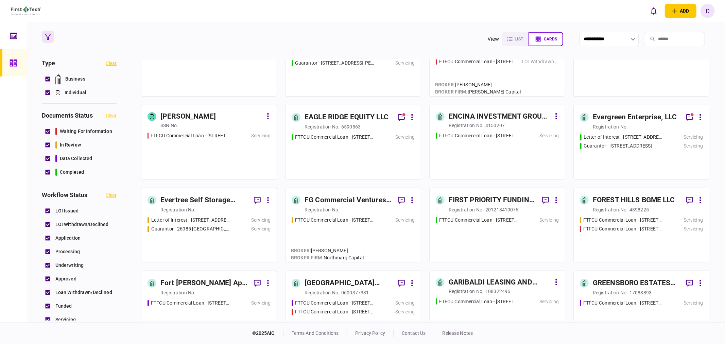
click at [203, 201] on div "Evertree Self Storage Watertown LLC" at bounding box center [204, 200] width 88 height 11
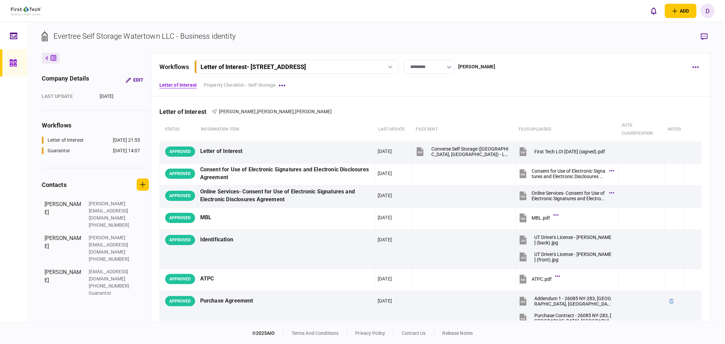
click at [394, 65] on div "Letter of Interest - 24452 NY 283 Watertown NY" at bounding box center [296, 66] width 199 height 7
click at [274, 92] on div "Guarantor - 26085 NY 283 Watertown NY" at bounding box center [248, 94] width 86 height 7
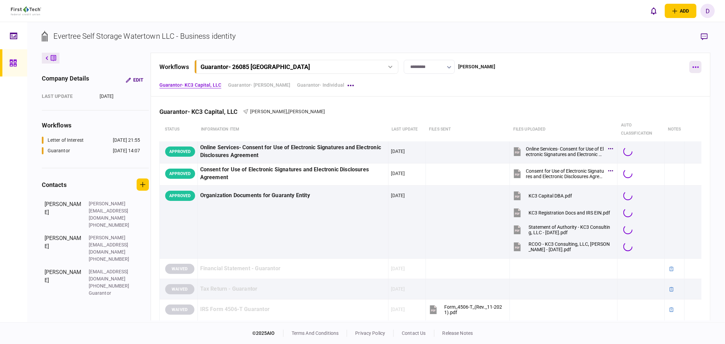
click at [698, 67] on icon "button" at bounding box center [696, 67] width 6 height 1
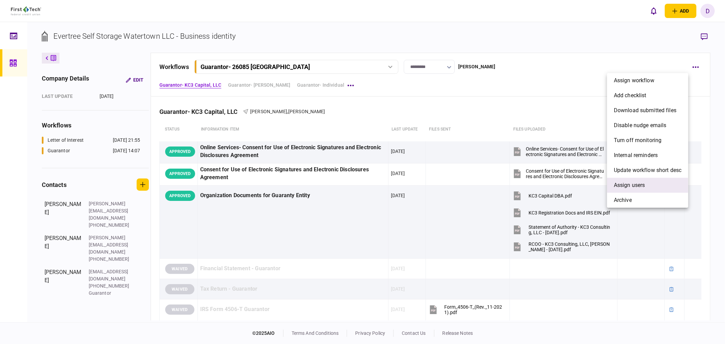
click at [628, 186] on span "Assign users" at bounding box center [629, 185] width 31 height 8
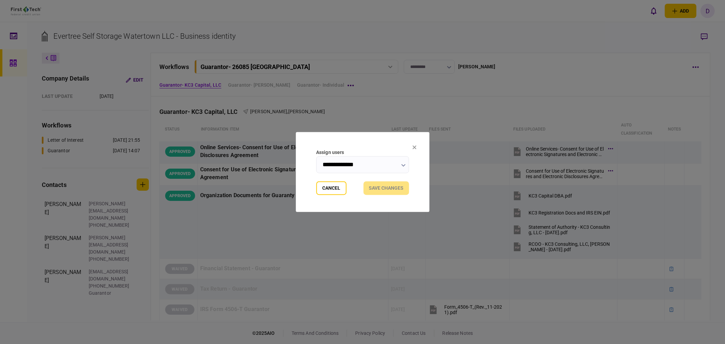
click at [335, 163] on input "**********" at bounding box center [362, 164] width 93 height 17
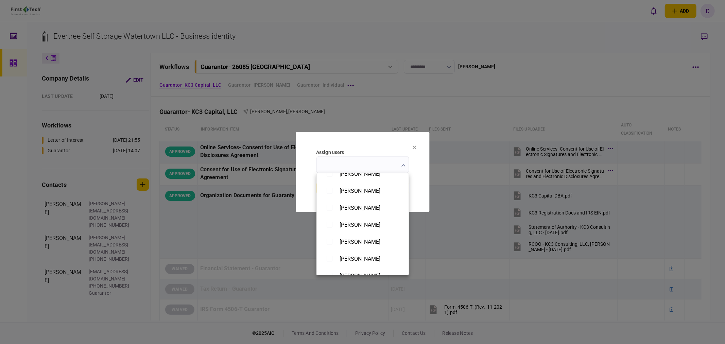
scroll to position [263, 0]
type input "**********"
click at [424, 202] on div at bounding box center [362, 172] width 725 height 344
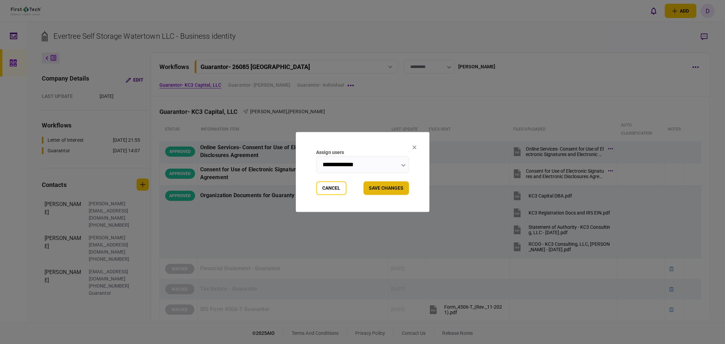
click at [391, 191] on button "Save changes" at bounding box center [387, 189] width 46 height 14
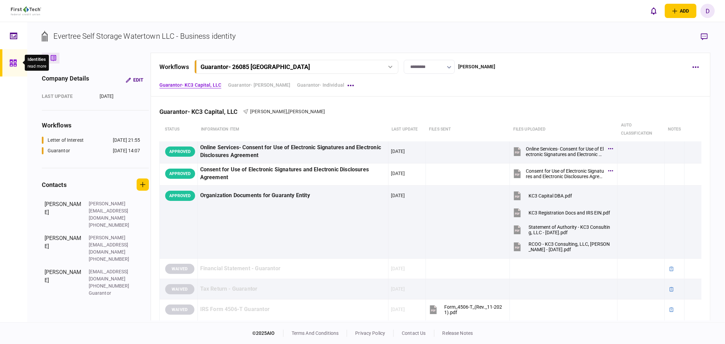
click at [11, 60] on icon at bounding box center [13, 63] width 7 height 7
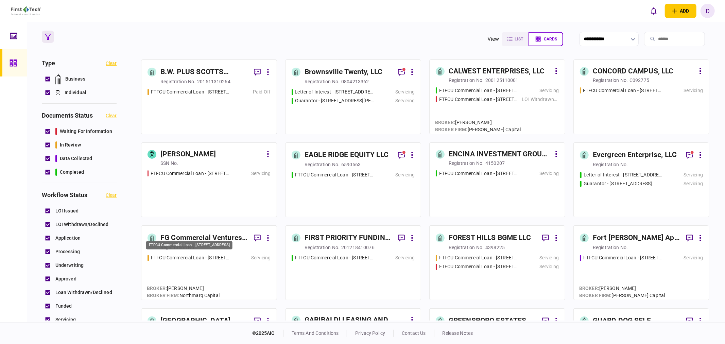
click at [220, 246] on div "FTFCU Commercial Loan - [STREET_ADDRESS]" at bounding box center [189, 245] width 86 height 9
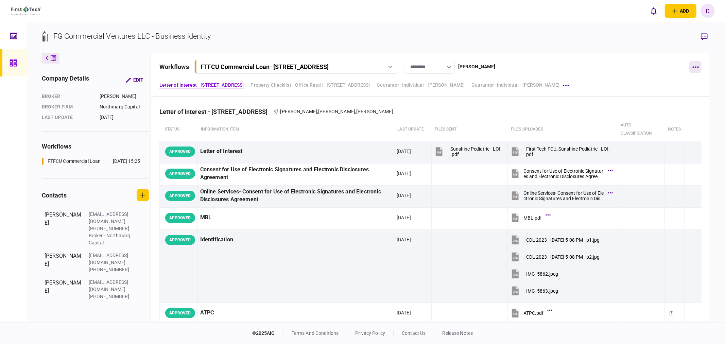
click at [690, 66] on button "button" at bounding box center [696, 67] width 12 height 12
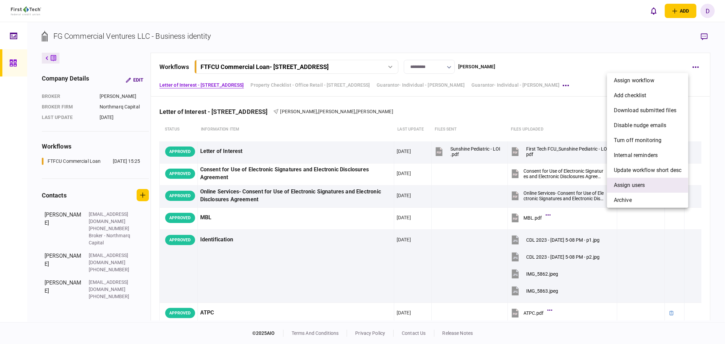
click at [637, 186] on span "Assign users" at bounding box center [629, 185] width 31 height 8
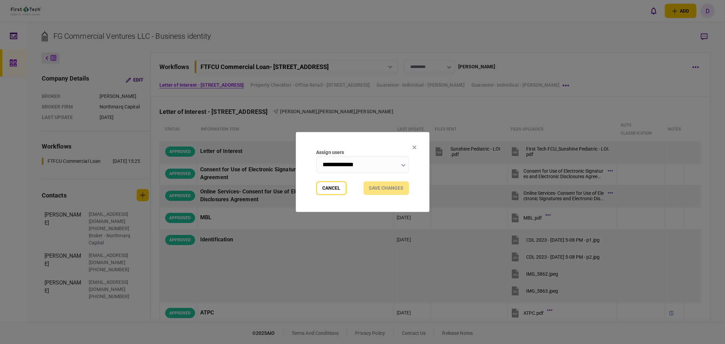
click at [366, 160] on input "**********" at bounding box center [362, 164] width 93 height 17
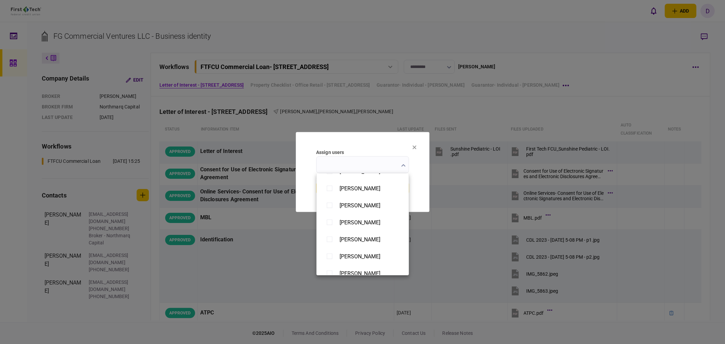
scroll to position [453, 0]
type input "**********"
drag, startPoint x: 421, startPoint y: 192, endPoint x: 412, endPoint y: 195, distance: 9.3
click at [421, 191] on div at bounding box center [362, 172] width 725 height 344
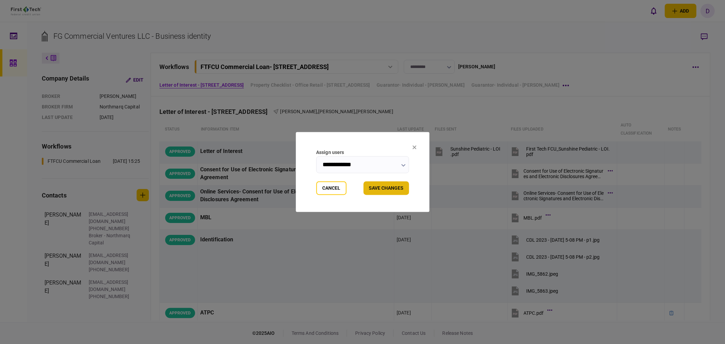
click at [391, 189] on button "Save changes" at bounding box center [387, 189] width 46 height 14
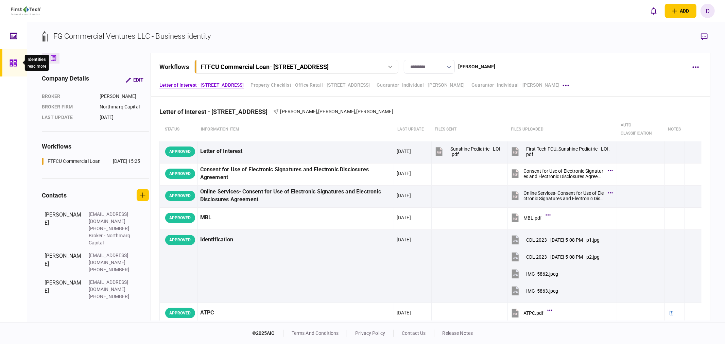
click at [12, 60] on icon at bounding box center [13, 63] width 7 height 7
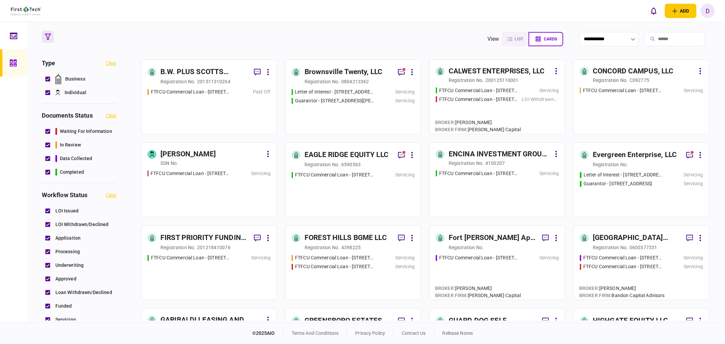
click at [229, 234] on div "FIRST PRIORITY FUNDING, LLC" at bounding box center [204, 238] width 88 height 11
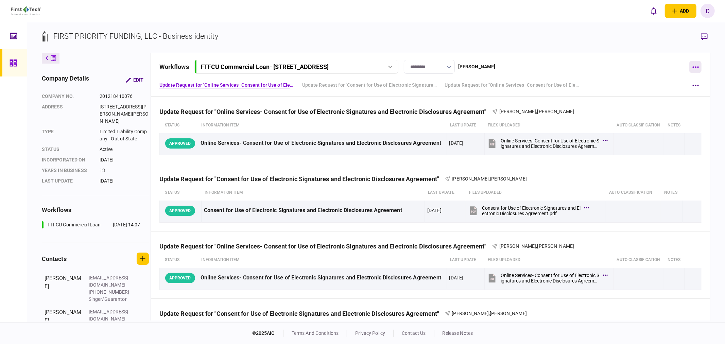
click at [696, 68] on button "button" at bounding box center [696, 67] width 12 height 12
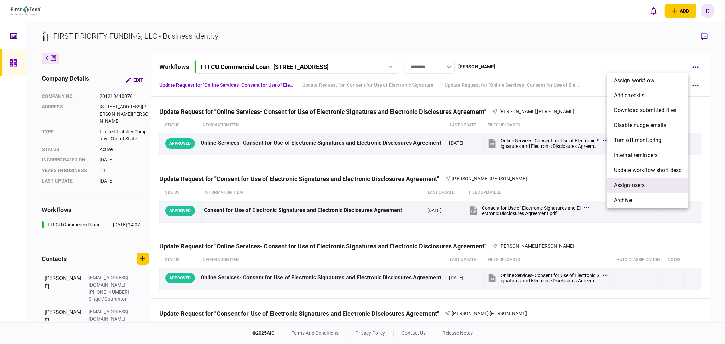
click at [626, 184] on span "Assign users" at bounding box center [629, 185] width 31 height 8
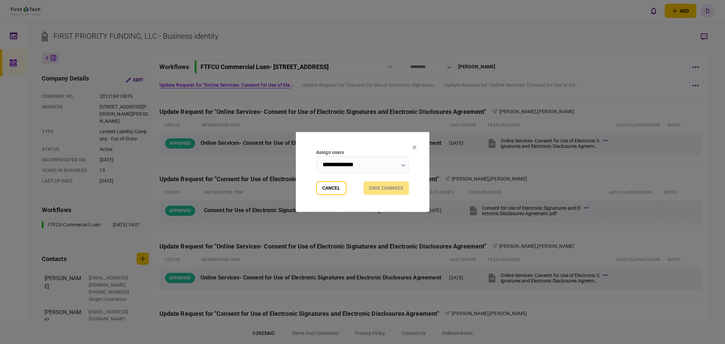
click at [360, 167] on input "**********" at bounding box center [362, 164] width 93 height 17
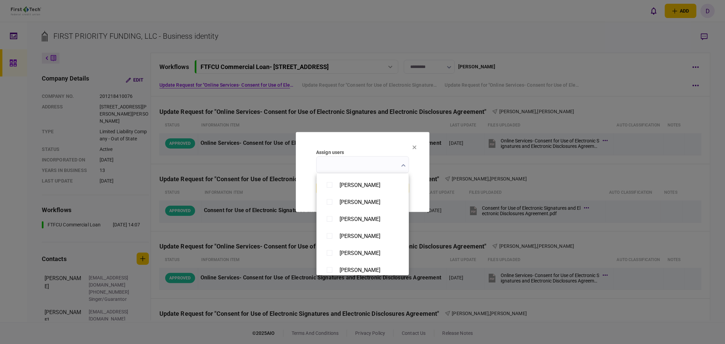
scroll to position [491, 0]
type input "**********"
click at [420, 188] on div at bounding box center [362, 172] width 725 height 344
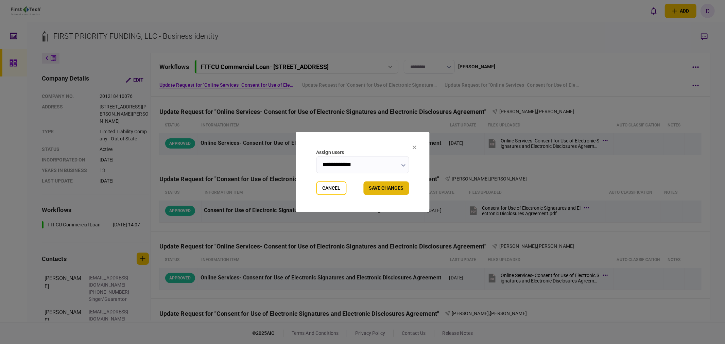
click at [389, 185] on button "Save changes" at bounding box center [387, 189] width 46 height 14
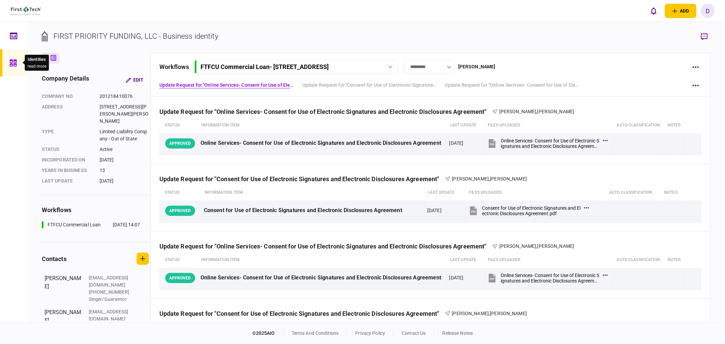
click at [13, 60] on icon at bounding box center [13, 63] width 7 height 8
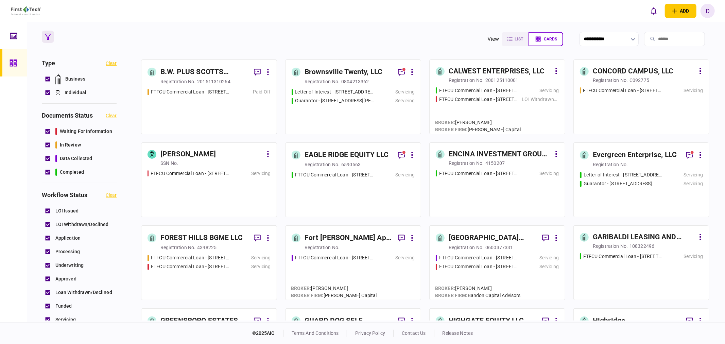
click at [226, 240] on div "FOREST HILLS BGME LLC" at bounding box center [201, 238] width 82 height 11
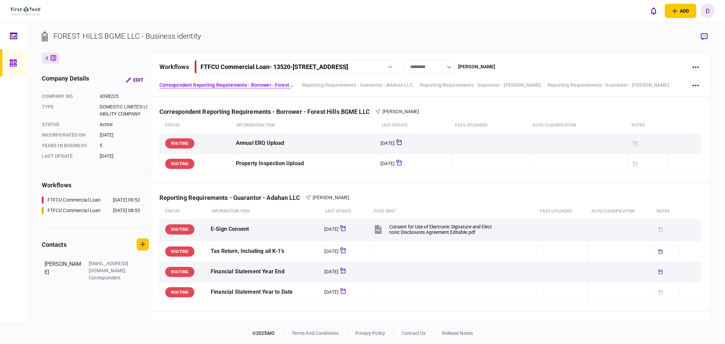
click at [388, 62] on button "FTFCU Commercial Loan - 13520-13620 Euclid Ave Cleveland OH" at bounding box center [297, 67] width 204 height 14
click at [319, 92] on div "FTFCU Commercial Loan - 13520-13620 Euclid Avenue" at bounding box center [262, 94] width 114 height 7
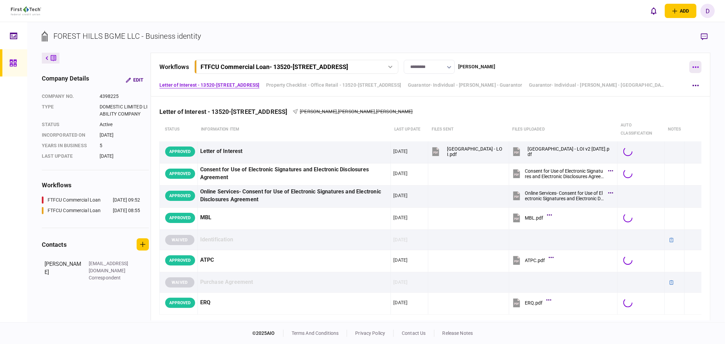
click at [694, 67] on icon "button" at bounding box center [696, 67] width 6 height 1
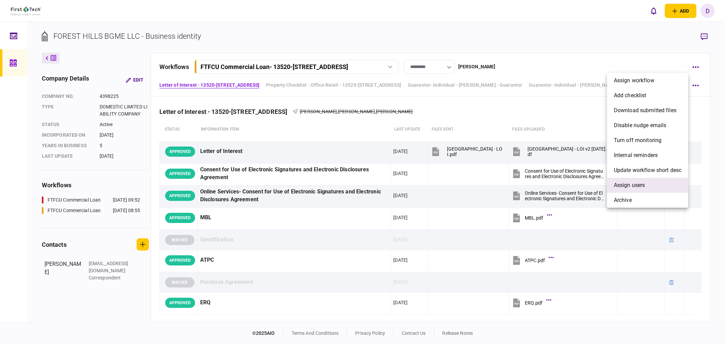
click at [627, 182] on span "Assign users" at bounding box center [629, 185] width 31 height 8
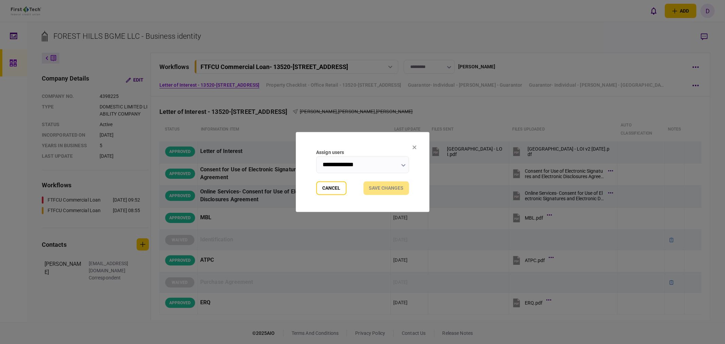
click at [352, 163] on input "**********" at bounding box center [362, 164] width 93 height 17
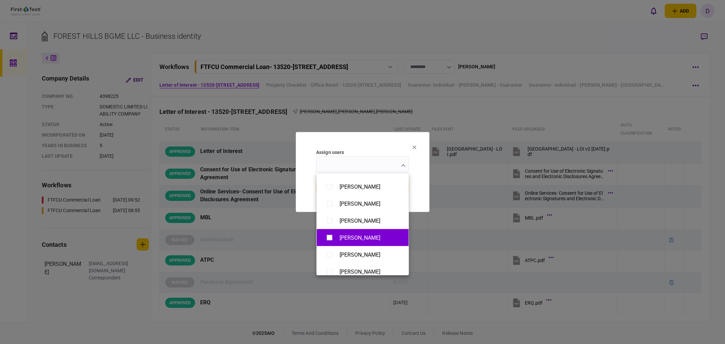
scroll to position [528, 0]
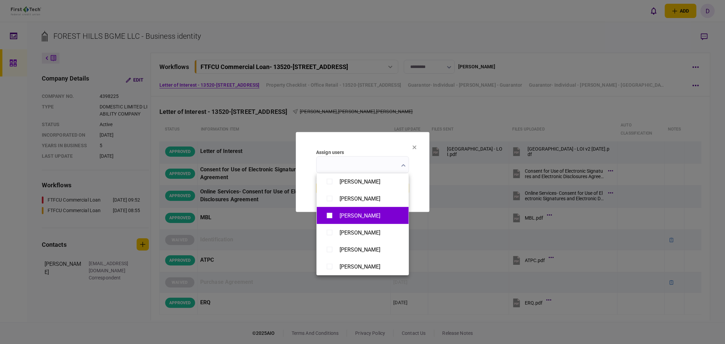
click at [343, 213] on div "[PERSON_NAME]" at bounding box center [360, 216] width 41 height 6
type input "**********"
click at [427, 192] on div at bounding box center [362, 172] width 725 height 344
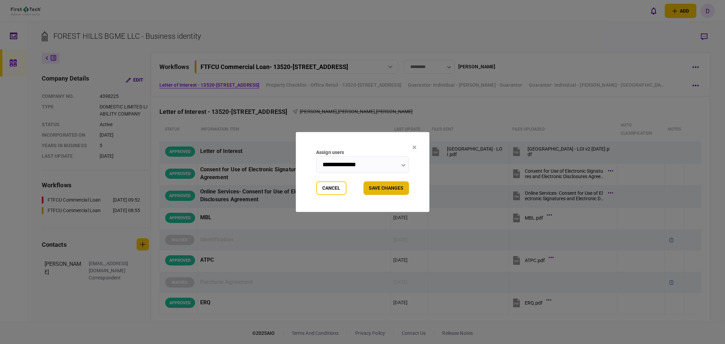
click at [395, 186] on button "Save changes" at bounding box center [387, 189] width 46 height 14
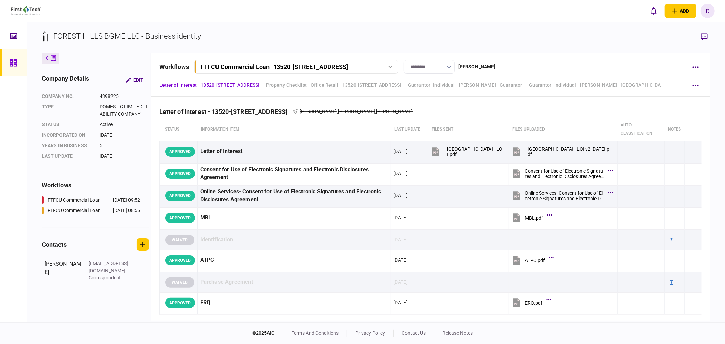
click at [381, 67] on div "FTFCU Commercial Loan - 13520-13620 Euclid Avenue" at bounding box center [296, 66] width 199 height 7
click at [380, 79] on div "29 Aug 2025 09:52" at bounding box center [382, 81] width 28 height 7
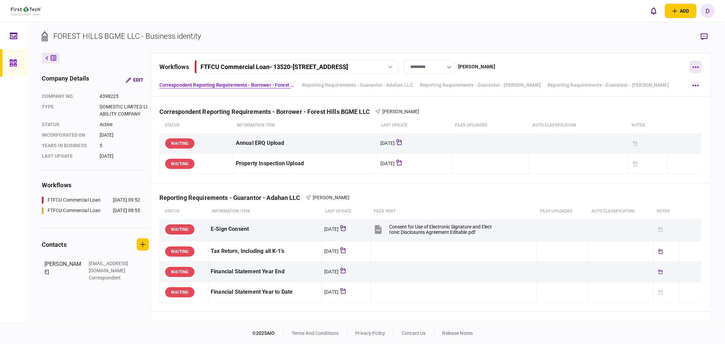
click at [691, 66] on button "button" at bounding box center [696, 67] width 12 height 12
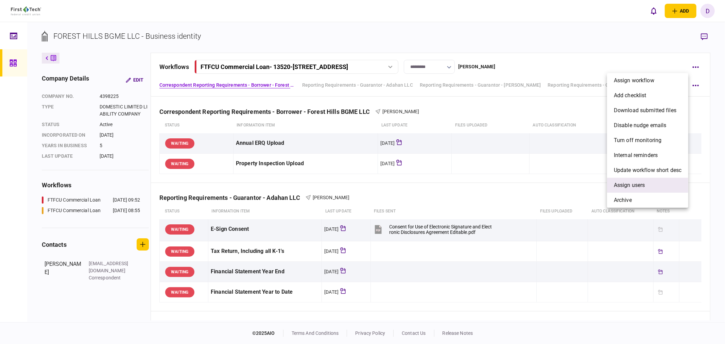
click at [635, 184] on span "Assign users" at bounding box center [629, 185] width 31 height 8
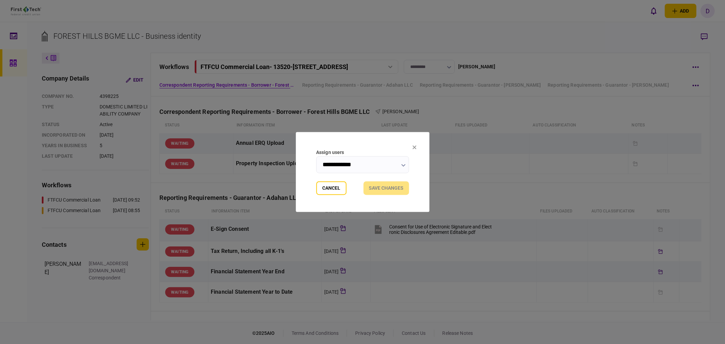
click at [379, 162] on input "**********" at bounding box center [362, 164] width 93 height 17
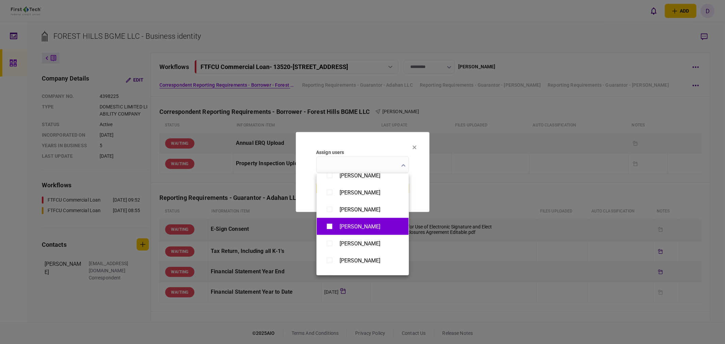
scroll to position [528, 0]
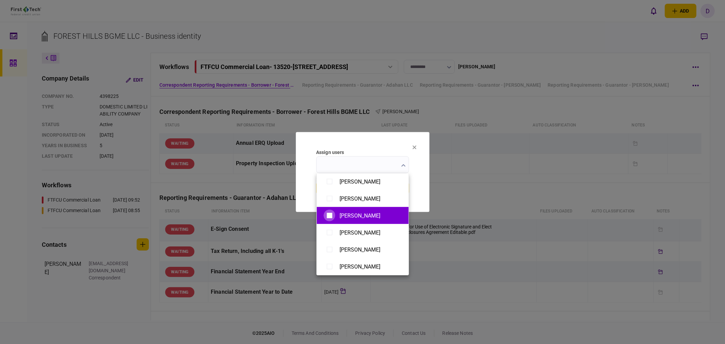
type input "**********"
click at [428, 185] on div at bounding box center [362, 172] width 725 height 344
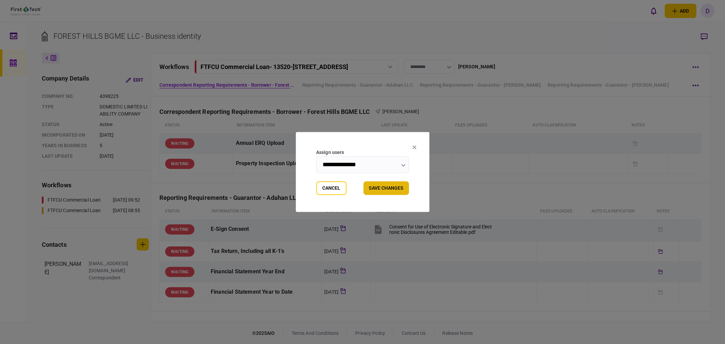
click at [392, 186] on button "Save changes" at bounding box center [387, 189] width 46 height 14
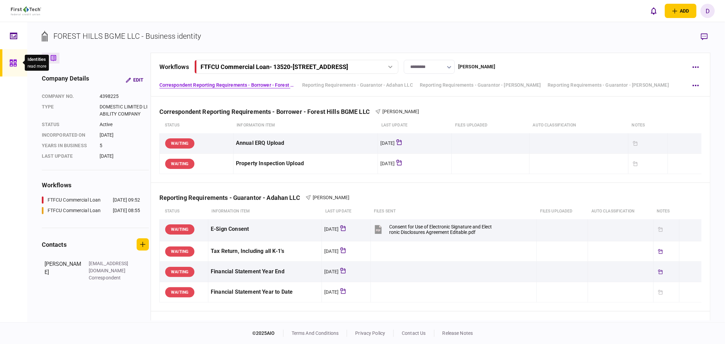
click at [16, 58] on div at bounding box center [15, 62] width 11 height 27
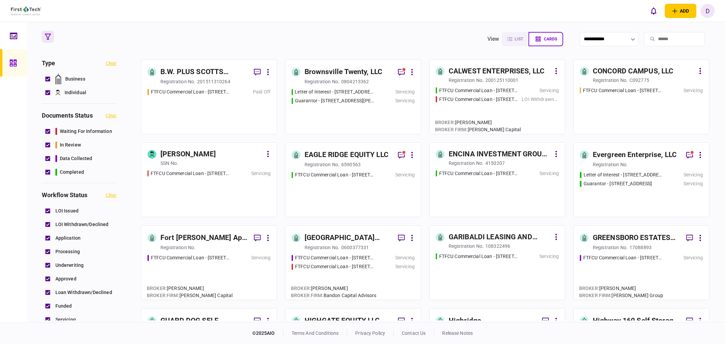
click at [222, 245] on div "registration no." at bounding box center [215, 247] width 110 height 7
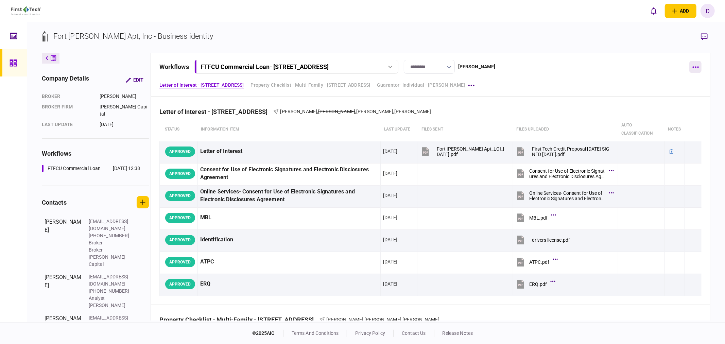
click at [695, 66] on icon "button" at bounding box center [696, 67] width 6 height 2
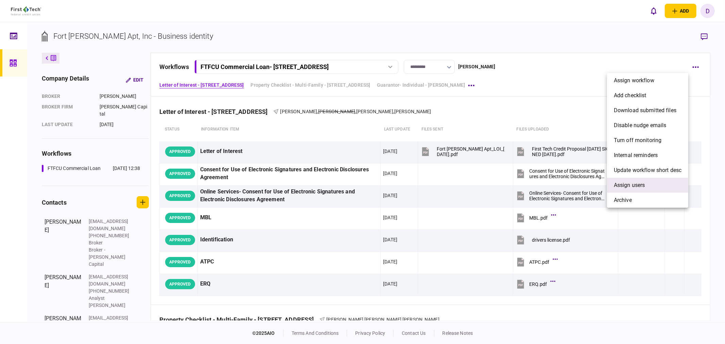
click at [628, 181] on span "Assign users" at bounding box center [629, 185] width 31 height 8
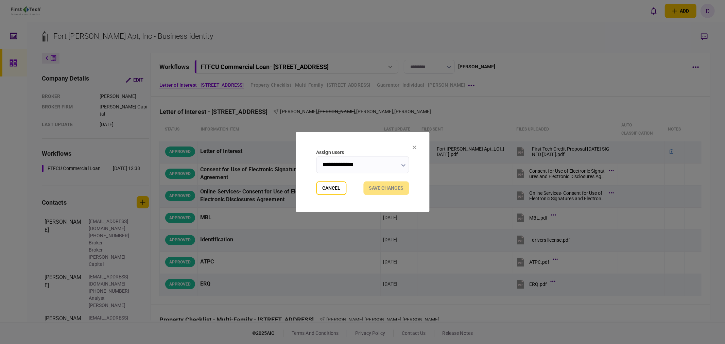
click at [369, 166] on input "**********" at bounding box center [362, 164] width 93 height 17
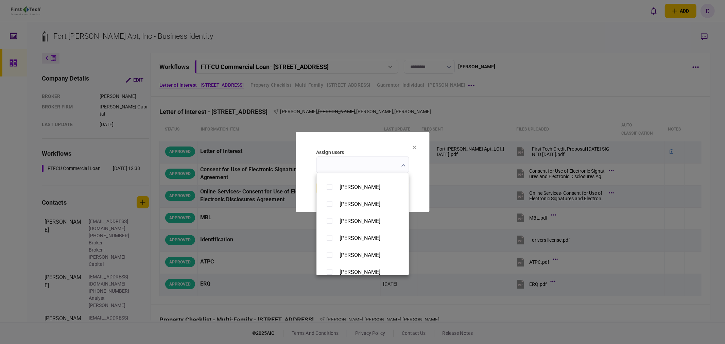
scroll to position [528, 0]
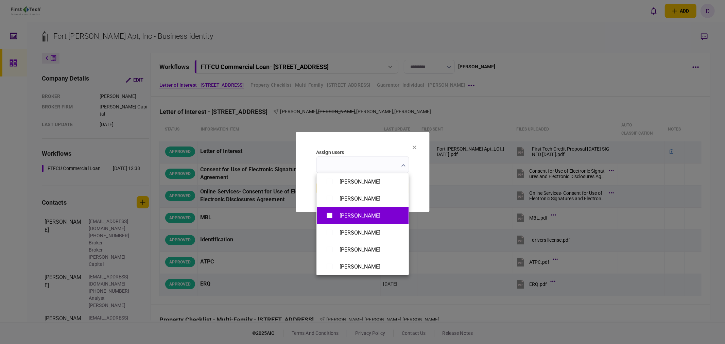
click at [354, 216] on div "[PERSON_NAME]" at bounding box center [360, 216] width 41 height 6
type input "**********"
click at [423, 185] on div at bounding box center [362, 172] width 725 height 344
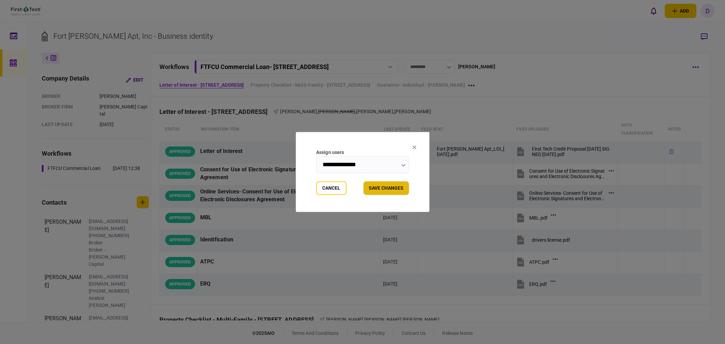
click at [394, 188] on button "Save changes" at bounding box center [387, 189] width 46 height 14
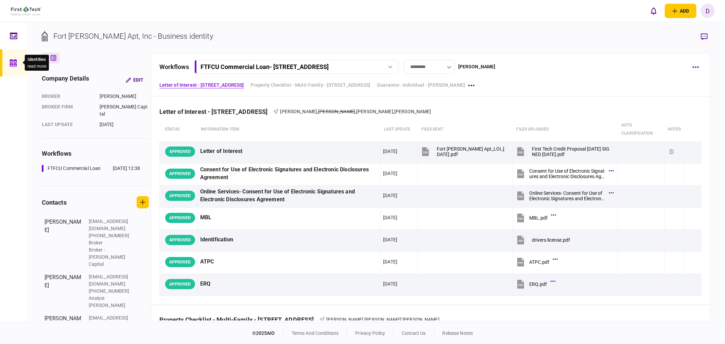
click at [16, 60] on icon at bounding box center [13, 63] width 7 height 7
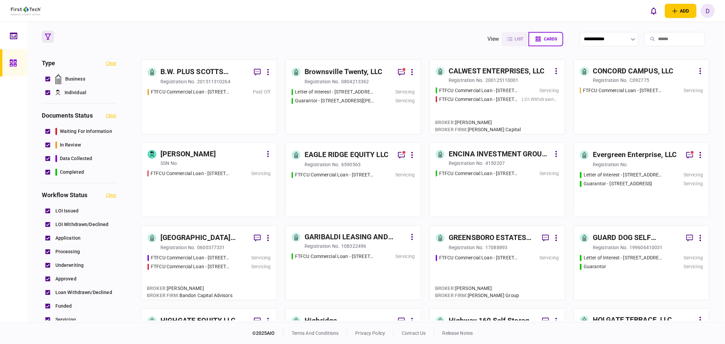
click at [195, 243] on div "[GEOGRAPHIC_DATA] PASSAIC, LLC" at bounding box center [204, 238] width 88 height 12
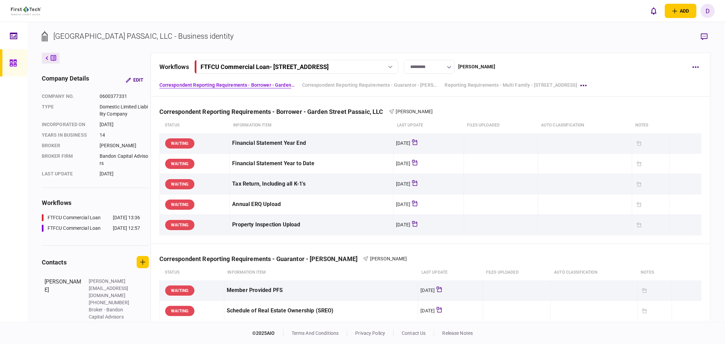
drag, startPoint x: 392, startPoint y: 65, endPoint x: 386, endPoint y: 66, distance: 5.9
click at [392, 64] on div "FTFCU Commercial Loan - 325 Main St Little Ferry, NJ" at bounding box center [296, 66] width 199 height 7
click at [281, 94] on div "FTFCU Commercial Loan - 325 Main Street Little Ferry NJ" at bounding box center [254, 94] width 98 height 7
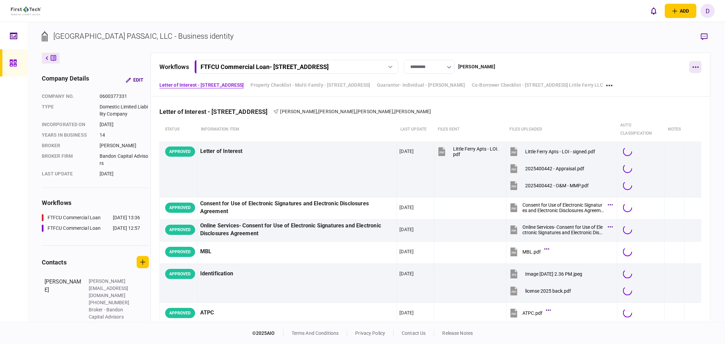
click at [693, 67] on icon "button" at bounding box center [696, 67] width 6 height 2
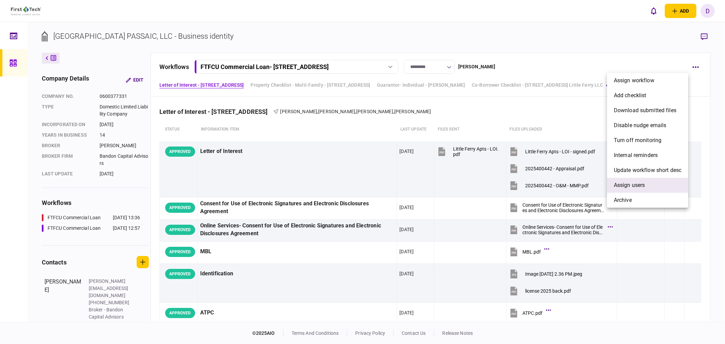
click at [629, 185] on span "Assign users" at bounding box center [629, 185] width 31 height 8
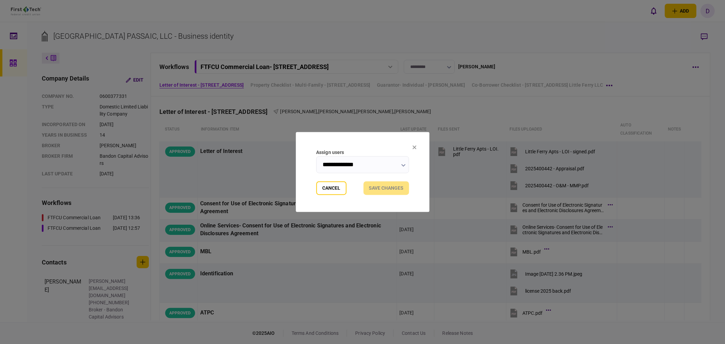
click at [355, 166] on input "**********" at bounding box center [362, 164] width 93 height 17
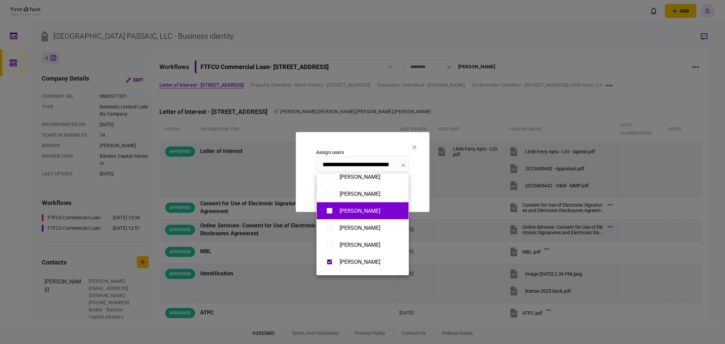
scroll to position [74, 0]
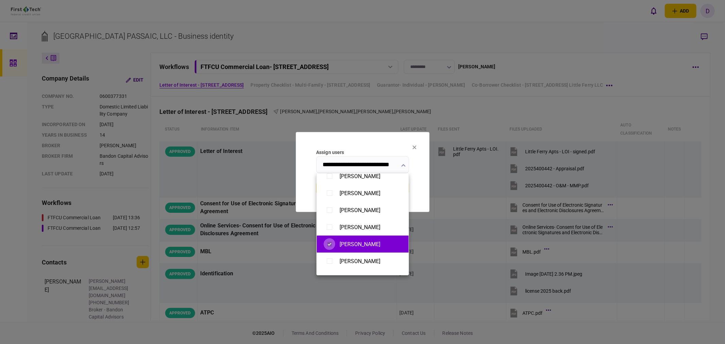
type input "**********"
click at [420, 188] on div at bounding box center [362, 172] width 725 height 344
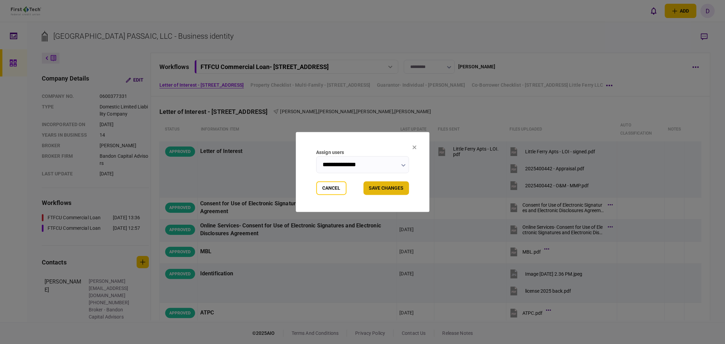
click at [393, 185] on button "Save changes" at bounding box center [387, 189] width 46 height 14
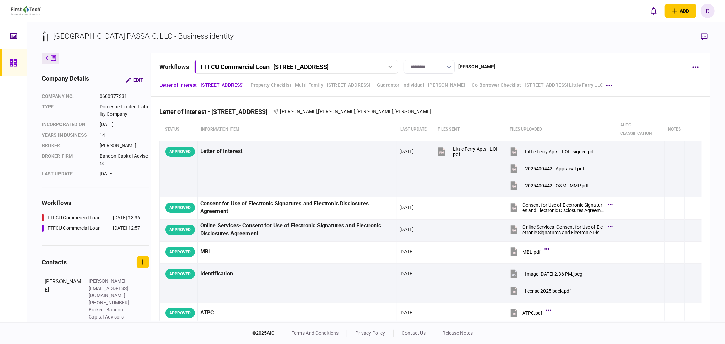
click at [329, 65] on div "FTFCU Commercial Loan - 325 Main Street Little Ferry NJ" at bounding box center [265, 66] width 128 height 7
click at [303, 96] on div "FTFCU Commercial Loan - 325 Main Street Little Ferry NJ" at bounding box center [254, 94] width 98 height 7
click at [316, 67] on div "FTFCU Commercial Loan - 325 Main Street Little Ferry NJ" at bounding box center [265, 66] width 128 height 7
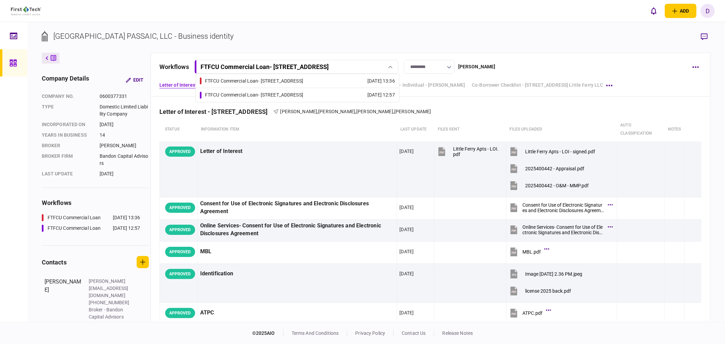
click at [303, 81] on div "FTFCU Commercial Loan - 325 Main St Little Ferry, NJ" at bounding box center [254, 81] width 98 height 7
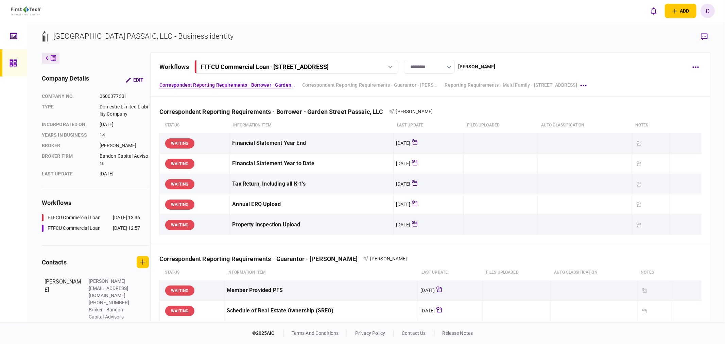
click at [329, 68] on div "FTFCU Commercial Loan - 325 Main St Little Ferry, NJ" at bounding box center [265, 66] width 128 height 7
click at [303, 78] on div "FTFCU Commercial Loan - 325 Main St Little Ferry, NJ" at bounding box center [254, 81] width 98 height 7
click at [322, 66] on div "FTFCU Commercial Loan - 325 Main St Little Ferry, NJ" at bounding box center [265, 66] width 128 height 7
click at [303, 94] on div "FTFCU Commercial Loan - 325 Main Street Little Ferry NJ" at bounding box center [254, 94] width 98 height 7
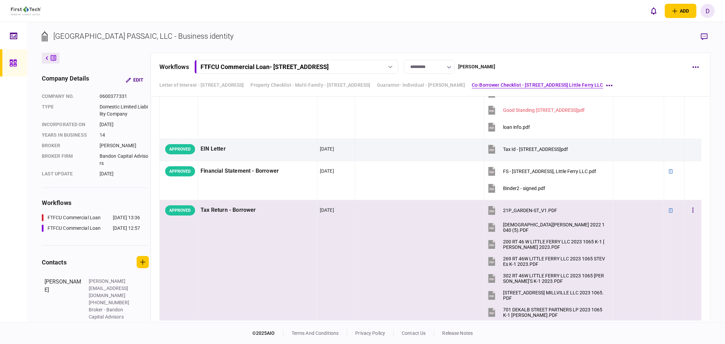
scroll to position [1795, 0]
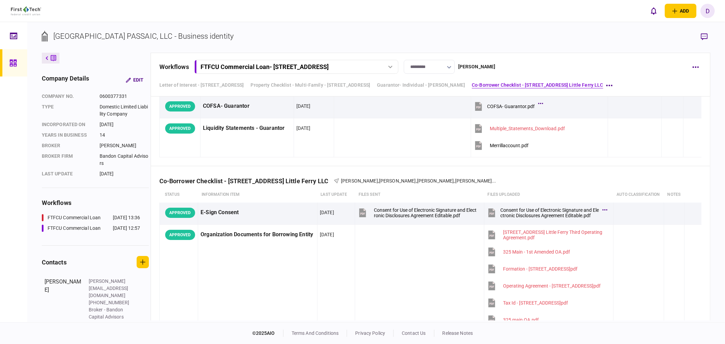
click at [302, 65] on div "FTFCU Commercial Loan - 325 Main Street Little Ferry NJ" at bounding box center [265, 66] width 128 height 7
click at [312, 39] on section "GARDEN STREET PASSAIC, LLC - Business identity" at bounding box center [376, 42] width 669 height 22
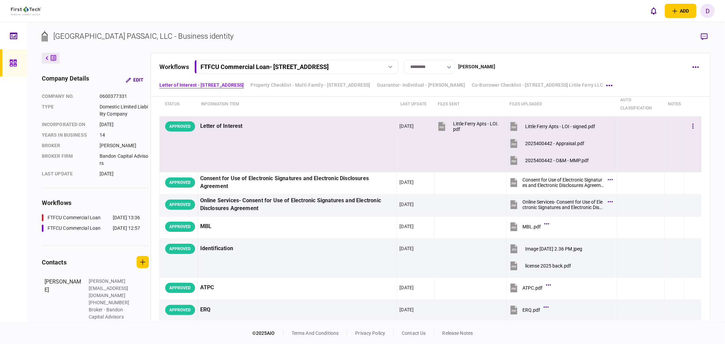
scroll to position [0, 0]
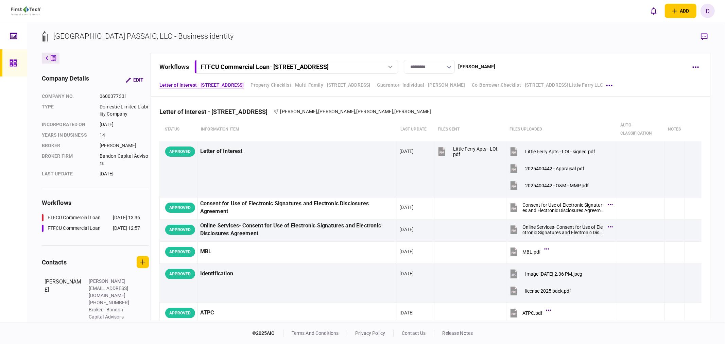
click at [325, 62] on button "FTFCU Commercial Loan - 325 Main Street Little Ferry NJ" at bounding box center [297, 67] width 204 height 14
click at [303, 79] on div "FTFCU Commercial Loan - 325 Main St Little Ferry, NJ" at bounding box center [254, 81] width 98 height 7
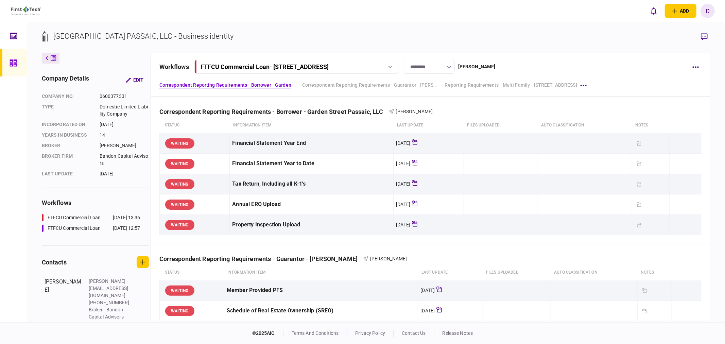
click at [18, 33] on div at bounding box center [15, 35] width 11 height 27
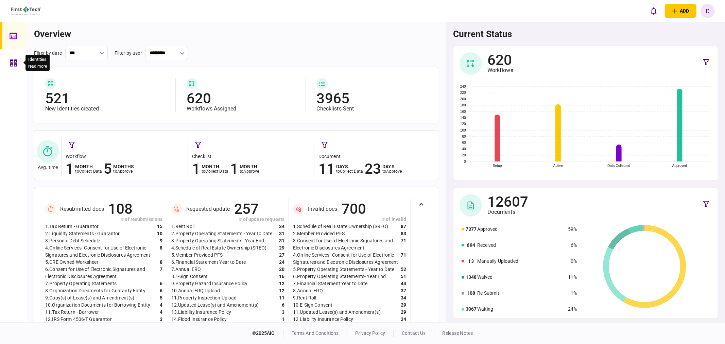
click at [11, 59] on icon at bounding box center [13, 63] width 7 height 8
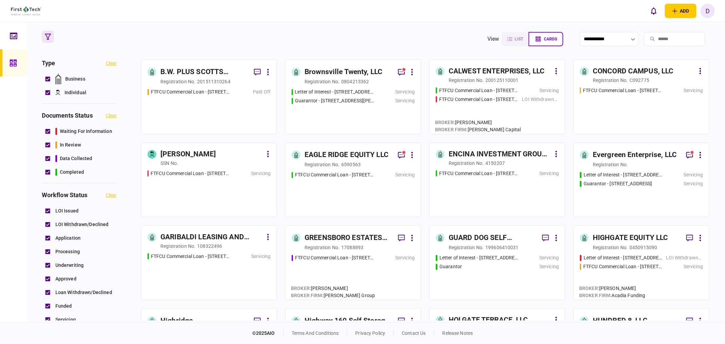
click at [223, 242] on div "GARIBALDI LEASING AND DEVELOPMENT, INC. registration no. 108322496" at bounding box center [209, 241] width 123 height 18
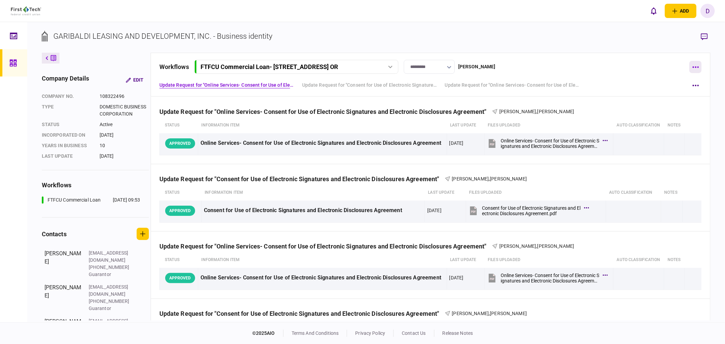
click at [692, 69] on button "button" at bounding box center [696, 67] width 12 height 12
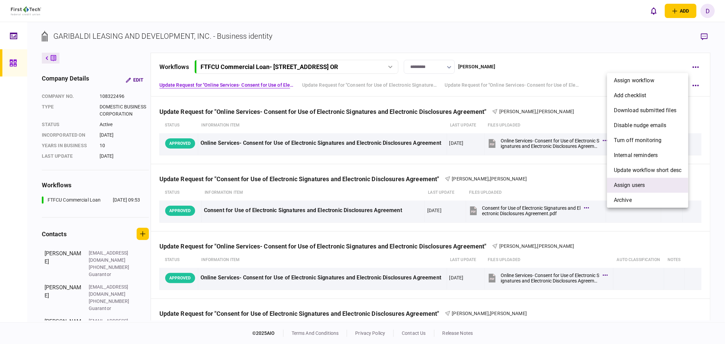
click at [643, 181] on span "Assign users" at bounding box center [629, 185] width 31 height 8
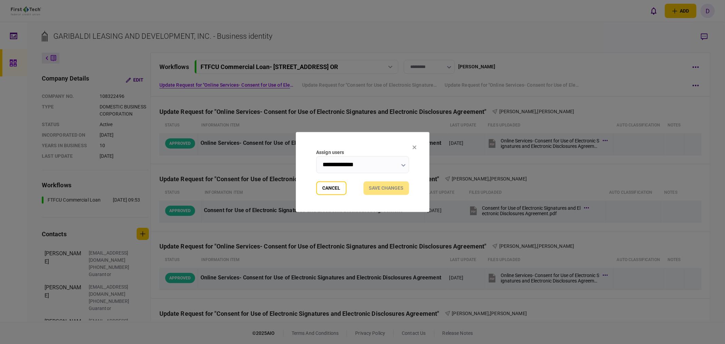
click at [367, 172] on input "**********" at bounding box center [362, 164] width 93 height 17
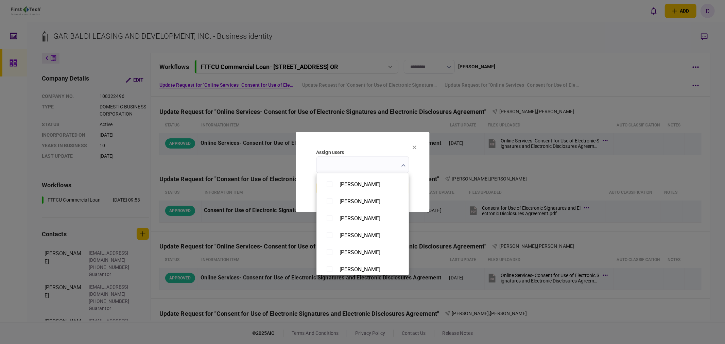
scroll to position [528, 0]
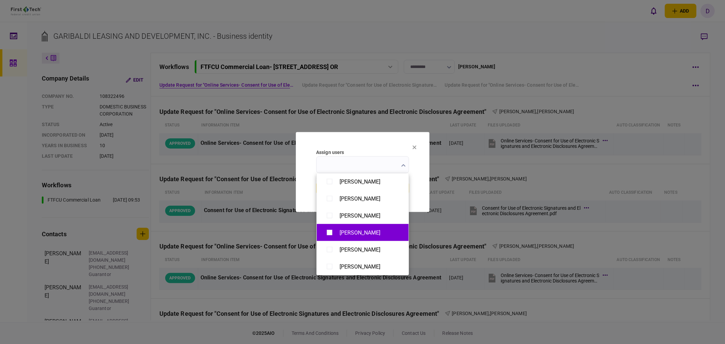
type input "**********"
click at [422, 194] on div at bounding box center [362, 172] width 725 height 344
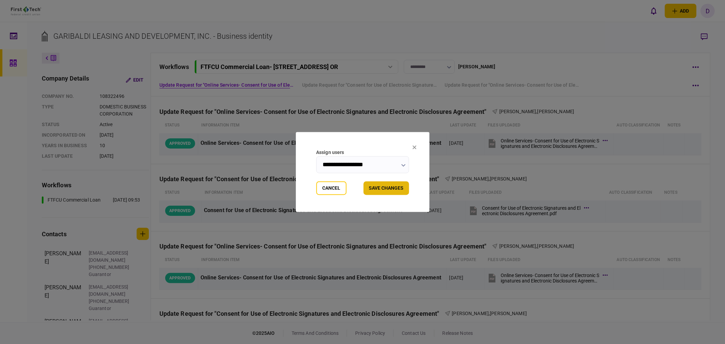
click at [391, 186] on button "Save changes" at bounding box center [387, 189] width 46 height 14
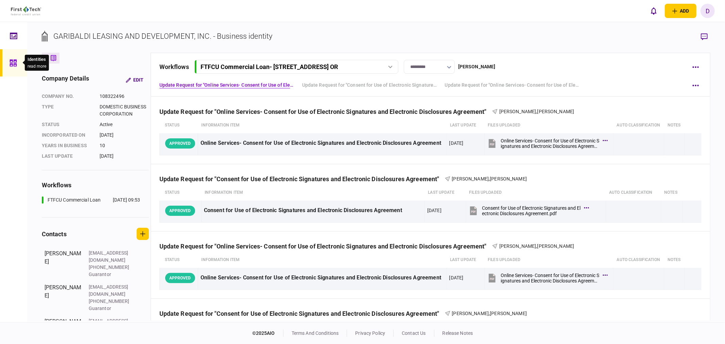
click at [16, 62] on icon at bounding box center [13, 63] width 7 height 7
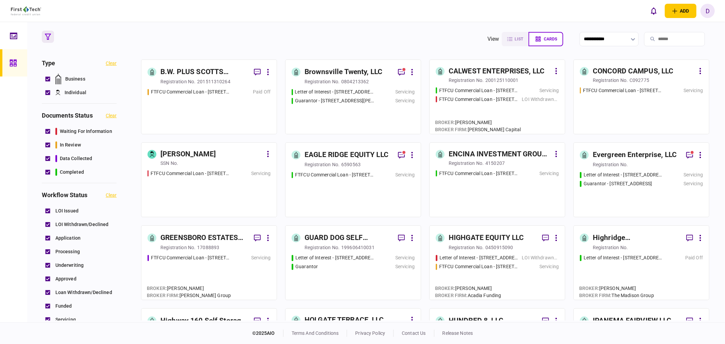
click at [228, 266] on div "FTFCU Commercial Loan - 1770 Allens Circle Greensboro GA Servicing" at bounding box center [209, 273] width 123 height 39
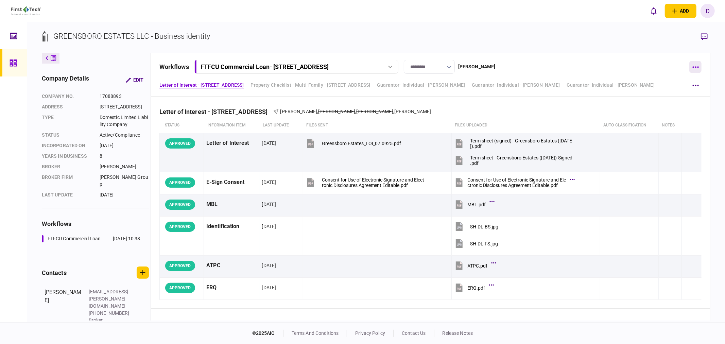
click at [692, 65] on button "button" at bounding box center [696, 67] width 12 height 12
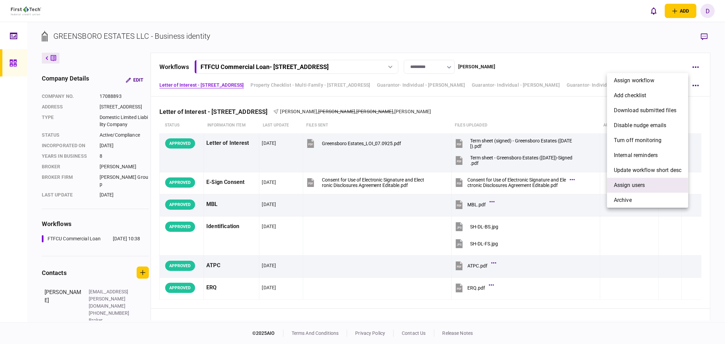
click at [623, 186] on span "Assign users" at bounding box center [629, 185] width 31 height 8
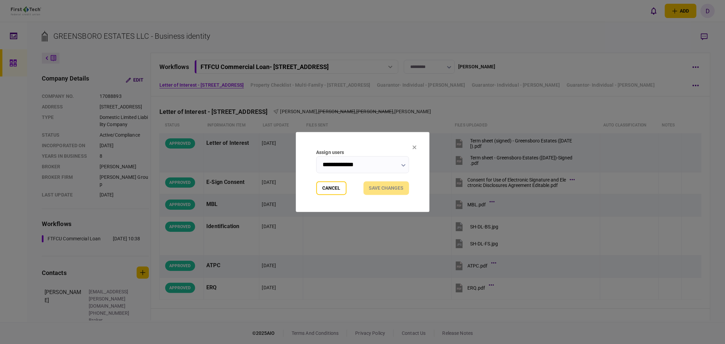
click at [344, 168] on input "**********" at bounding box center [362, 164] width 93 height 17
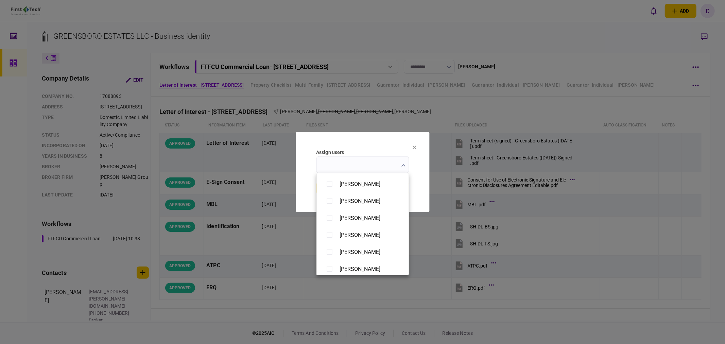
scroll to position [528, 0]
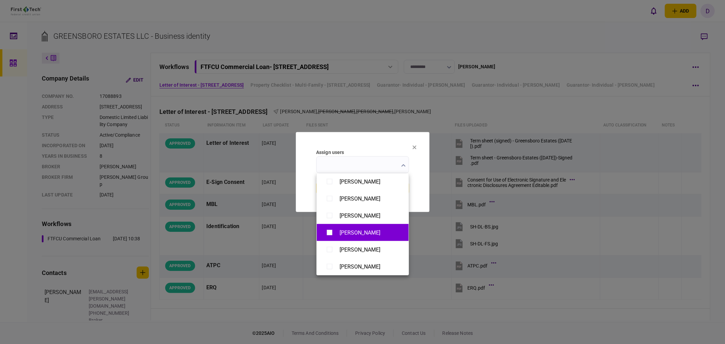
click at [336, 232] on div "[PERSON_NAME]" at bounding box center [363, 233] width 78 height 12
type input "**********"
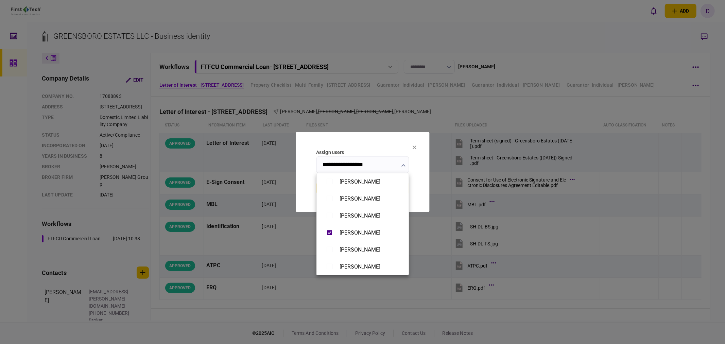
drag, startPoint x: 425, startPoint y: 172, endPoint x: 417, endPoint y: 175, distance: 8.5
click at [425, 171] on div at bounding box center [362, 172] width 725 height 344
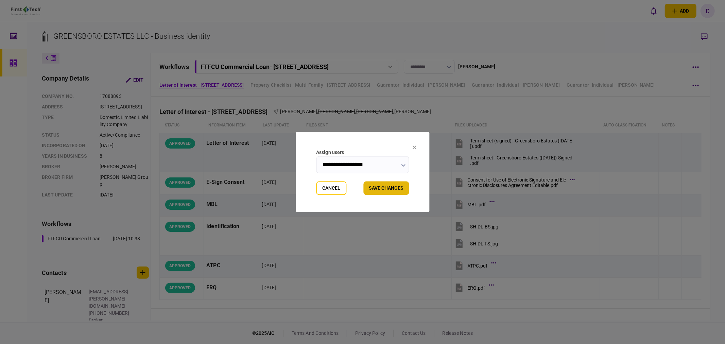
click at [389, 185] on button "Save changes" at bounding box center [387, 189] width 46 height 14
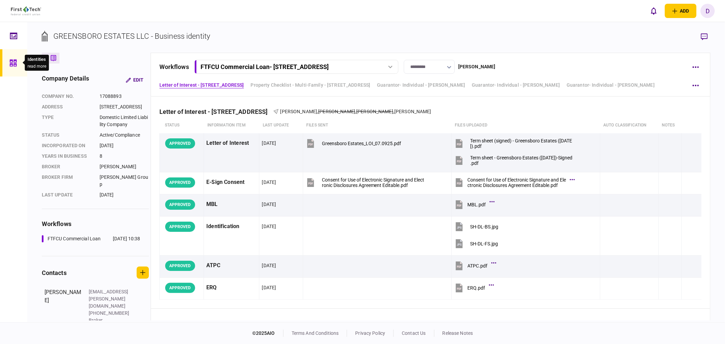
click at [14, 62] on icon at bounding box center [13, 63] width 7 height 7
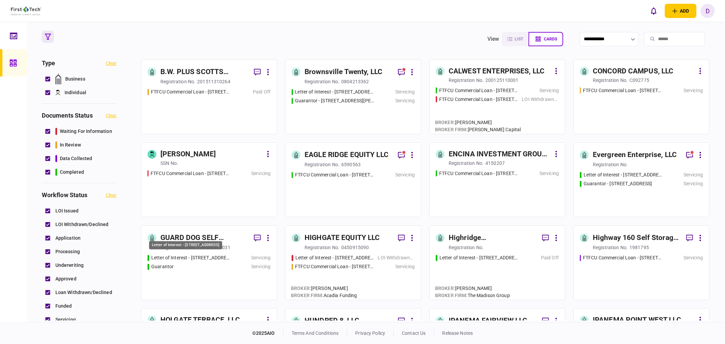
click at [198, 241] on div "Letter of Interest - [STREET_ADDRESS]" at bounding box center [185, 245] width 73 height 9
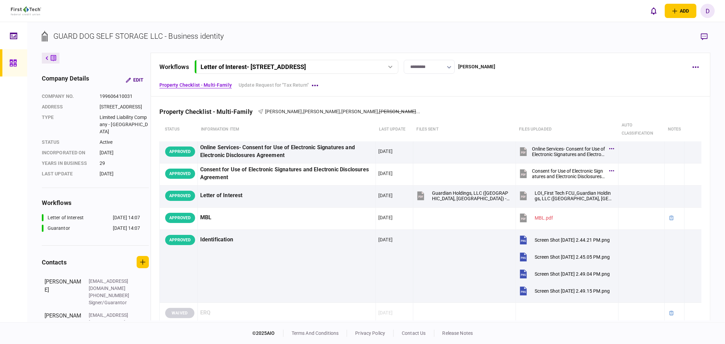
click at [393, 68] on div "Letter of Interest - 502 East 13th St Pecos TX" at bounding box center [296, 66] width 199 height 7
click at [698, 67] on icon "button" at bounding box center [696, 67] width 6 height 1
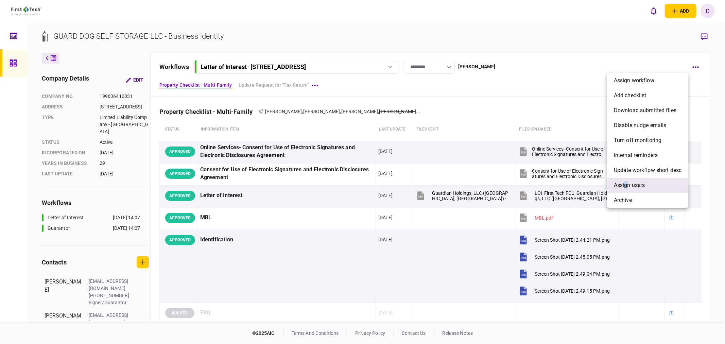
click at [626, 184] on span "Assign users" at bounding box center [629, 185] width 31 height 8
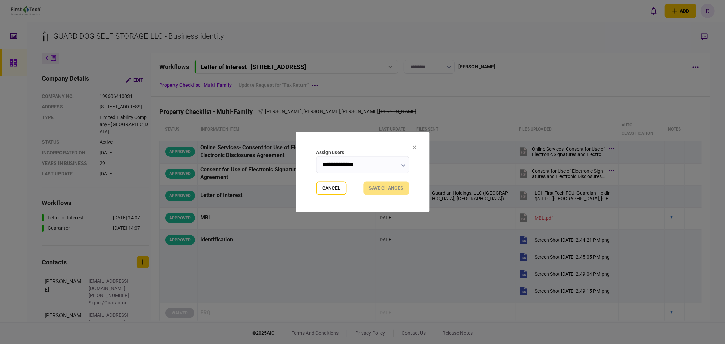
click at [379, 163] on input "**********" at bounding box center [362, 164] width 93 height 17
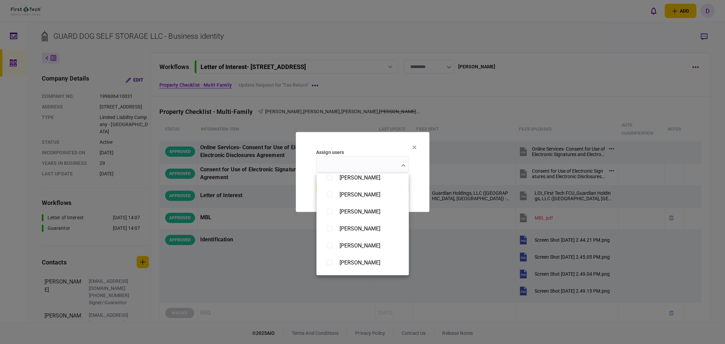
scroll to position [491, 0]
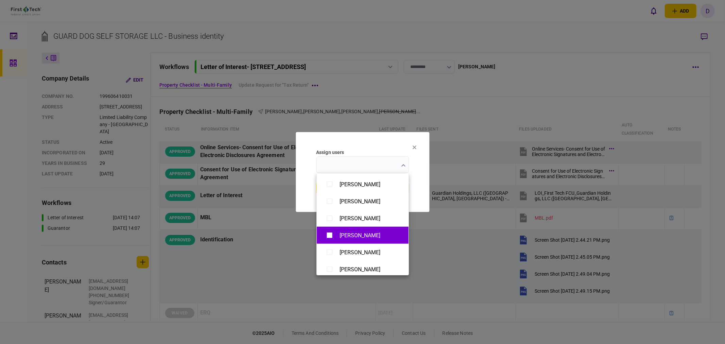
click at [342, 235] on div "[PERSON_NAME]" at bounding box center [360, 235] width 41 height 6
type input "**********"
click at [424, 197] on div at bounding box center [362, 172] width 725 height 344
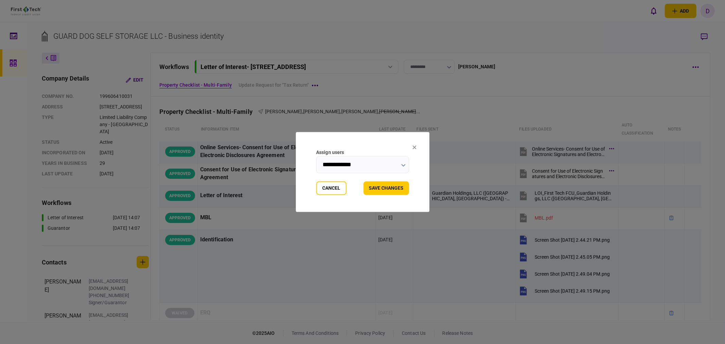
click at [391, 189] on button "Save changes" at bounding box center [387, 189] width 46 height 14
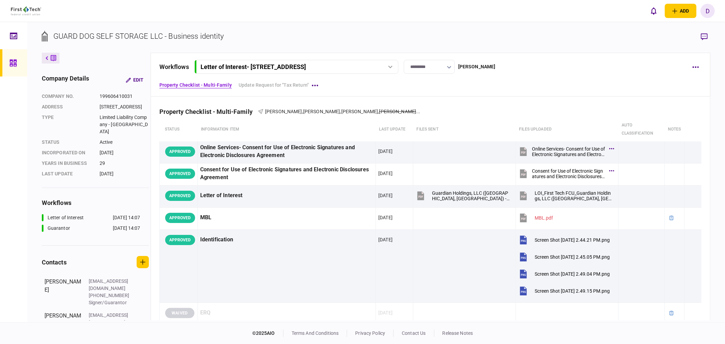
click at [372, 66] on div "Letter of Interest - 502 East 13th St Pecos TX" at bounding box center [289, 66] width 176 height 7
click at [271, 92] on link "Guarantor 05 Aug 2025 14:07" at bounding box center [297, 95] width 195 height 14
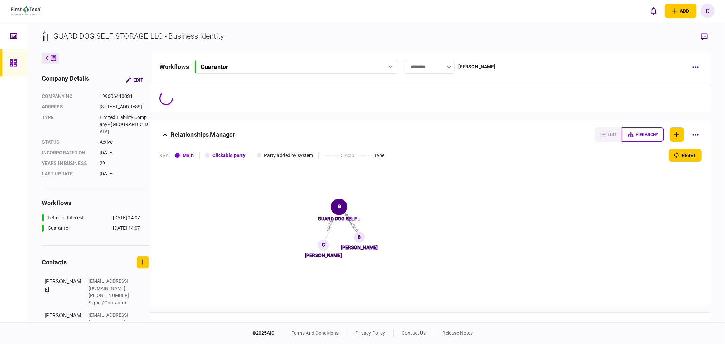
click at [497, 65] on div "workflows Guarantor Letter of Interest - 502 East 13th St Pecos TX 05 Aug 2025 …" at bounding box center [422, 67] width 527 height 14
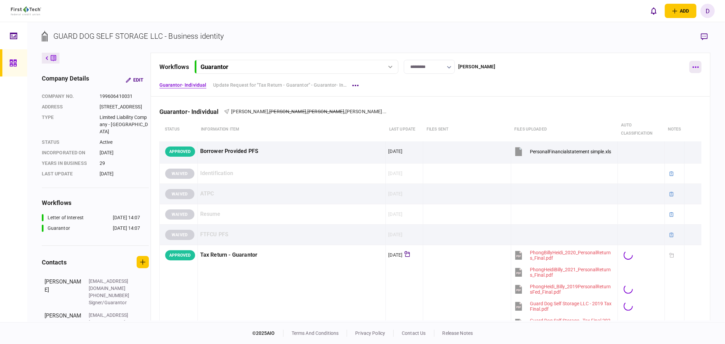
click at [694, 65] on button "button" at bounding box center [696, 67] width 12 height 12
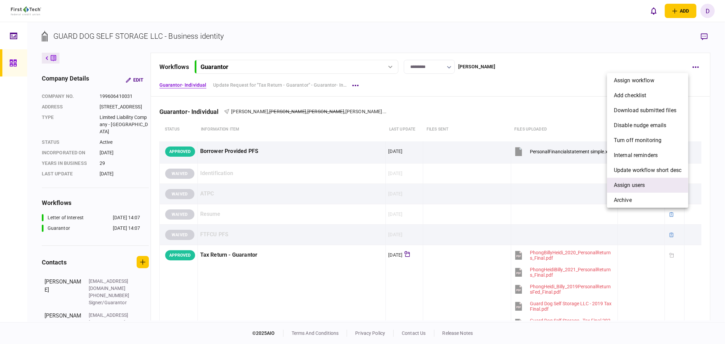
click at [622, 184] on span "Assign users" at bounding box center [629, 185] width 31 height 8
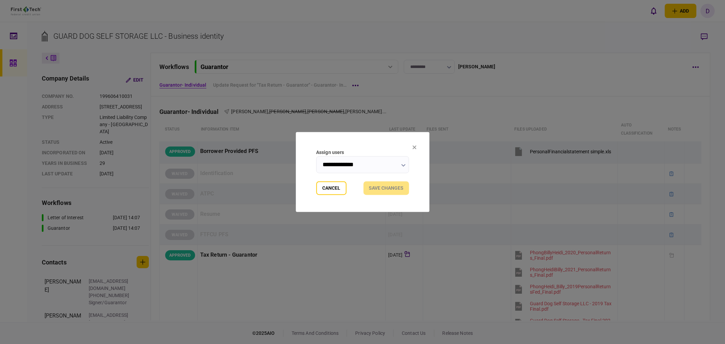
click at [376, 163] on input "**********" at bounding box center [362, 164] width 93 height 17
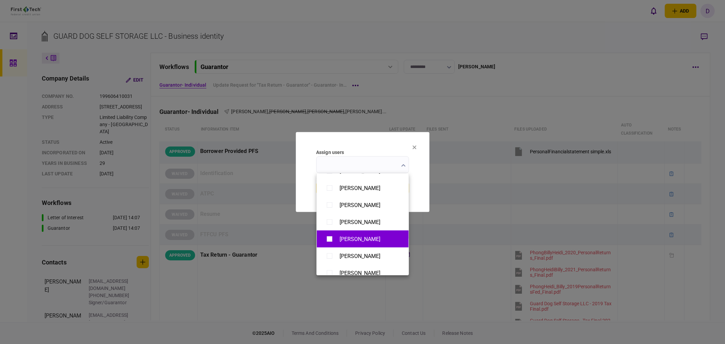
scroll to position [491, 0]
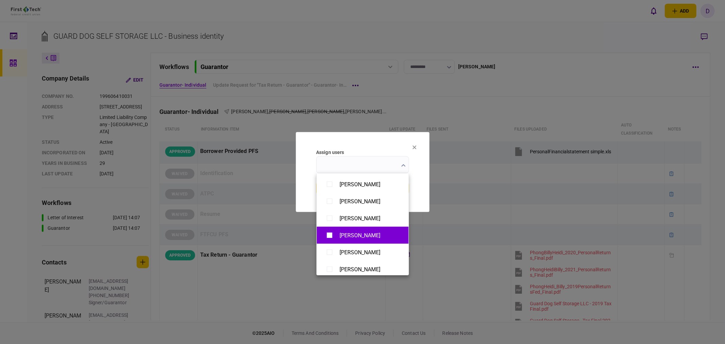
click at [348, 232] on div "[PERSON_NAME]" at bounding box center [360, 235] width 41 height 6
type input "**********"
click at [424, 189] on div at bounding box center [362, 172] width 725 height 344
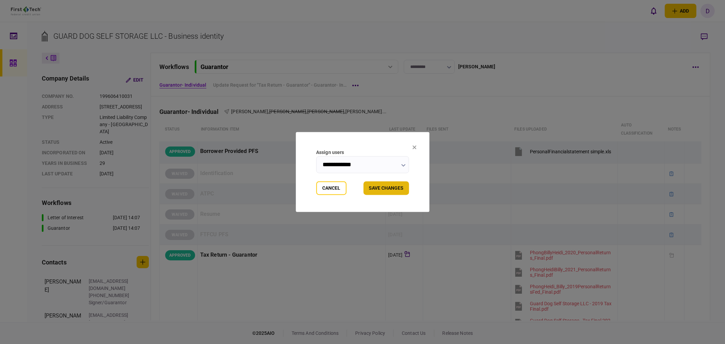
click at [397, 191] on button "Save changes" at bounding box center [387, 189] width 46 height 14
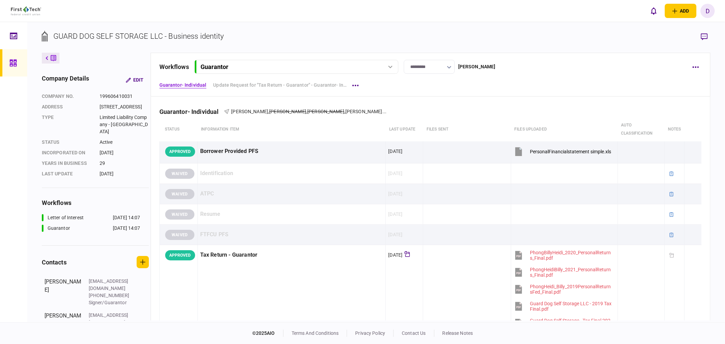
click at [11, 62] on icon at bounding box center [13, 63] width 7 height 8
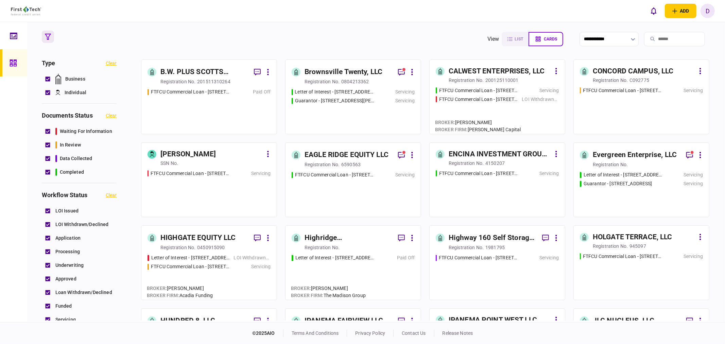
click at [220, 248] on div "0450915090" at bounding box center [211, 247] width 28 height 7
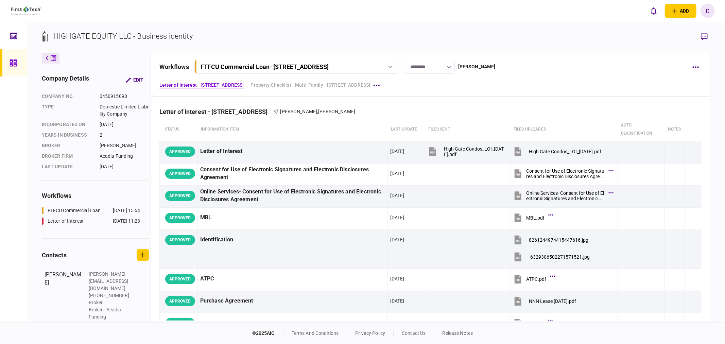
click at [329, 66] on div "FTFCU Commercial Loan - 655 Absecon Blvd Atlantic City NJ" at bounding box center [265, 66] width 128 height 7
click at [329, 65] on div "FTFCU Commercial Loan - 655 Absecon Blvd Atlantic City NJ" at bounding box center [265, 66] width 128 height 7
click at [695, 66] on icon "button" at bounding box center [696, 67] width 6 height 2
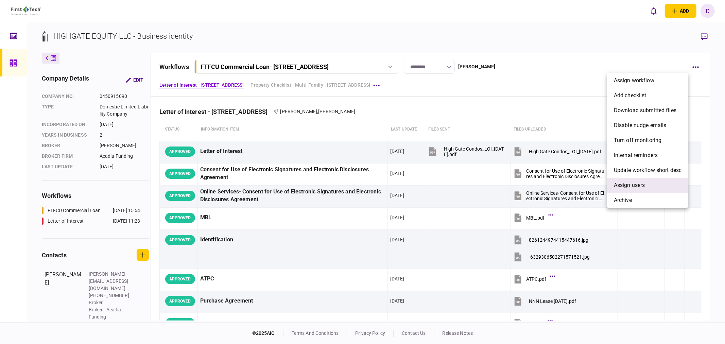
click at [634, 183] on span "Assign users" at bounding box center [629, 185] width 31 height 8
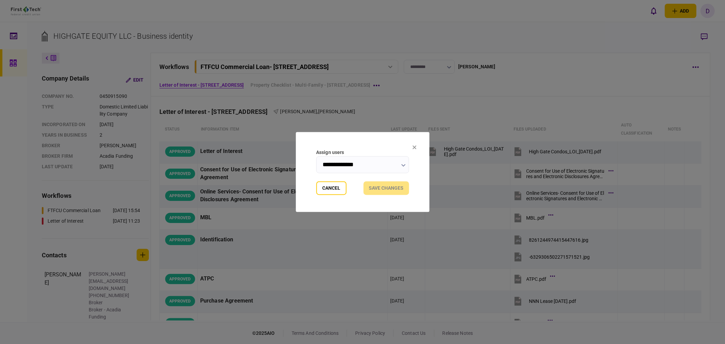
click at [359, 163] on input "**********" at bounding box center [362, 164] width 93 height 17
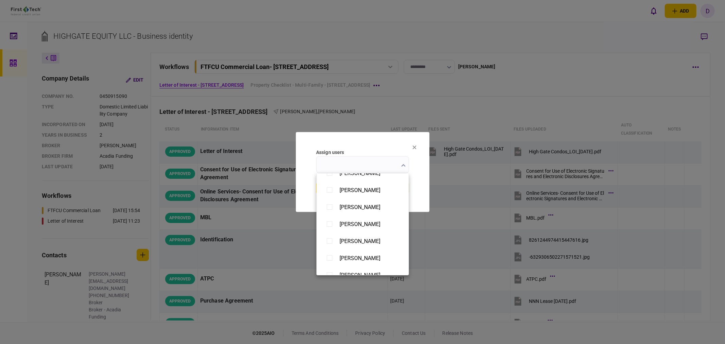
scroll to position [263, 0]
type input "**********"
click at [426, 174] on div at bounding box center [362, 172] width 725 height 344
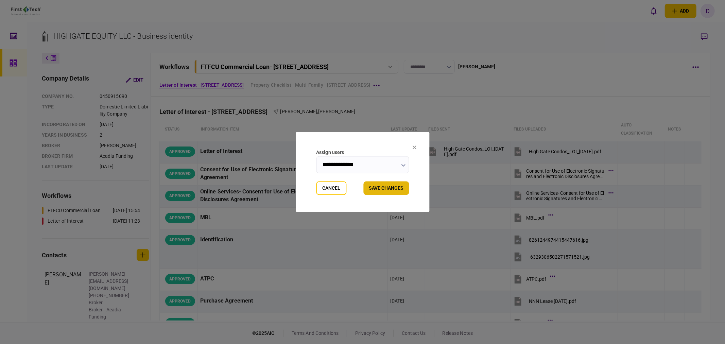
click at [394, 186] on button "Save changes" at bounding box center [387, 189] width 46 height 14
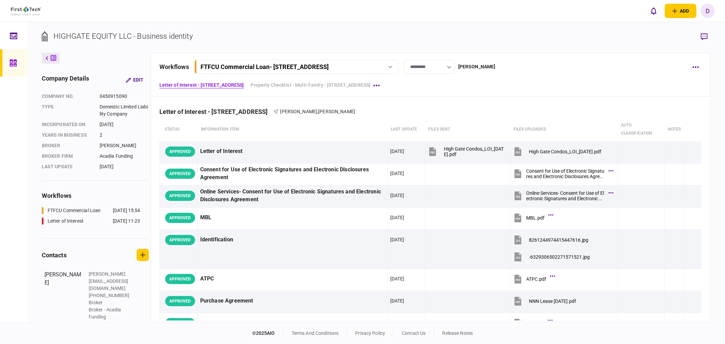
click at [383, 65] on div "FTFCU Commercial Loan - 655 Absecon Blvd Atlantic City NJ" at bounding box center [296, 66] width 199 height 7
click at [286, 94] on div "Letter of Interest - 655 Absecon Blvd Atlantic City NJ" at bounding box center [245, 94] width 81 height 7
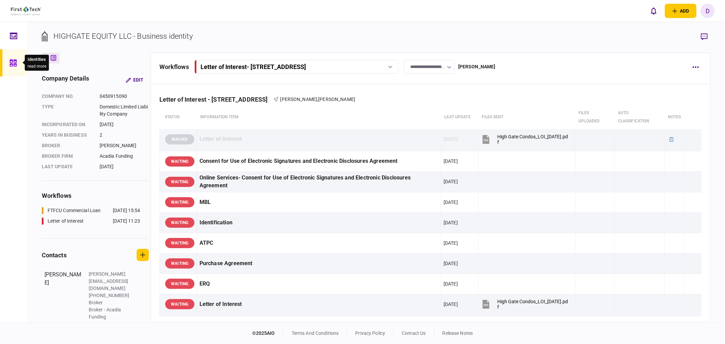
click at [15, 62] on icon at bounding box center [13, 63] width 7 height 7
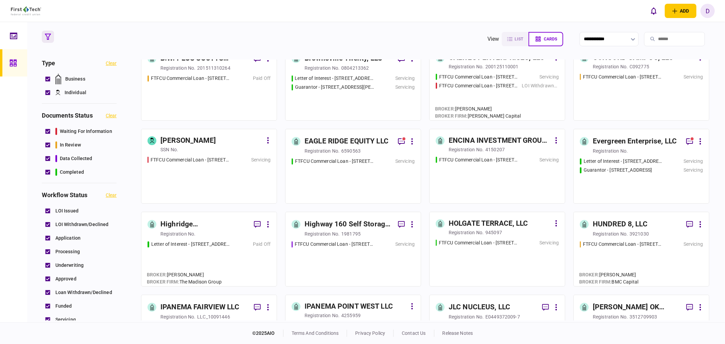
scroll to position [38, 0]
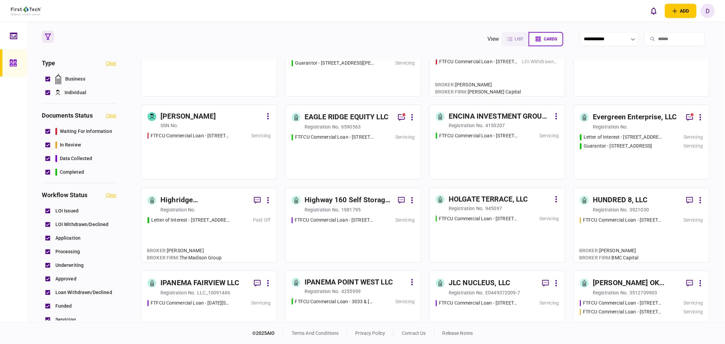
click at [197, 218] on div "Letter of Interest - [STREET_ADDRESS]" at bounding box center [190, 220] width 79 height 7
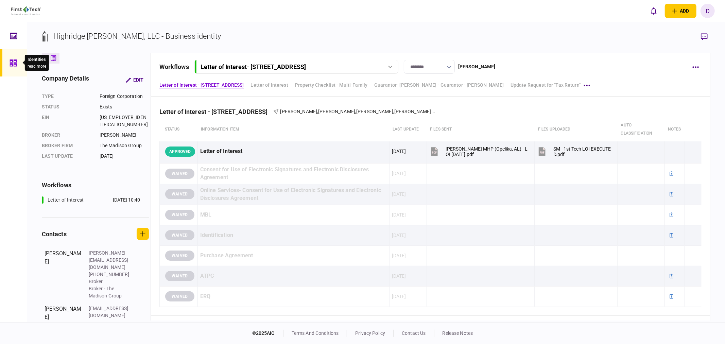
click at [14, 60] on icon at bounding box center [13, 63] width 7 height 7
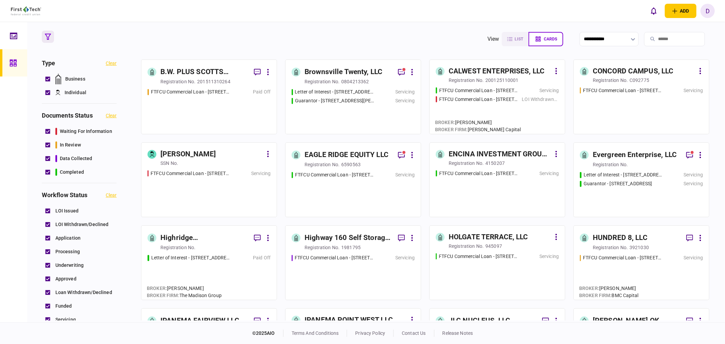
click at [355, 237] on div "Highway 160 Self Storage, LLC" at bounding box center [349, 238] width 88 height 11
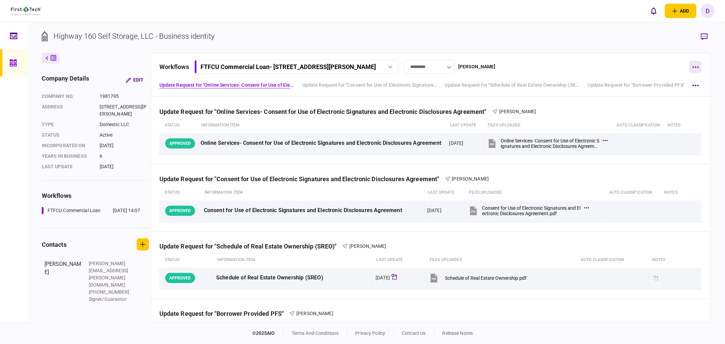
click at [699, 65] on button "button" at bounding box center [696, 67] width 12 height 12
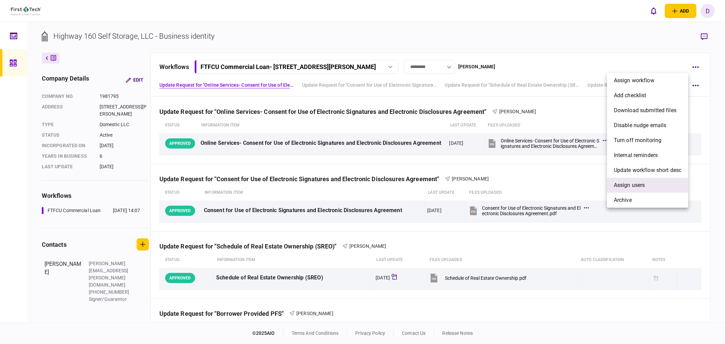
click at [640, 185] on span "Assign users" at bounding box center [629, 185] width 31 height 8
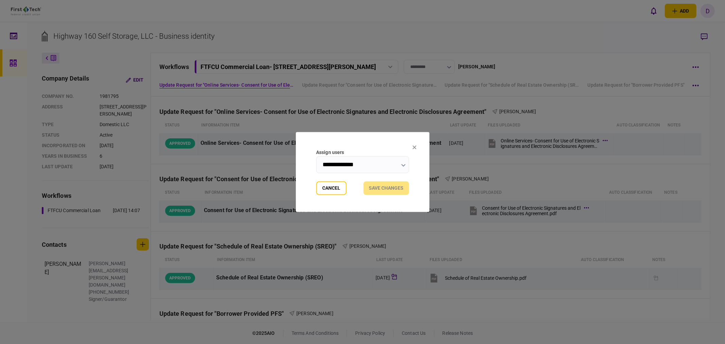
click at [358, 165] on input "**********" at bounding box center [362, 164] width 93 height 17
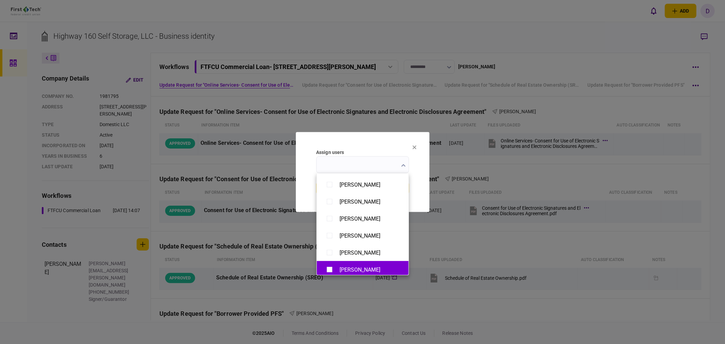
scroll to position [491, 0]
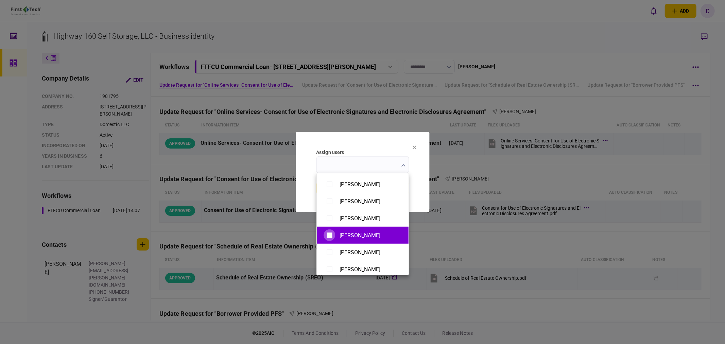
type input "**********"
click at [413, 185] on div at bounding box center [362, 172] width 725 height 344
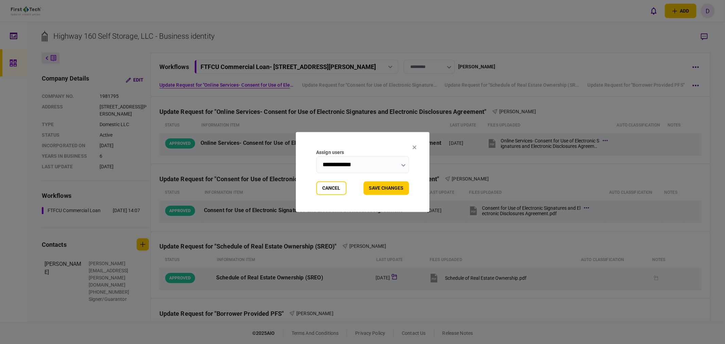
click at [390, 190] on button "Save changes" at bounding box center [387, 189] width 46 height 14
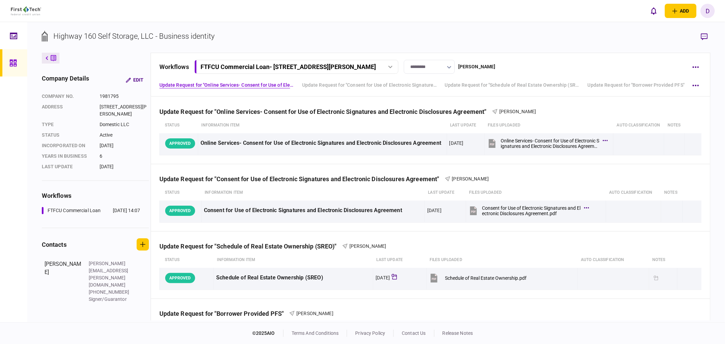
click at [7, 62] on link at bounding box center [13, 62] width 27 height 27
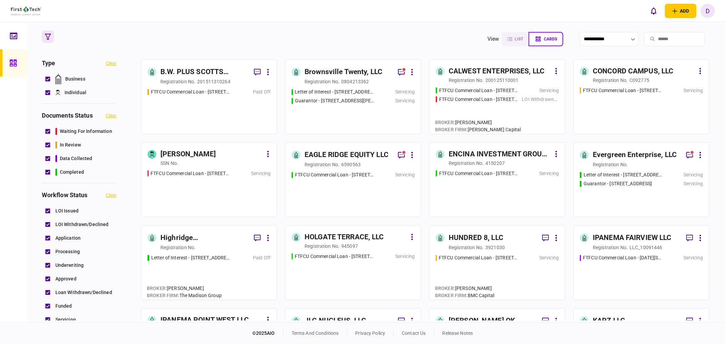
click at [204, 239] on div "Highridge [PERSON_NAME], LLC" at bounding box center [204, 238] width 88 height 11
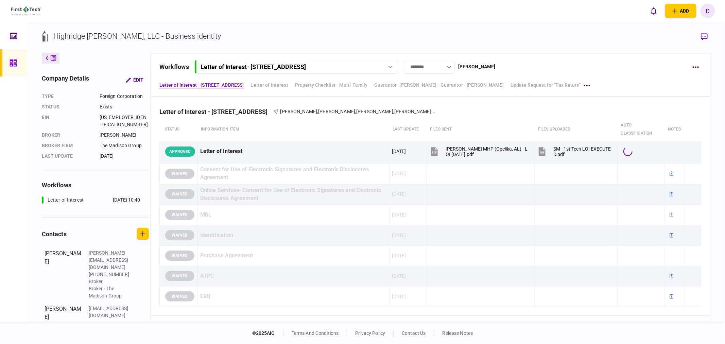
click at [11, 62] on icon at bounding box center [13, 63] width 7 height 7
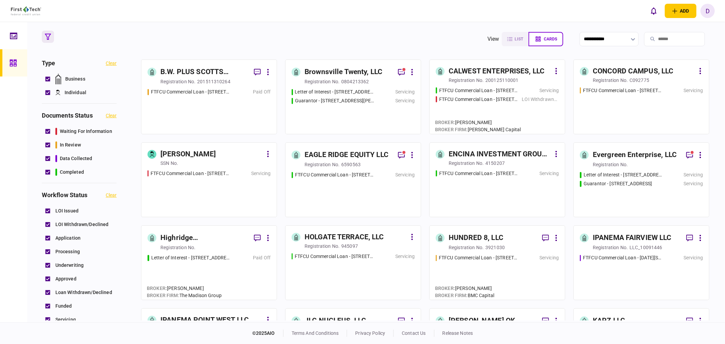
click at [343, 235] on div "HOLGATE TERRACE, LLC" at bounding box center [345, 237] width 80 height 11
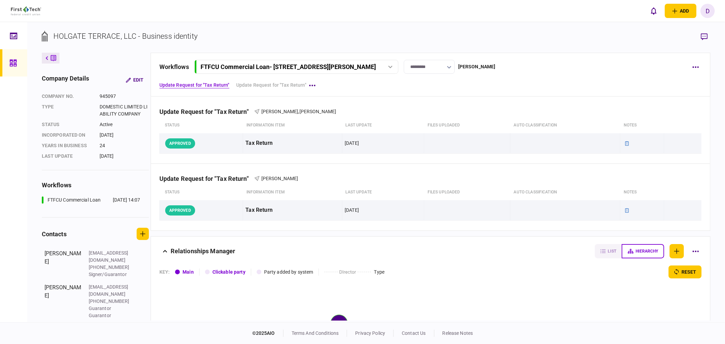
click at [326, 63] on div "FTFCU Commercial Loan - 12105 SE Holgate Blvd" at bounding box center [288, 66] width 175 height 7
click at [699, 66] on button "button" at bounding box center [696, 67] width 12 height 12
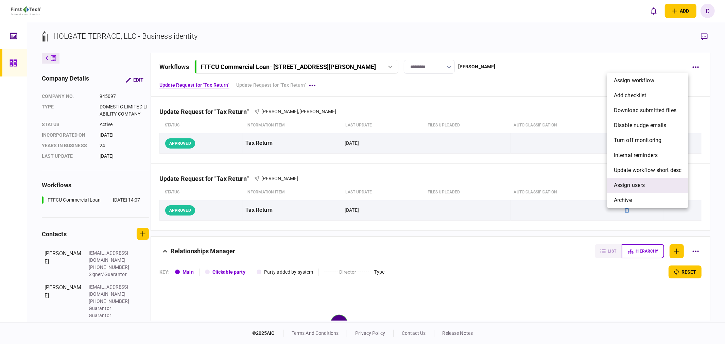
click at [641, 180] on li "Assign users" at bounding box center [647, 185] width 81 height 15
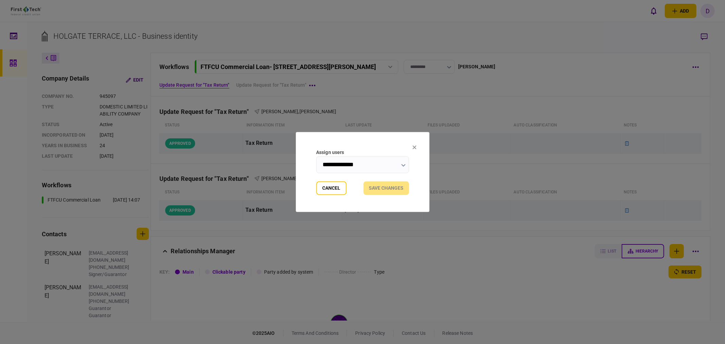
click at [371, 158] on input "**********" at bounding box center [362, 164] width 93 height 17
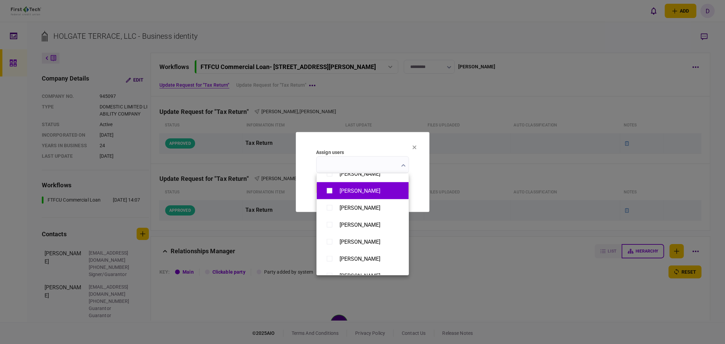
scroll to position [528, 0]
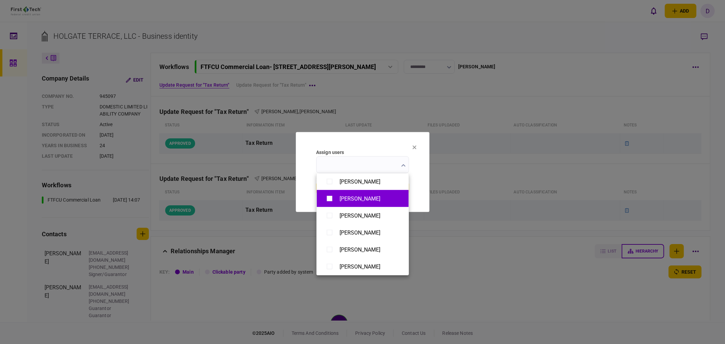
type input "**********"
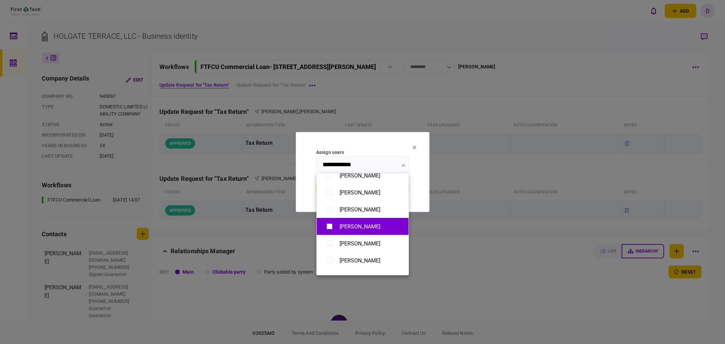
scroll to position [75, 0]
click at [490, 244] on div at bounding box center [362, 172] width 725 height 344
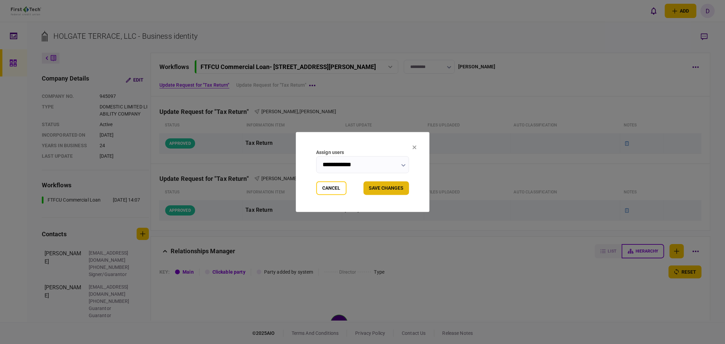
click at [392, 190] on button "Save changes" at bounding box center [387, 189] width 46 height 14
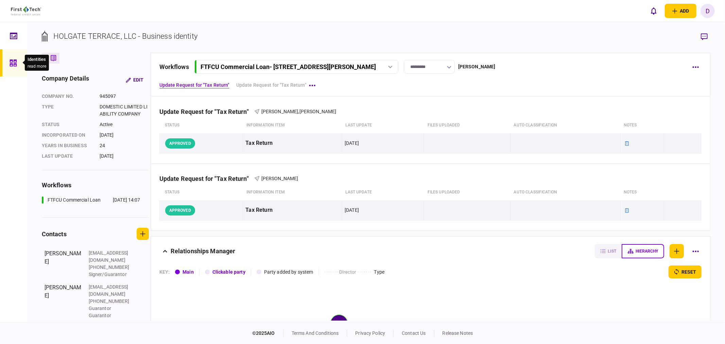
click at [12, 61] on icon at bounding box center [13, 63] width 7 height 8
